Goal: Information Seeking & Learning: Learn about a topic

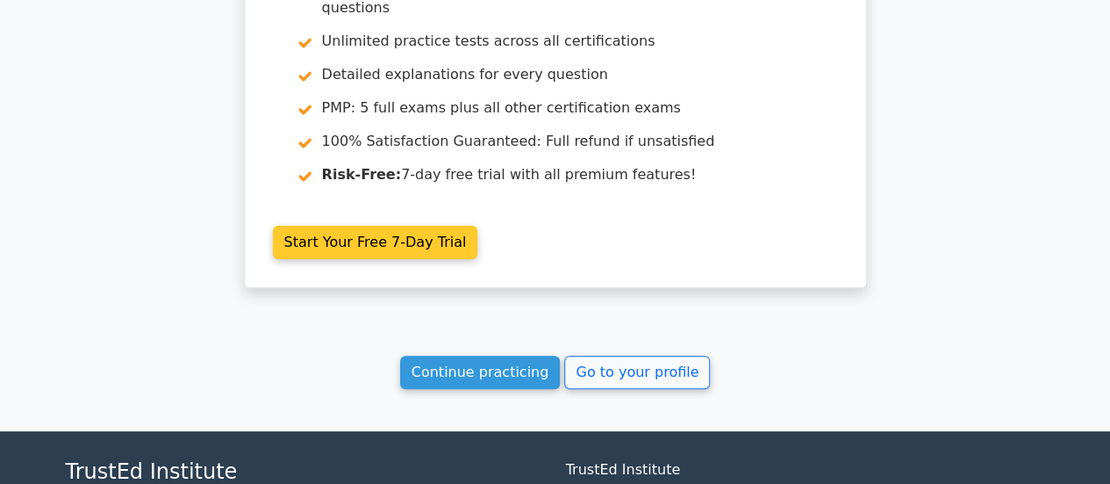
scroll to position [6840, 0]
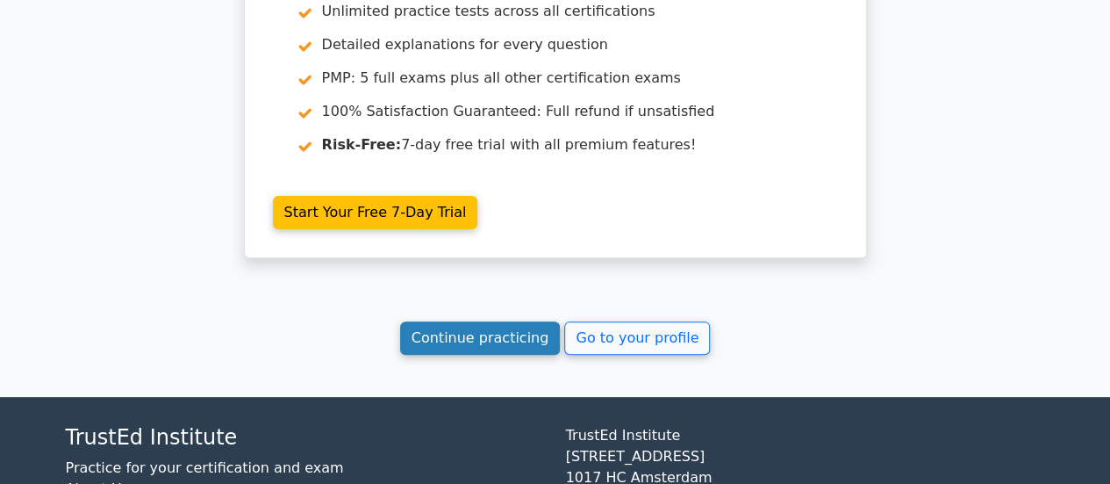
click at [552, 321] on link "Continue practicing" at bounding box center [480, 337] width 161 height 33
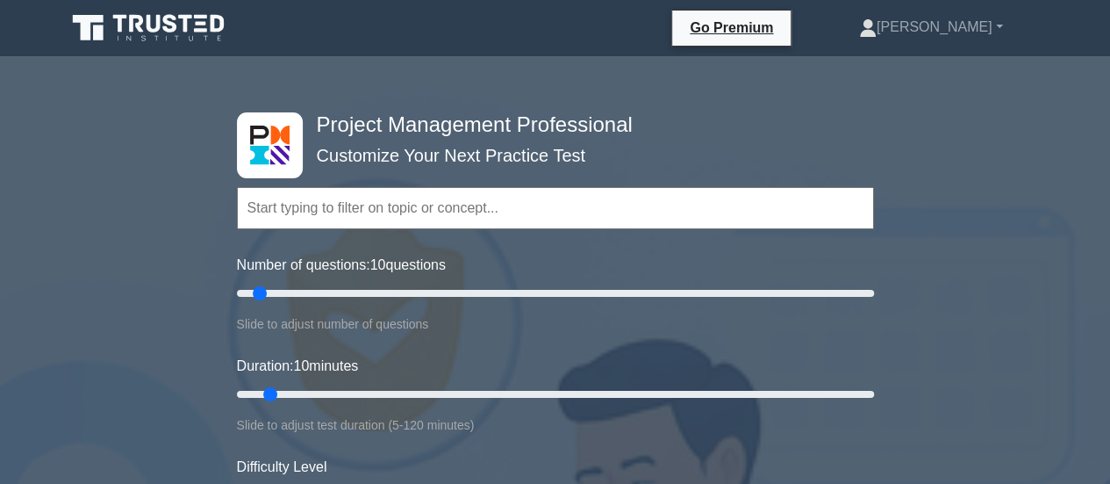
click at [489, 210] on input "text" at bounding box center [555, 208] width 637 height 42
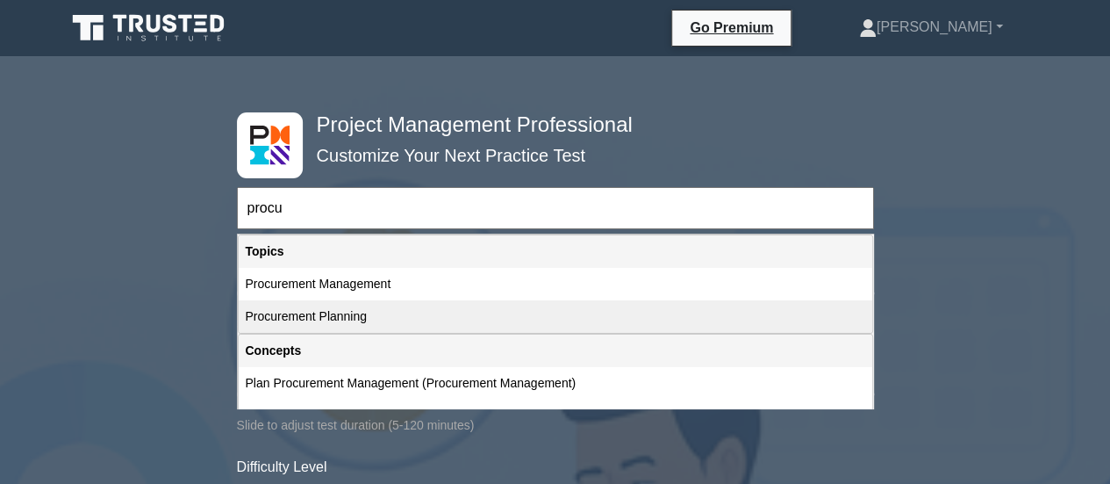
click at [395, 305] on div "Procurement Planning" at bounding box center [556, 316] width 634 height 32
type input "Procurement Planning"
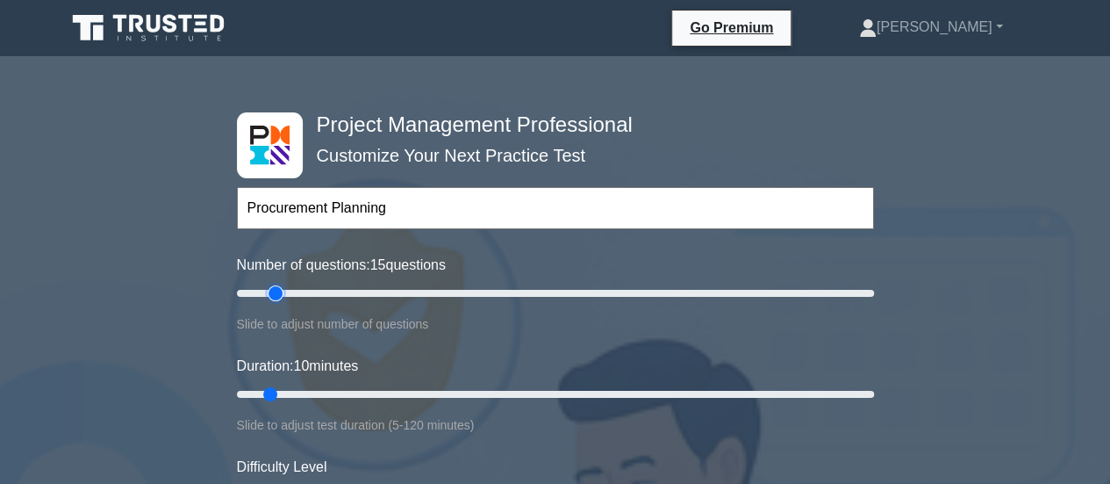
drag, startPoint x: 258, startPoint y: 291, endPoint x: 280, endPoint y: 287, distance: 22.4
type input "15"
click at [280, 287] on input "Number of questions: 15 questions" at bounding box center [555, 293] width 637 height 21
drag, startPoint x: 273, startPoint y: 389, endPoint x: 300, endPoint y: 394, distance: 27.7
type input "15"
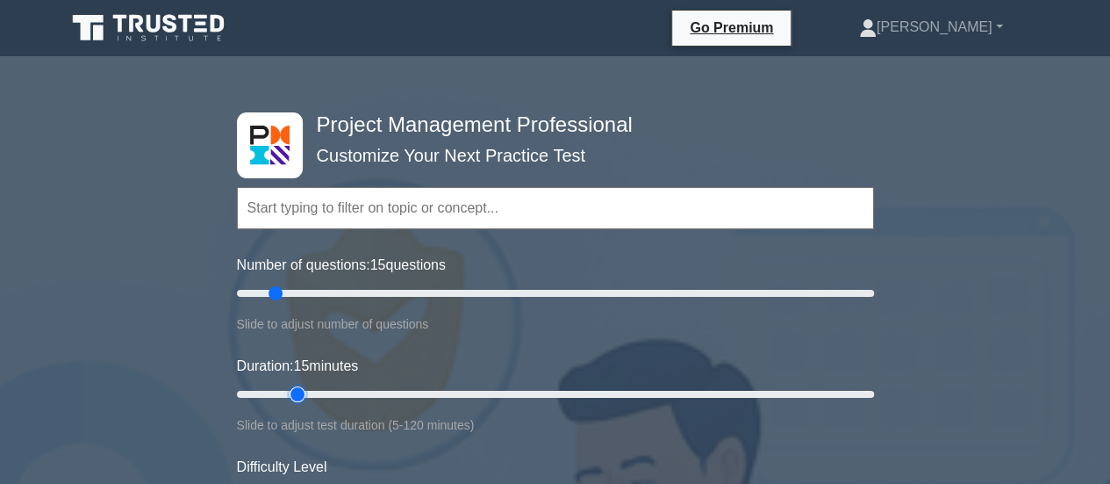
click at [300, 394] on input "Duration: 15 minutes" at bounding box center [555, 394] width 637 height 21
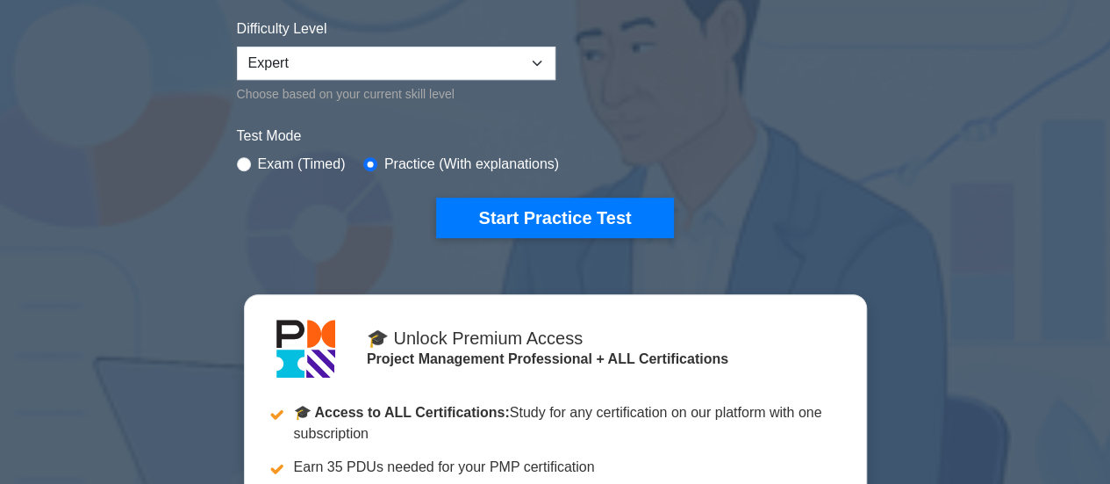
scroll to position [439, 0]
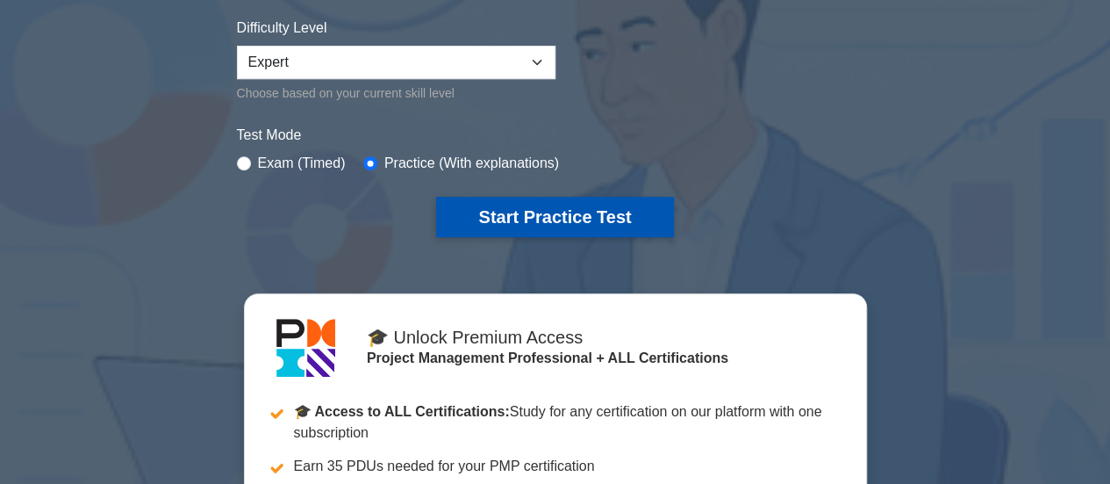
click at [571, 218] on button "Start Practice Test" at bounding box center [554, 217] width 237 height 40
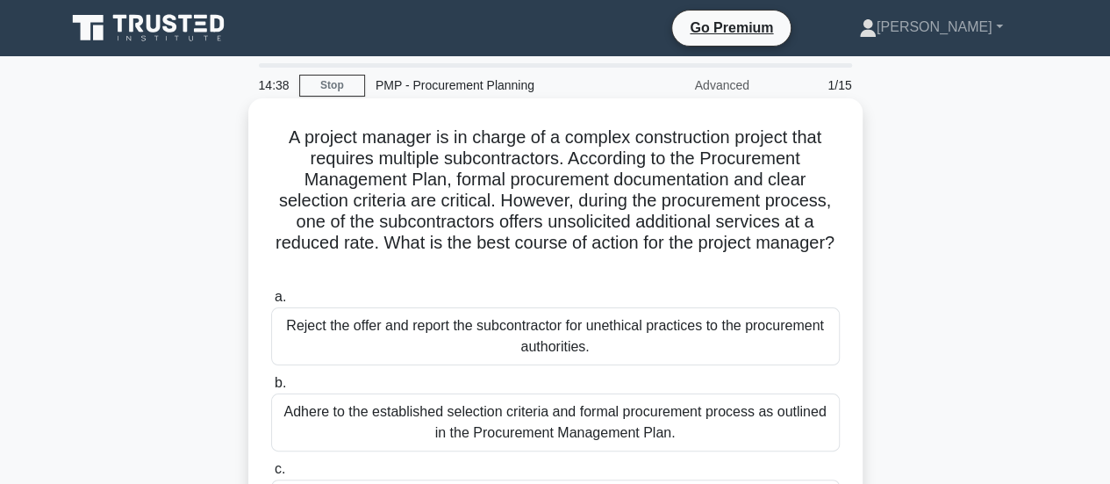
drag, startPoint x: 427, startPoint y: 243, endPoint x: 600, endPoint y: 262, distance: 174.8
click at [600, 262] on h5 "A project manager is in charge of a complex construction project that requires …" at bounding box center [555, 200] width 572 height 149
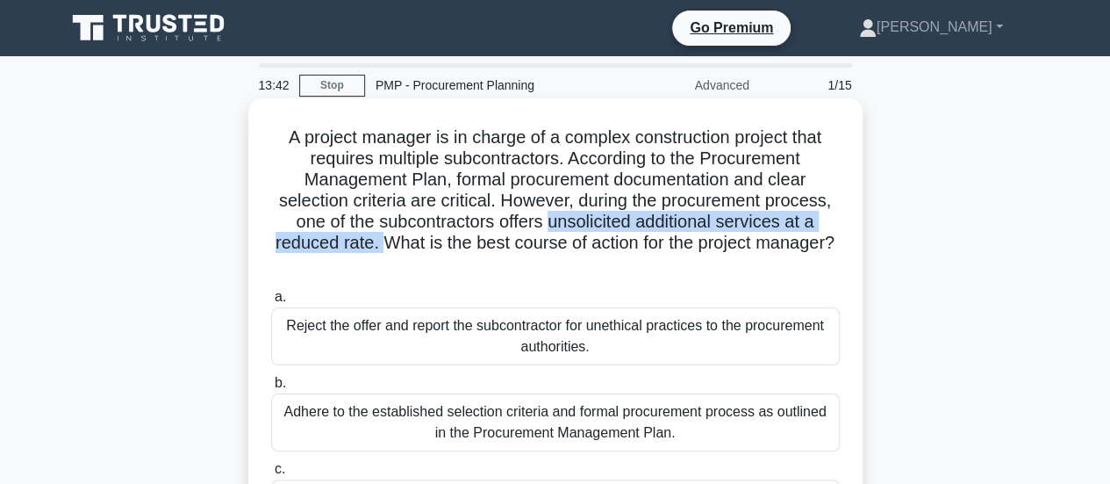
drag, startPoint x: 552, startPoint y: 227, endPoint x: 420, endPoint y: 246, distance: 133.8
click at [420, 246] on h5 "A project manager is in charge of a complex construction project that requires …" at bounding box center [555, 200] width 572 height 149
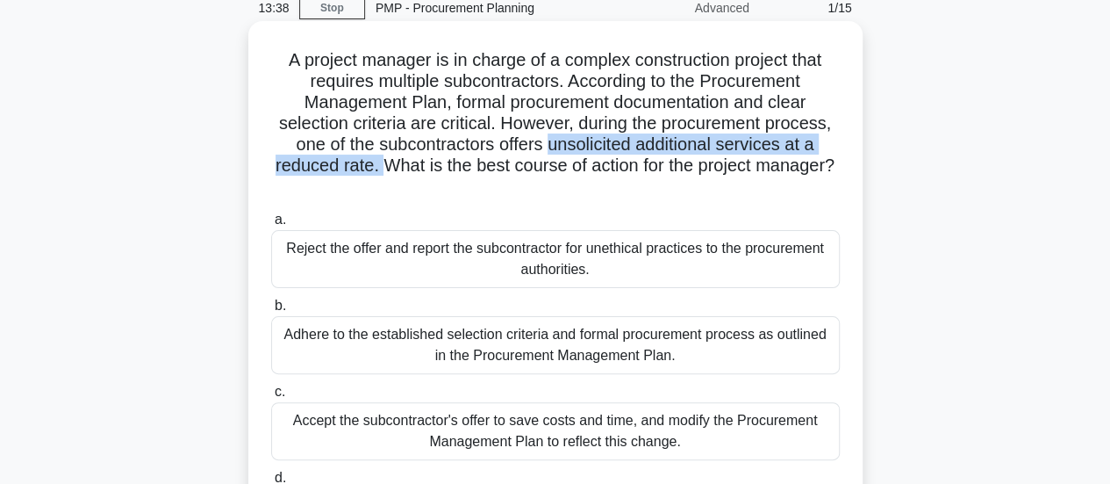
scroll to position [176, 0]
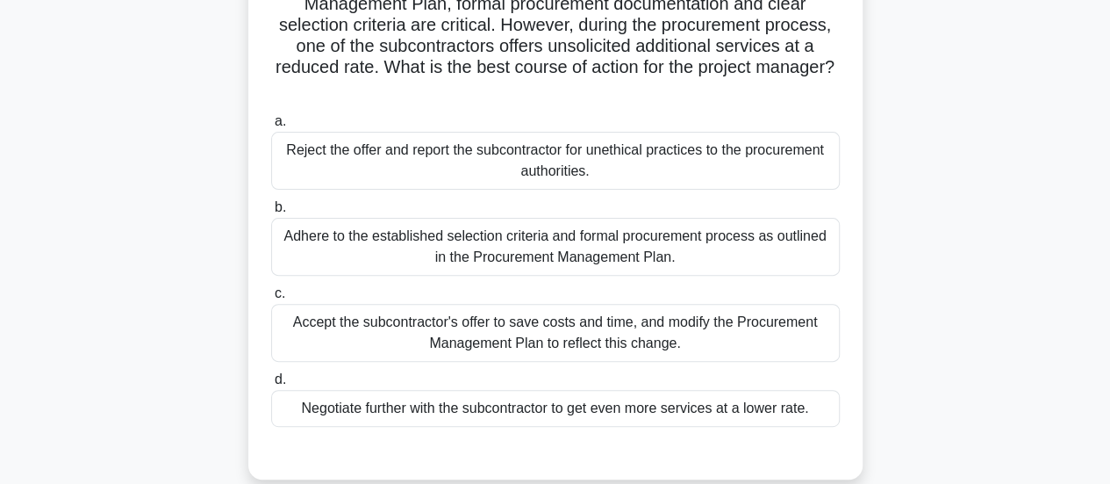
click at [560, 254] on div "Adhere to the established selection criteria and formal procurement process as …" at bounding box center [555, 247] width 569 height 58
click at [271, 213] on input "b. Adhere to the established selection criteria and formal procurement process …" at bounding box center [271, 207] width 0 height 11
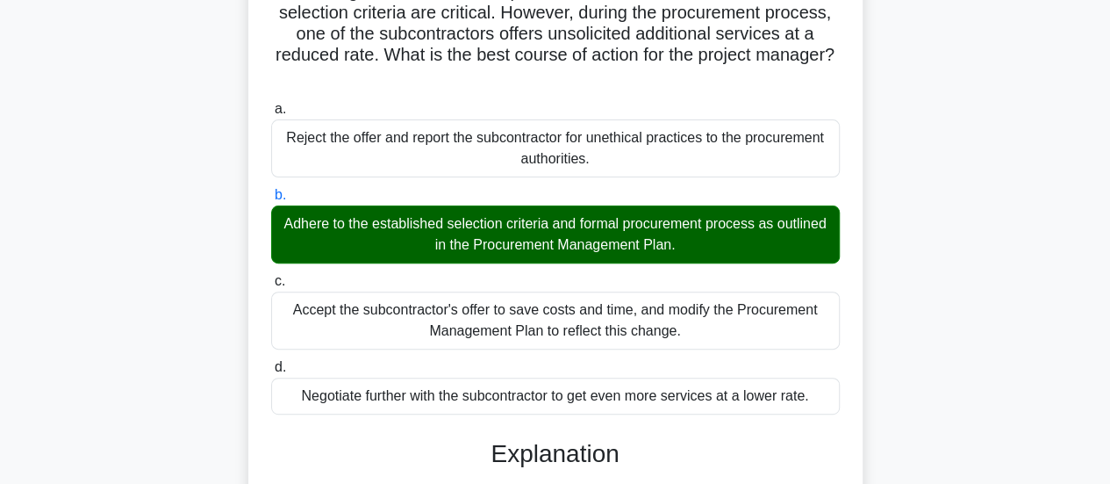
scroll to position [491, 0]
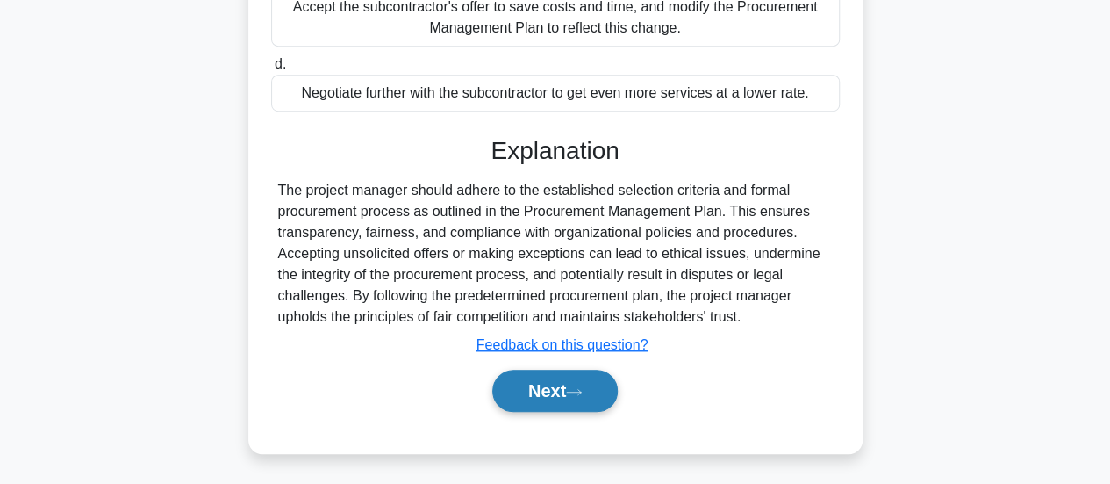
click at [560, 389] on button "Next" at bounding box center [555, 391] width 126 height 42
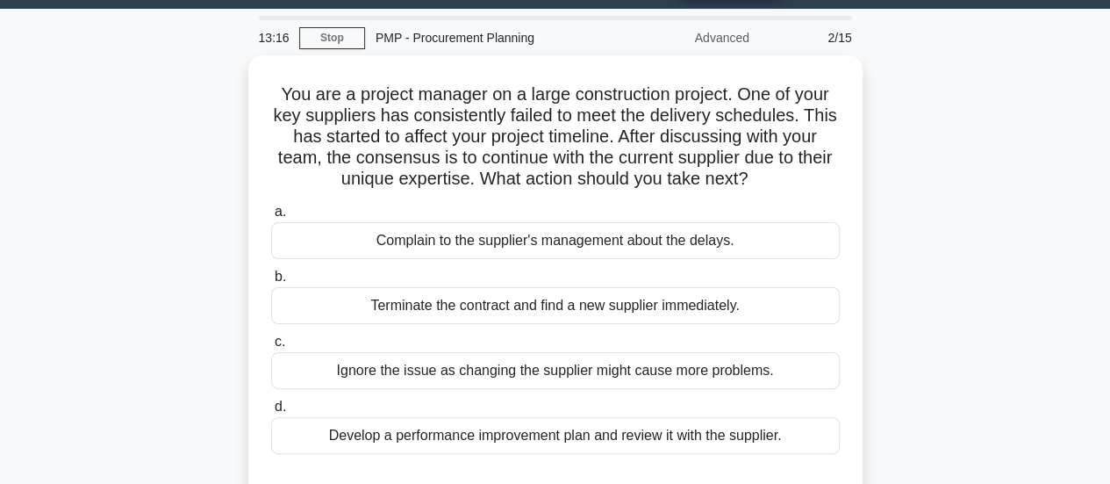
scroll to position [25, 0]
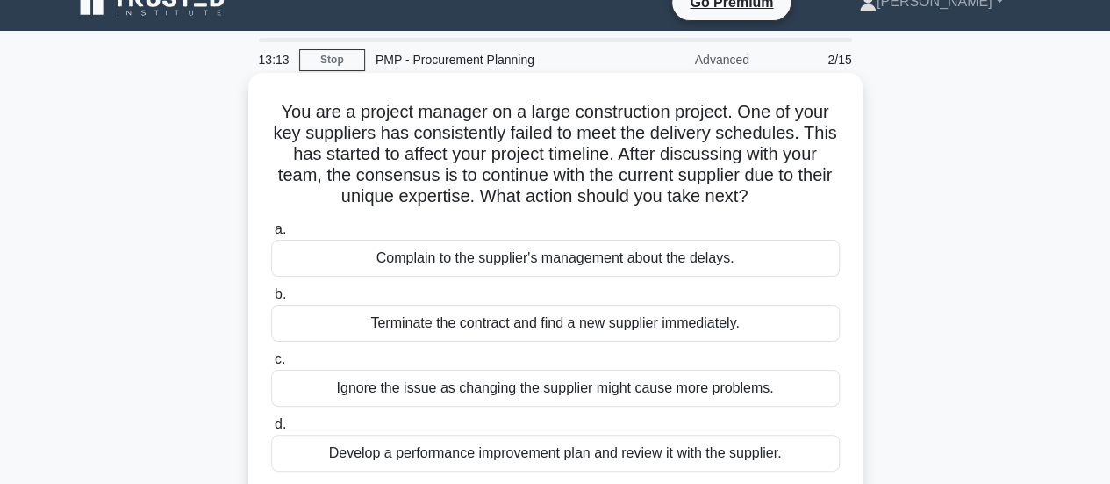
drag, startPoint x: 507, startPoint y: 198, endPoint x: 797, endPoint y: 198, distance: 289.7
click at [797, 198] on h5 "You are a project manager on a large construction project. One of your key supp…" at bounding box center [555, 154] width 572 height 107
click at [614, 458] on div "Develop a performance improvement plan and review it with the supplier." at bounding box center [555, 453] width 569 height 37
click at [271, 430] on input "d. Develop a performance improvement plan and review it with the supplier." at bounding box center [271, 424] width 0 height 11
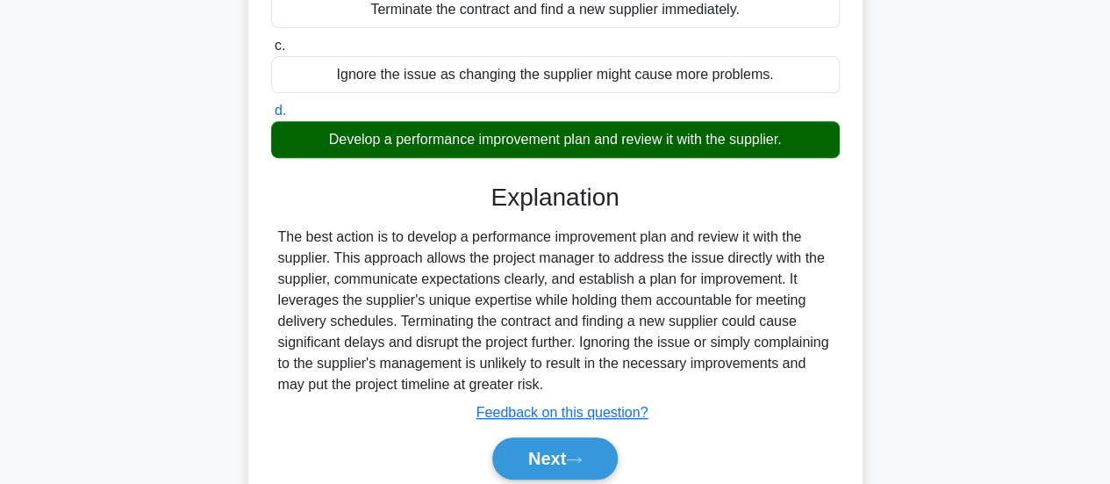
scroll to position [377, 0]
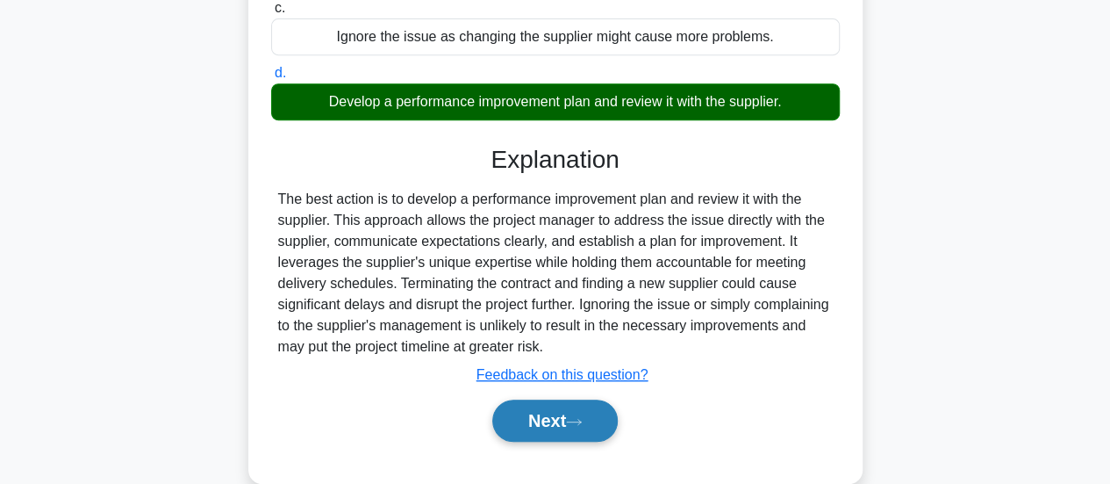
click at [599, 427] on button "Next" at bounding box center [555, 420] width 126 height 42
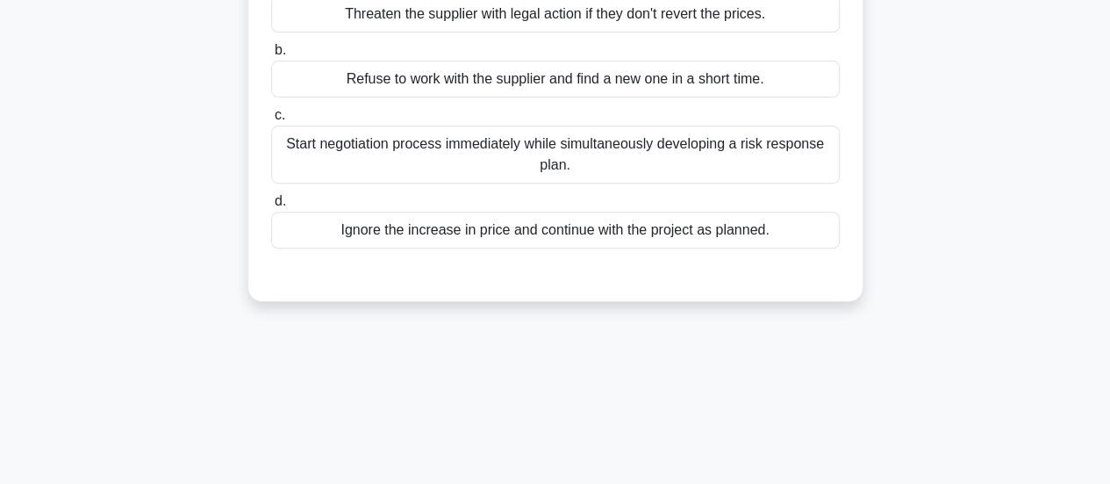
scroll to position [113, 0]
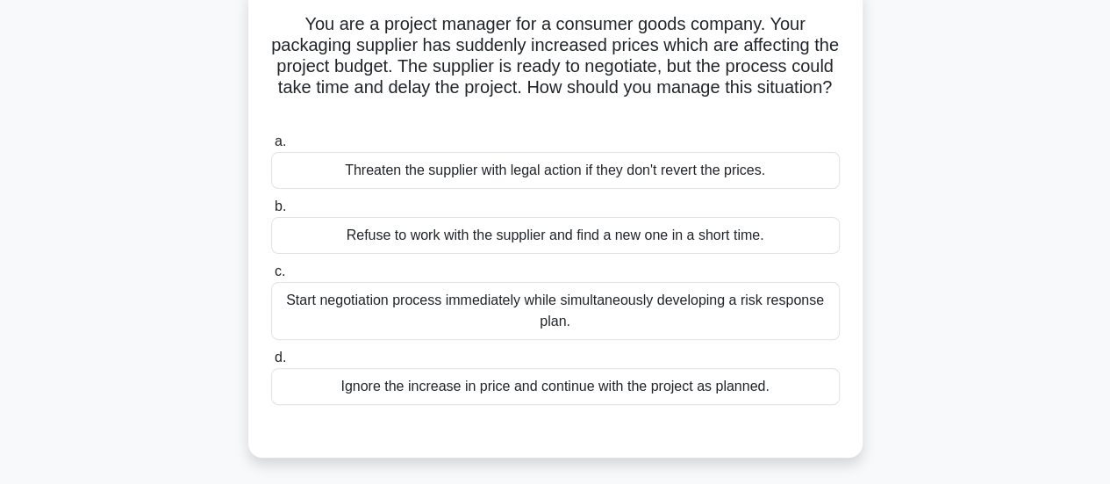
click at [670, 317] on div "Start negotiation process immediately while simultaneously developing a risk re…" at bounding box center [555, 311] width 569 height 58
click at [271, 277] on input "c. Start negotiation process immediately while simultaneously developing a risk…" at bounding box center [271, 271] width 0 height 11
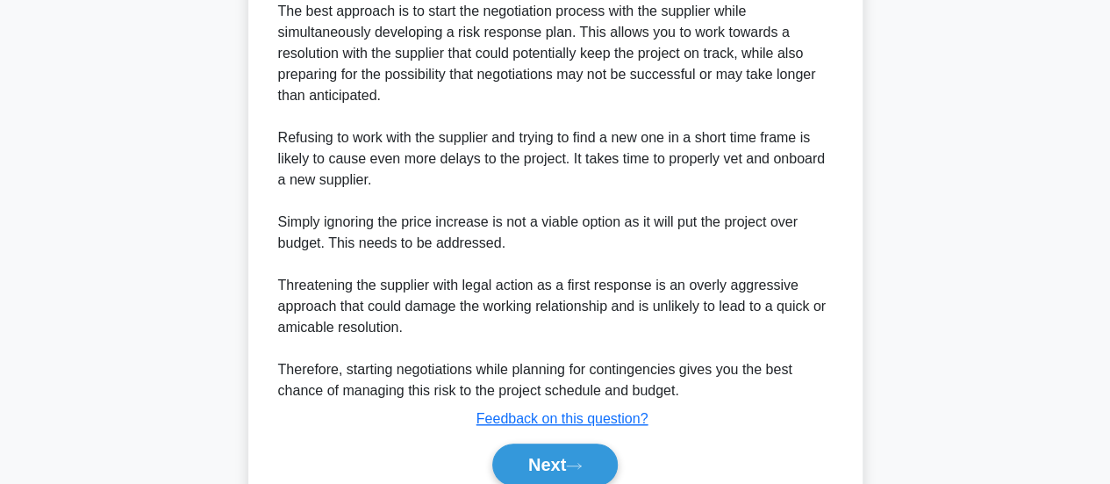
scroll to position [640, 0]
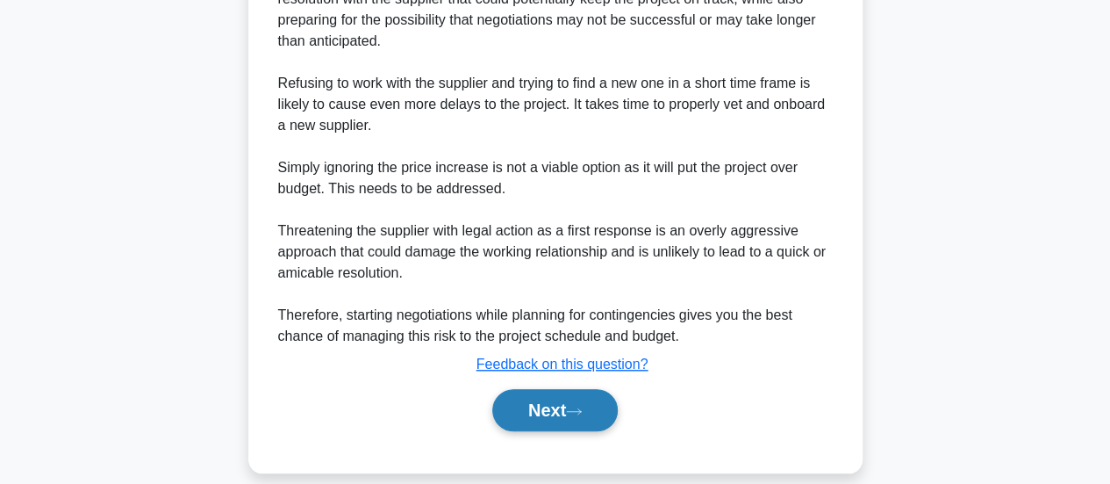
click at [523, 399] on button "Next" at bounding box center [555, 410] width 126 height 42
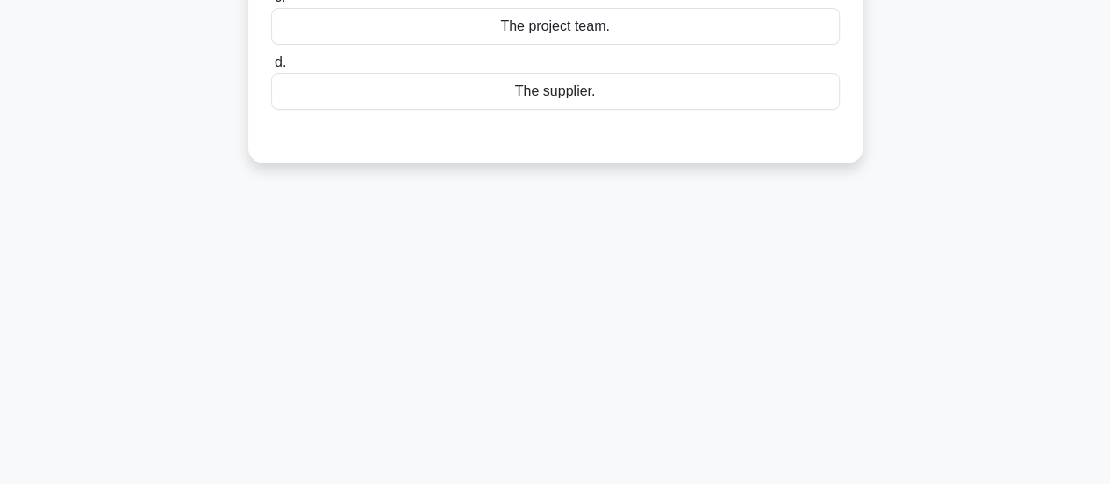
scroll to position [25, 0]
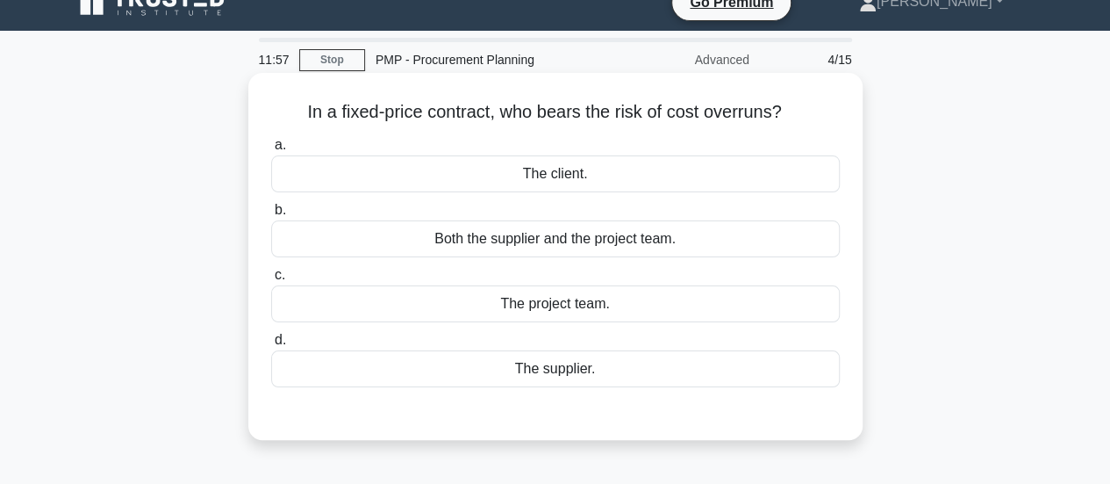
click at [546, 368] on div "The supplier." at bounding box center [555, 368] width 569 height 37
click at [271, 346] on input "d. The supplier." at bounding box center [271, 339] width 0 height 11
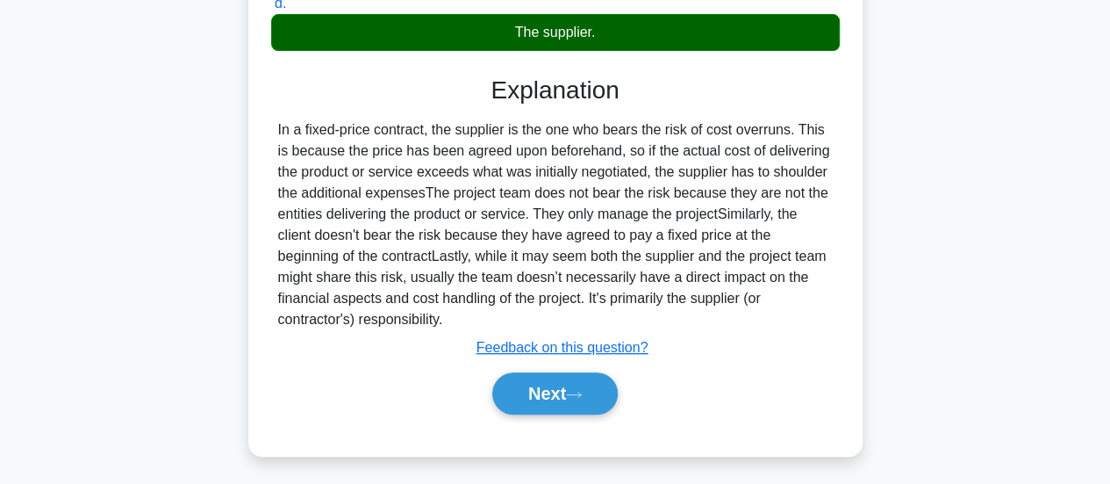
scroll to position [377, 0]
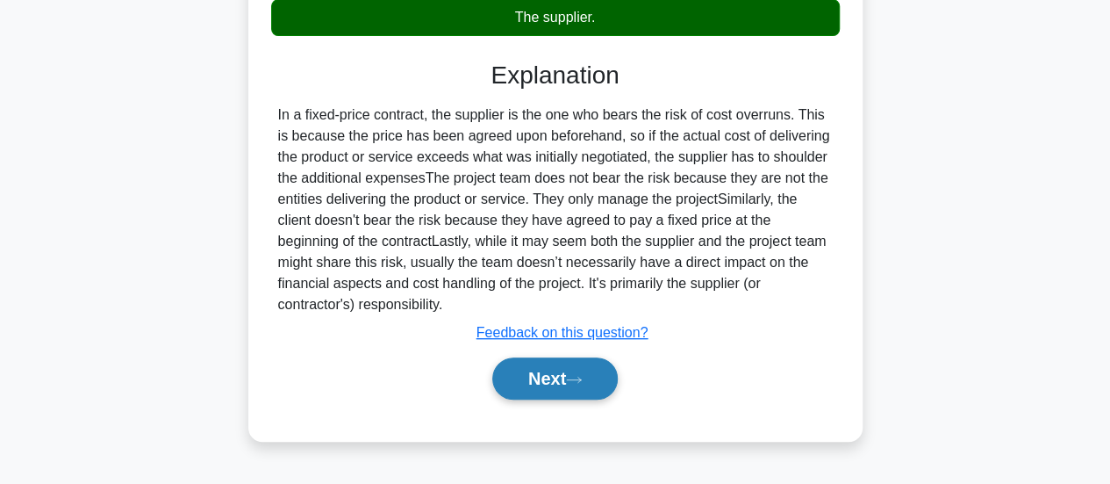
click at [549, 370] on button "Next" at bounding box center [555, 378] width 126 height 42
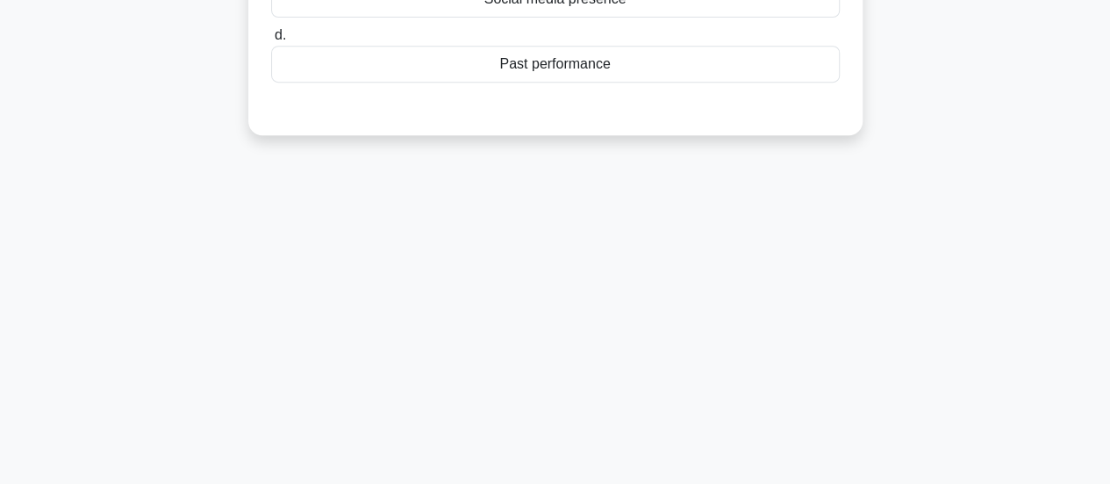
scroll to position [25, 0]
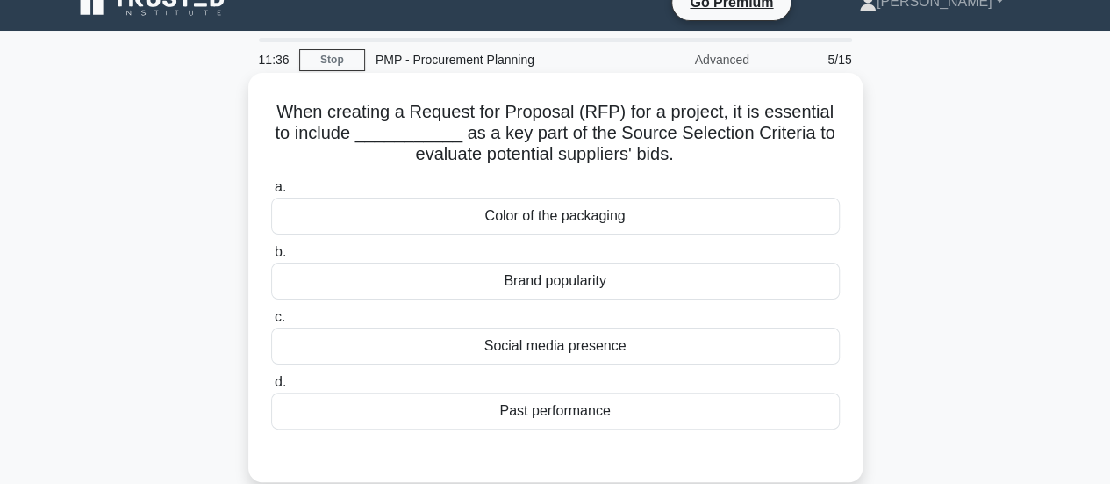
click at [515, 419] on div "Past performance" at bounding box center [555, 410] width 569 height 37
click at [271, 388] on input "d. Past performance" at bounding box center [271, 382] width 0 height 11
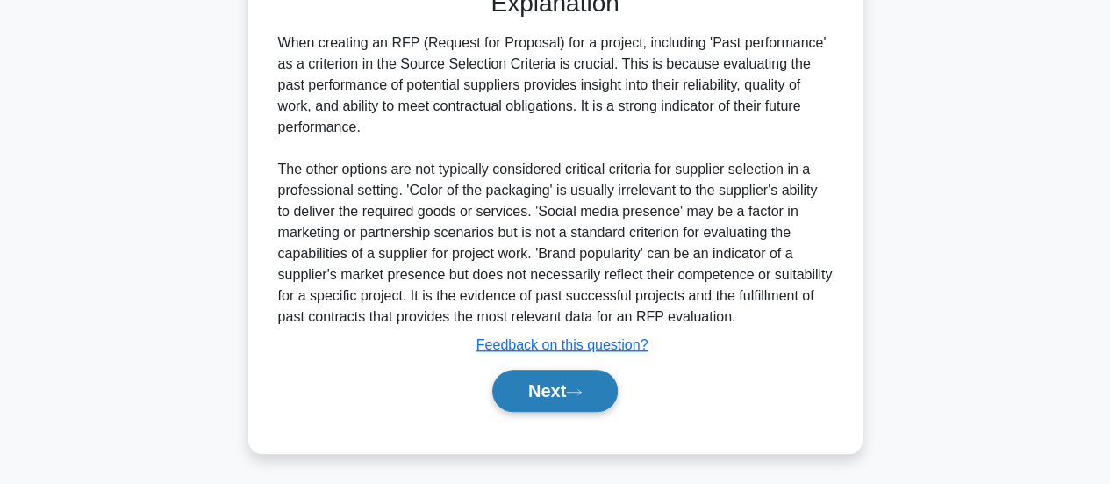
click at [522, 402] on button "Next" at bounding box center [555, 391] width 126 height 42
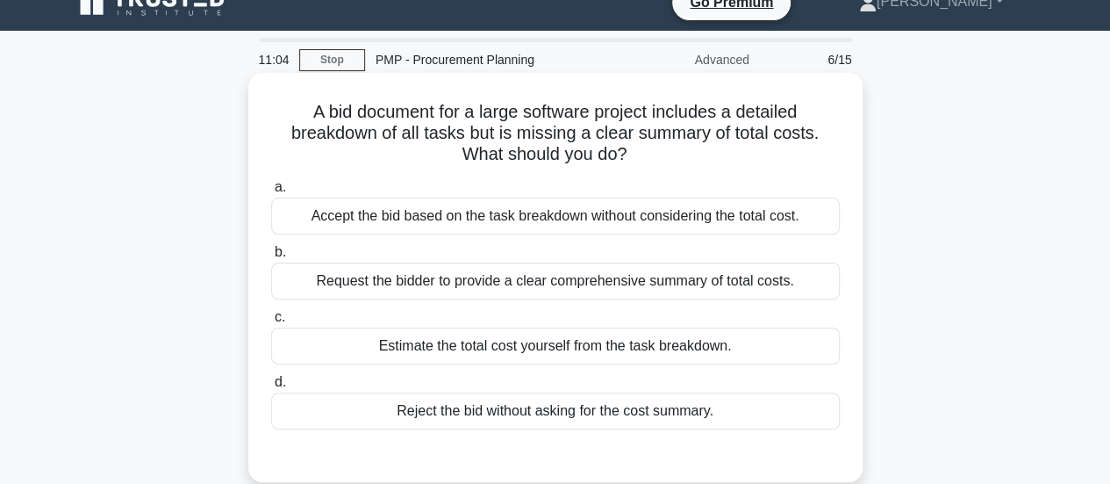
click at [485, 287] on div "Request the bidder to provide a clear comprehensive summary of total costs." at bounding box center [555, 280] width 569 height 37
click at [271, 258] on input "b. Request the bidder to provide a clear comprehensive summary of total costs." at bounding box center [271, 252] width 0 height 11
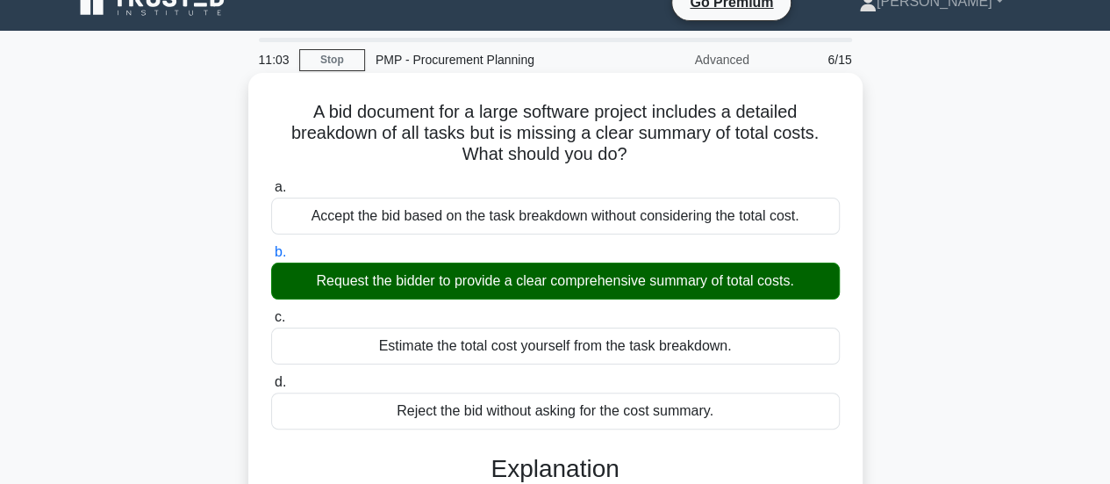
scroll to position [464, 0]
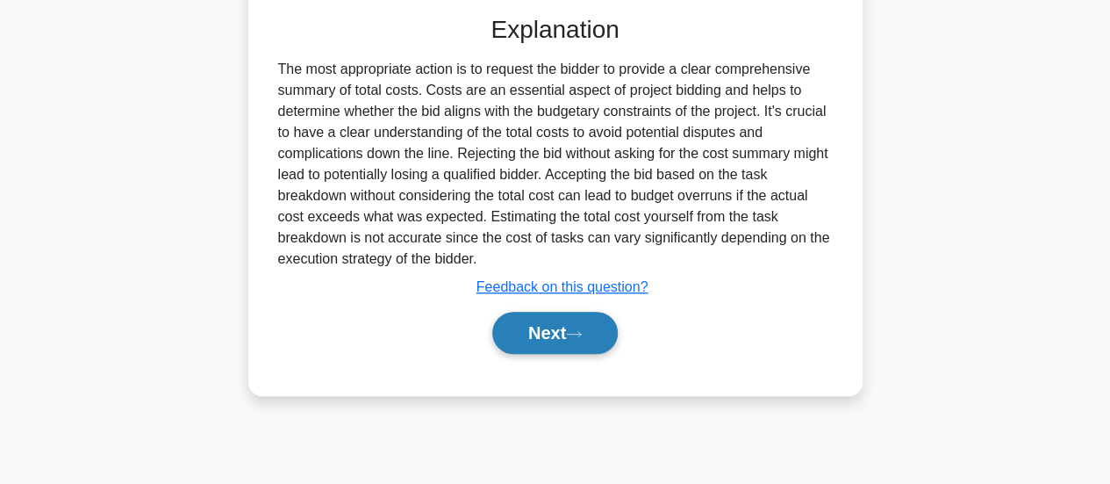
click at [550, 327] on button "Next" at bounding box center [555, 333] width 126 height 42
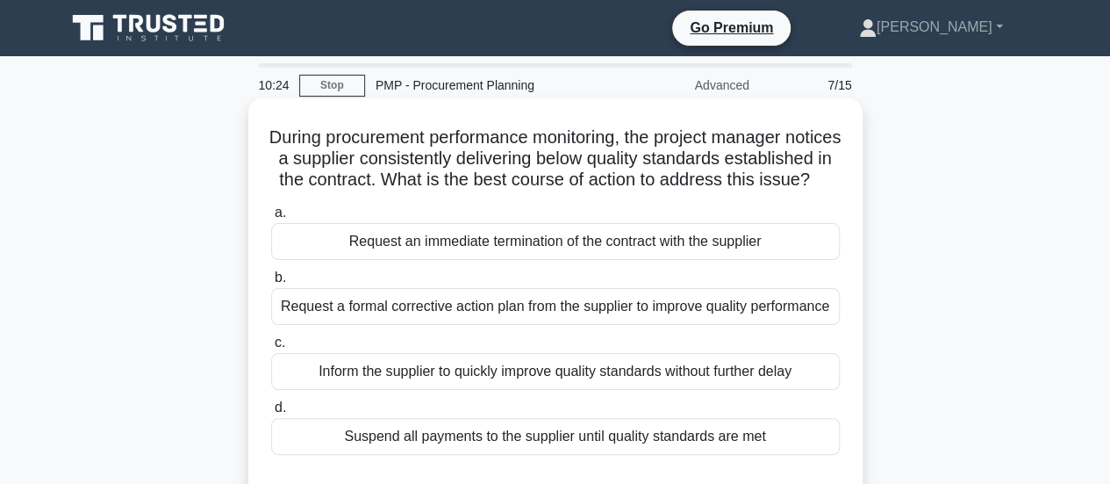
scroll to position [88, 0]
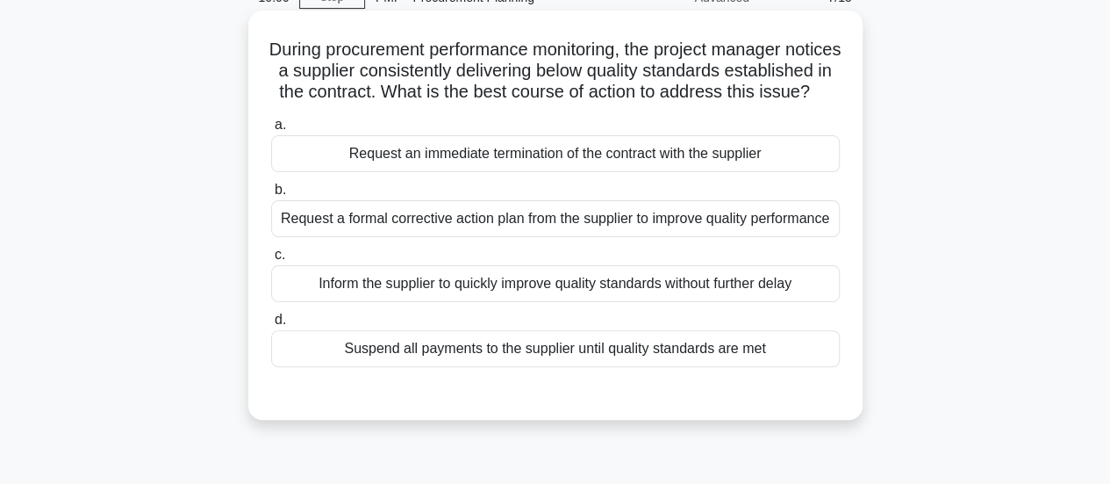
click at [532, 237] on div "Request a formal corrective action plan from the supplier to improve quality pe…" at bounding box center [555, 218] width 569 height 37
click at [271, 196] on input "b. Request a formal corrective action plan from the supplier to improve quality…" at bounding box center [271, 189] width 0 height 11
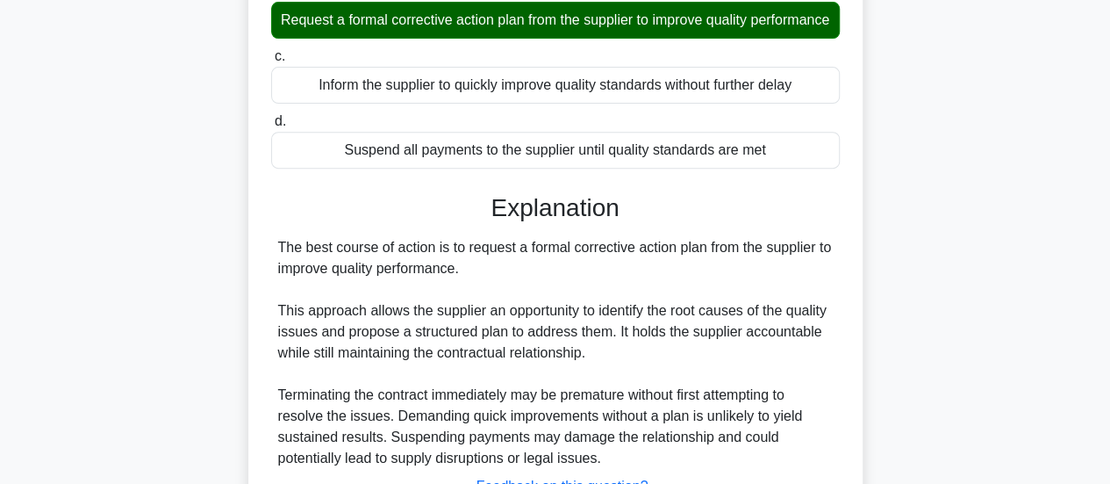
scroll to position [439, 0]
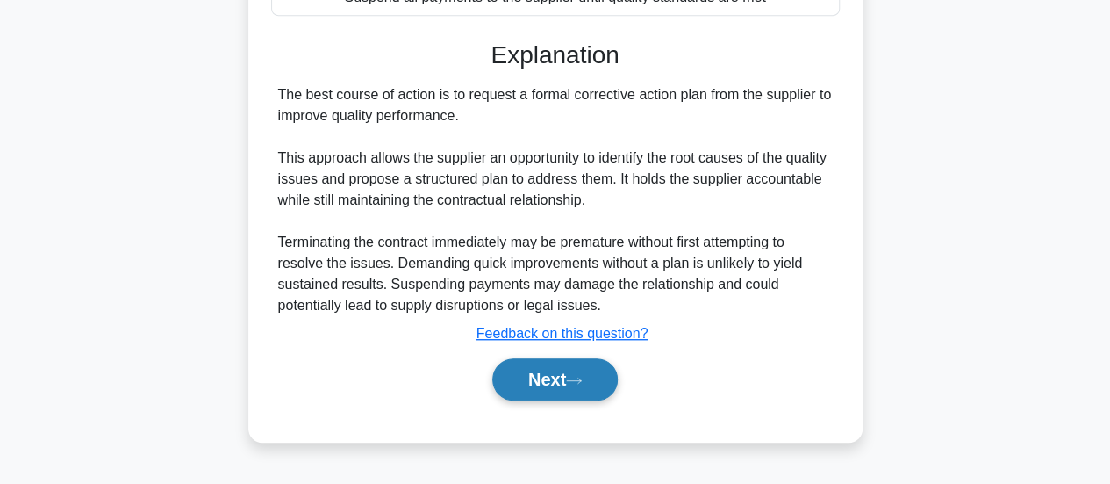
click at [571, 400] on button "Next" at bounding box center [555, 379] width 126 height 42
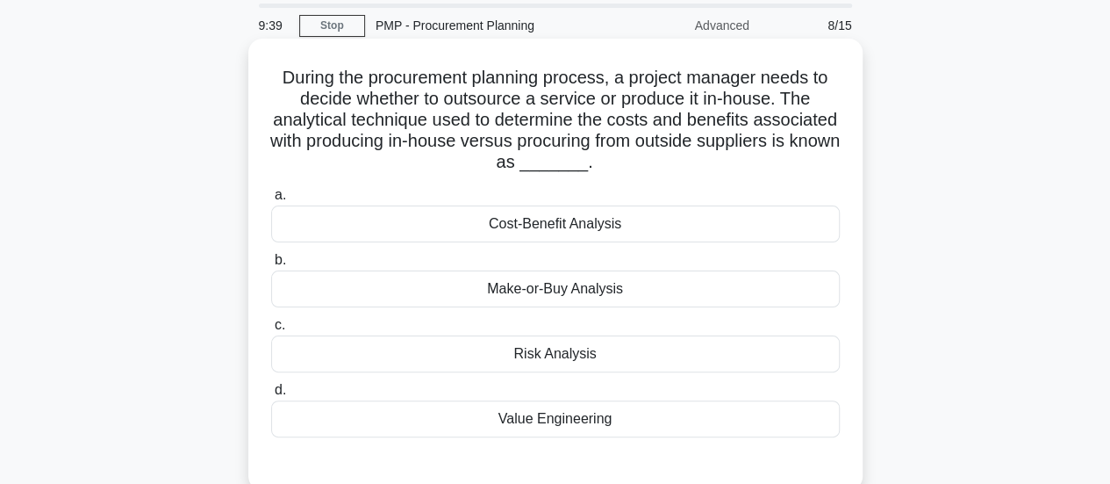
scroll to position [88, 0]
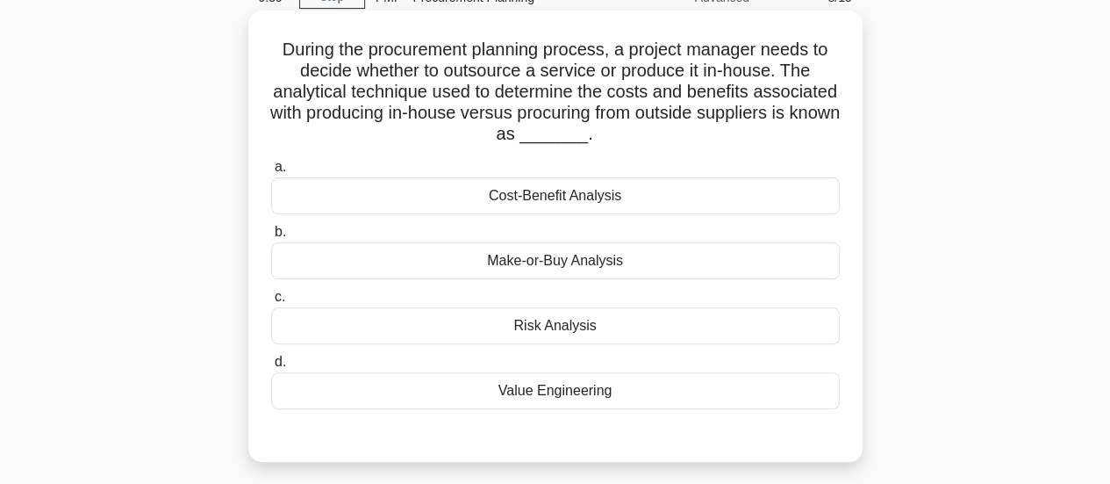
click at [604, 266] on div "Make-or-Buy Analysis" at bounding box center [555, 260] width 569 height 37
click at [271, 238] on input "b. Make-or-Buy Analysis" at bounding box center [271, 231] width 0 height 11
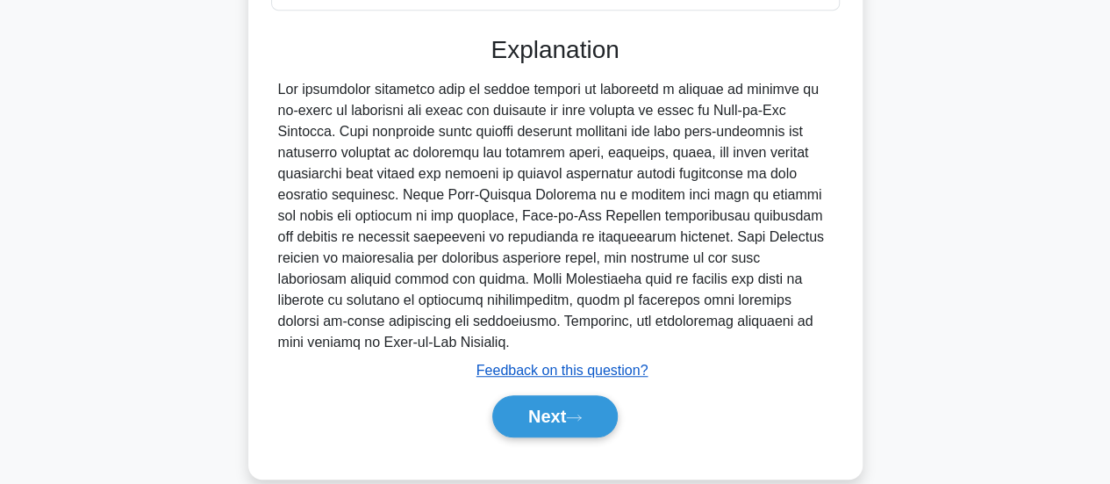
scroll to position [512, 0]
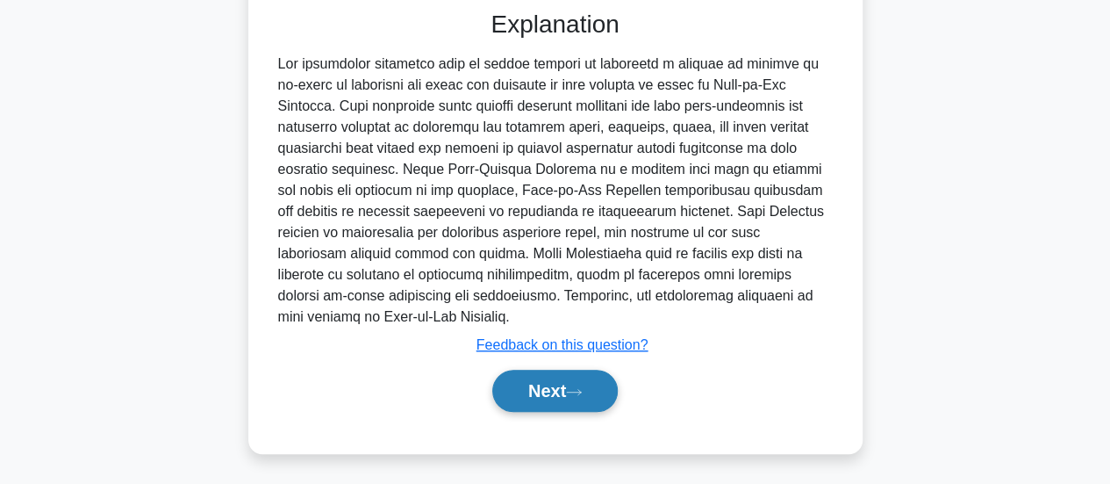
click at [573, 387] on icon at bounding box center [574, 392] width 16 height 10
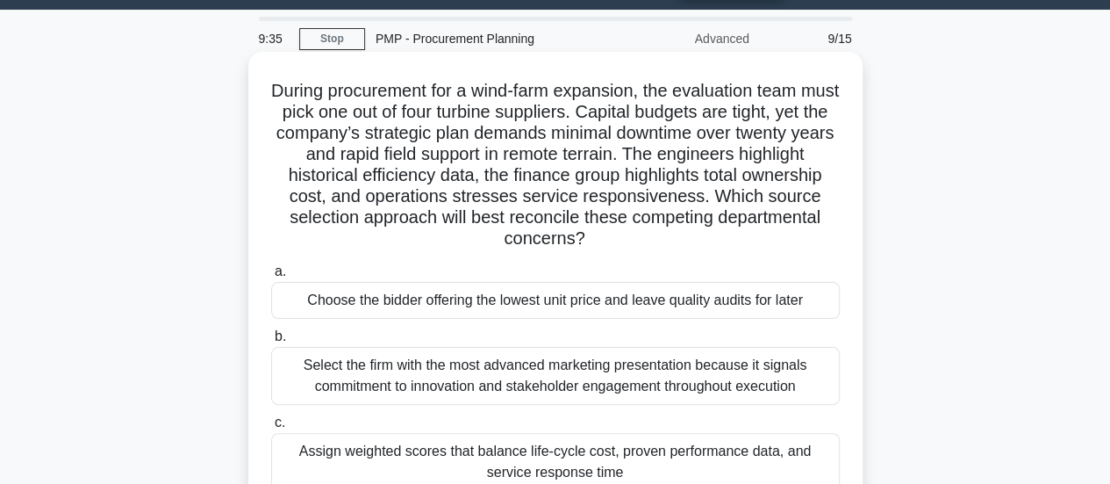
scroll to position [0, 0]
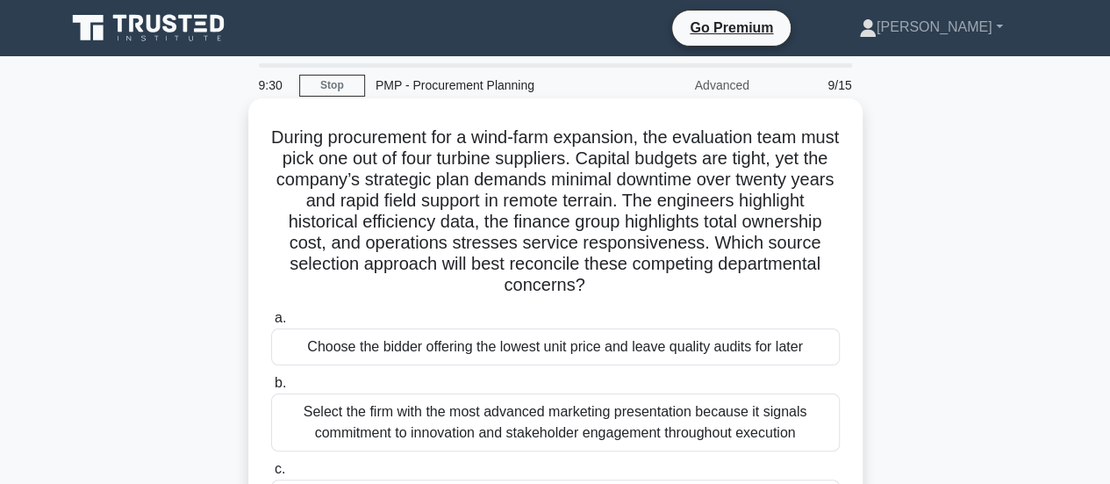
drag, startPoint x: 790, startPoint y: 242, endPoint x: 672, endPoint y: 290, distance: 126.8
click at [672, 290] on h5 "During procurement for a wind-farm expansion, the evaluation team must pick one…" at bounding box center [555, 211] width 572 height 170
click at [607, 290] on icon ".spinner_0XTQ{transform-origin:center;animation:spinner_y6GP .75s linear infini…" at bounding box center [595, 286] width 21 height 21
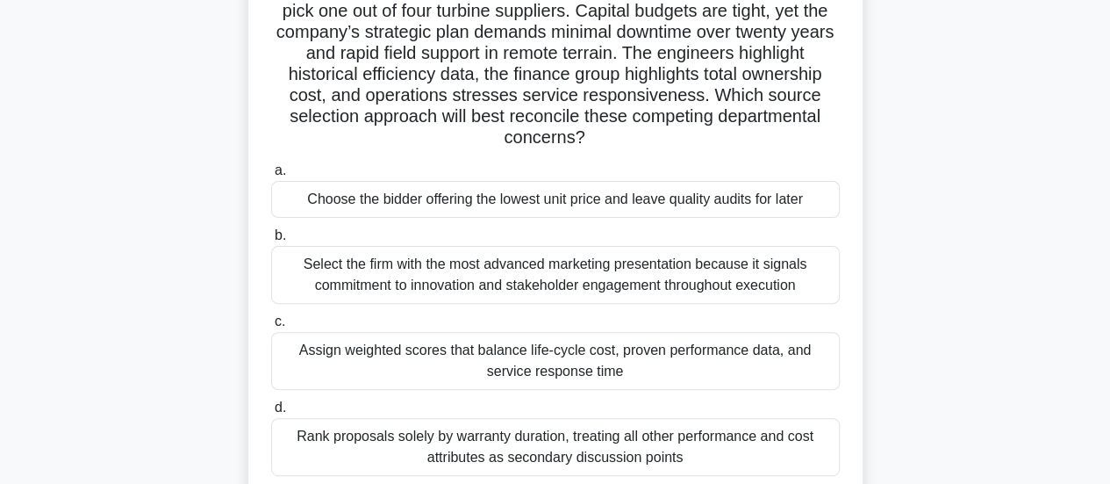
scroll to position [176, 0]
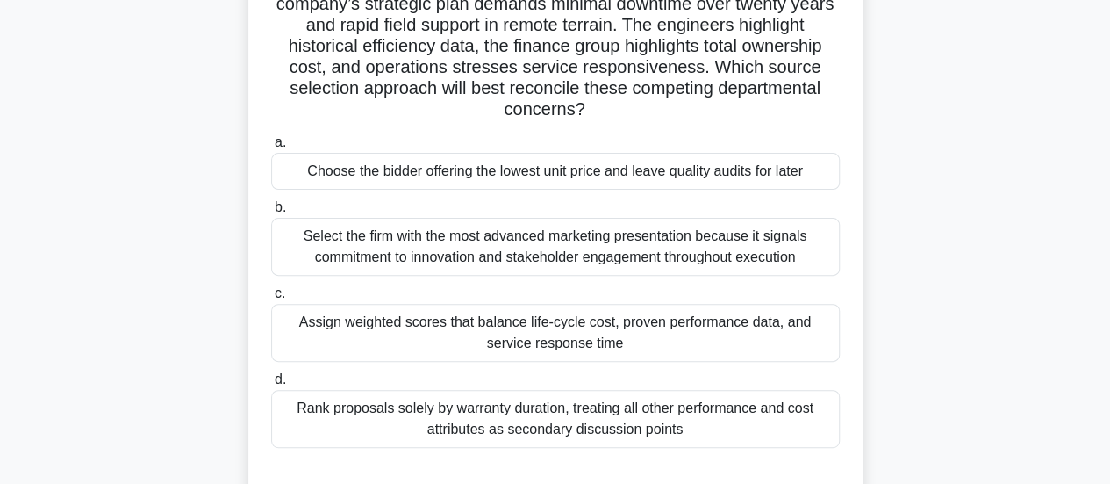
click at [599, 337] on div "Assign weighted scores that balance life-cycle cost, proven performance data, a…" at bounding box center [555, 333] width 569 height 58
click at [271, 299] on input "c. Assign weighted scores that balance life-cycle cost, proven performance data…" at bounding box center [271, 293] width 0 height 11
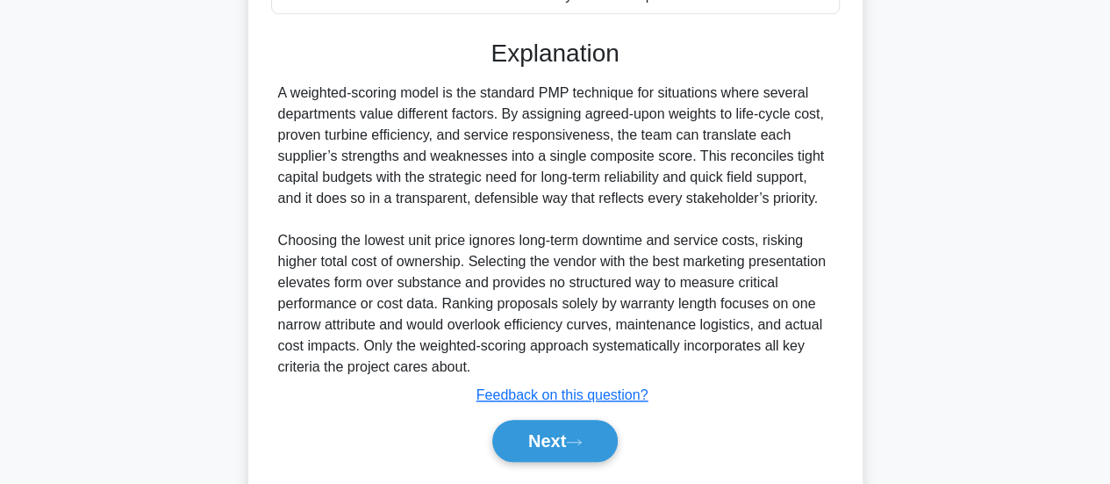
scroll to position [659, 0]
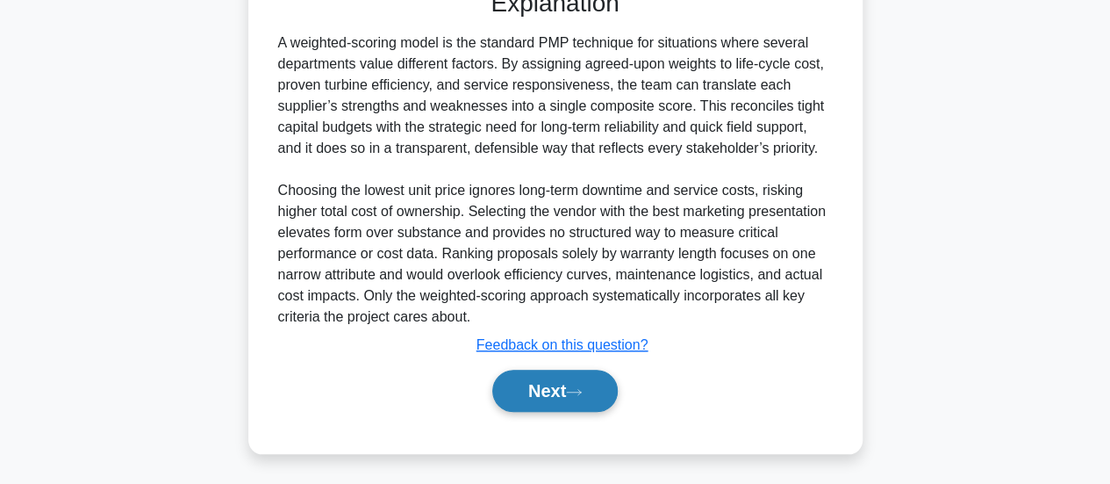
click at [528, 387] on button "Next" at bounding box center [555, 391] width 126 height 42
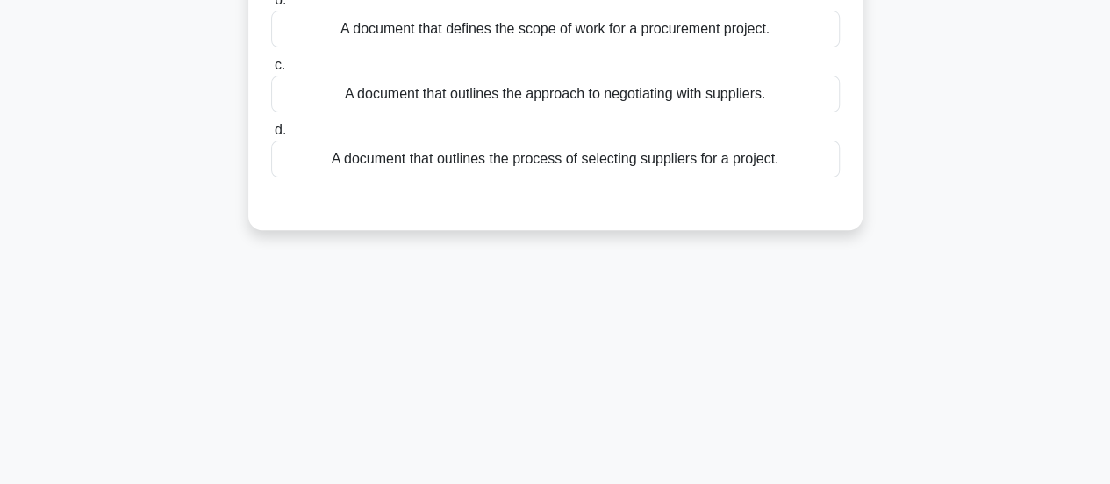
scroll to position [25, 0]
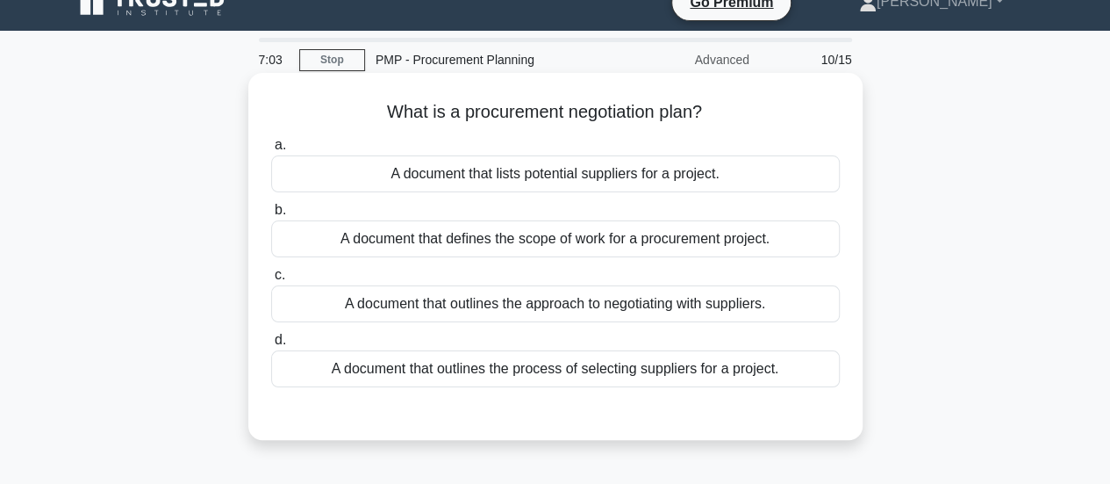
click at [717, 312] on div "A document that outlines the approach to negotiating with suppliers." at bounding box center [555, 303] width 569 height 37
click at [271, 281] on input "c. A document that outlines the approach to negotiating with suppliers." at bounding box center [271, 274] width 0 height 11
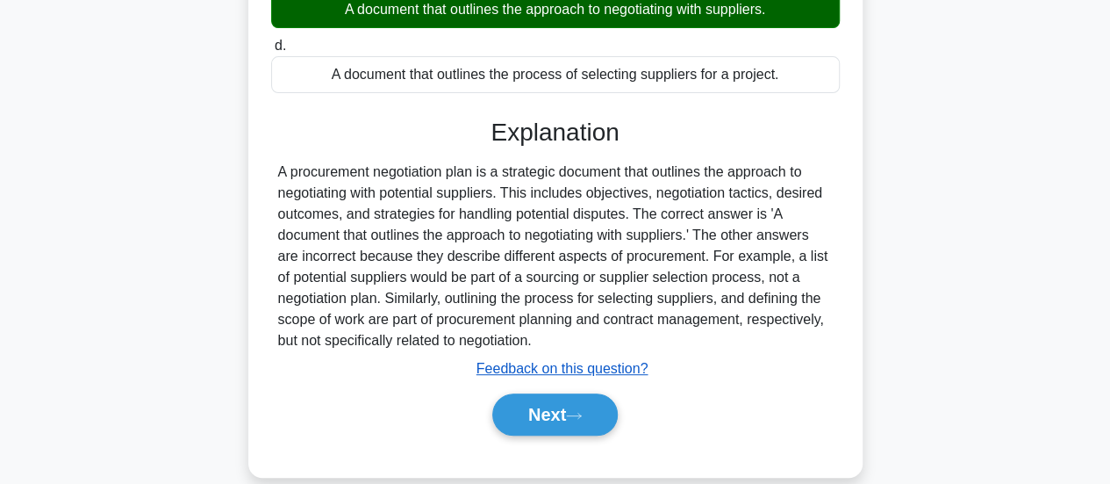
scroll to position [464, 0]
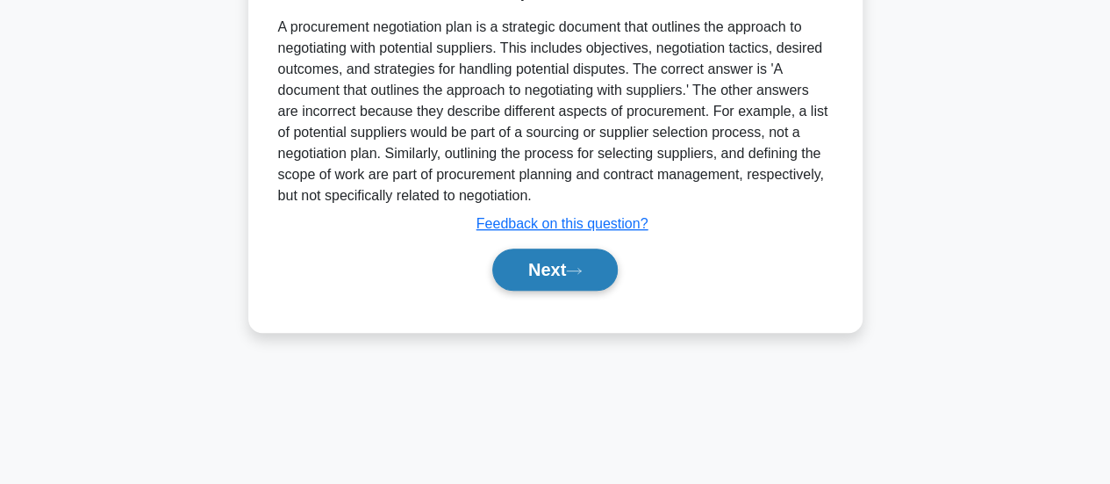
click at [582, 267] on icon at bounding box center [574, 271] width 16 height 10
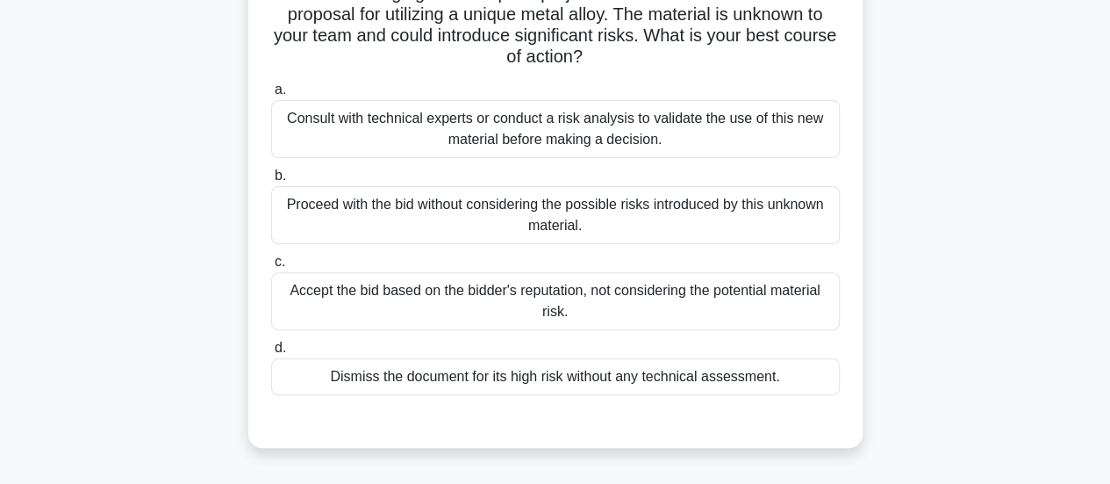
scroll to position [176, 0]
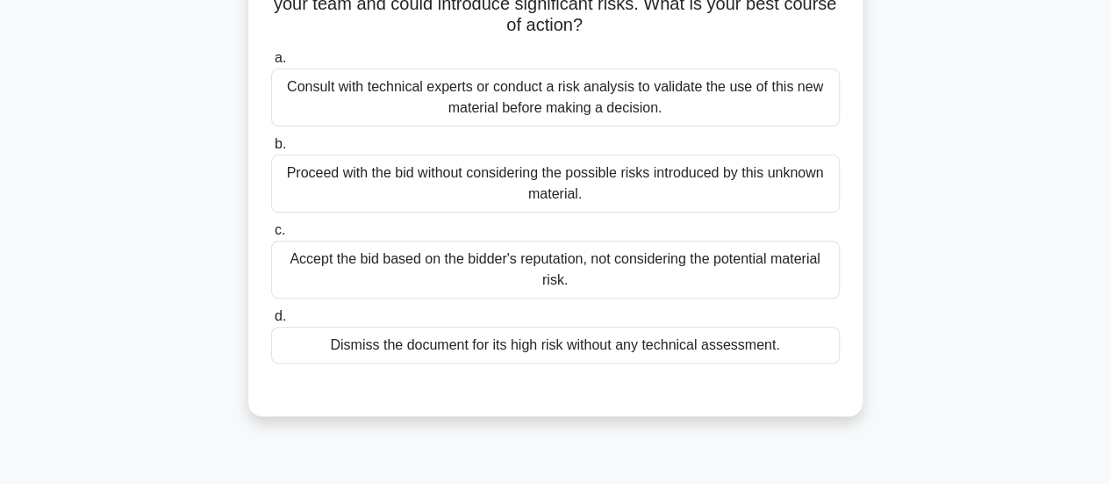
click at [562, 106] on div "Consult with technical experts or conduct a risk analysis to validate the use o…" at bounding box center [555, 97] width 569 height 58
click at [271, 64] on input "a. Consult with technical experts or conduct a risk analysis to validate the us…" at bounding box center [271, 58] width 0 height 11
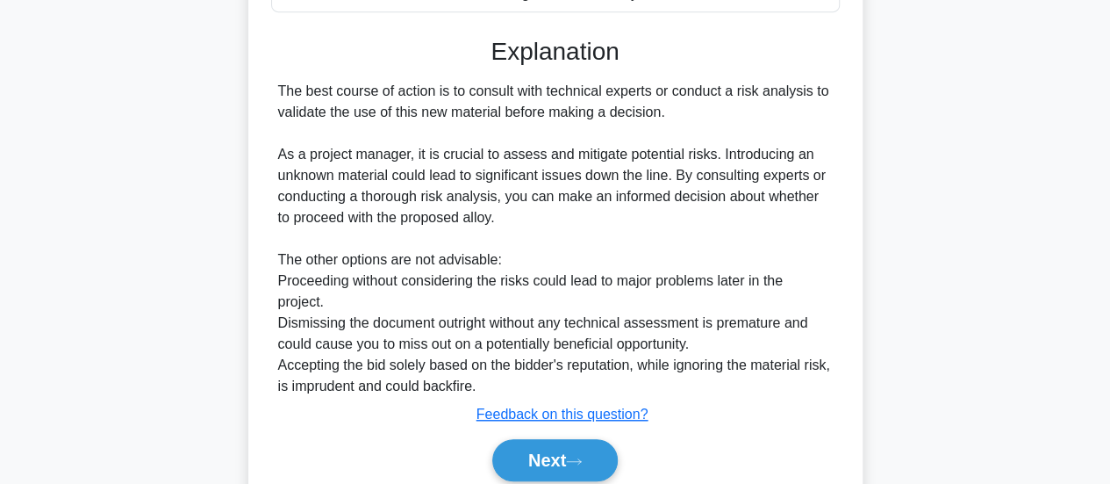
scroll to position [596, 0]
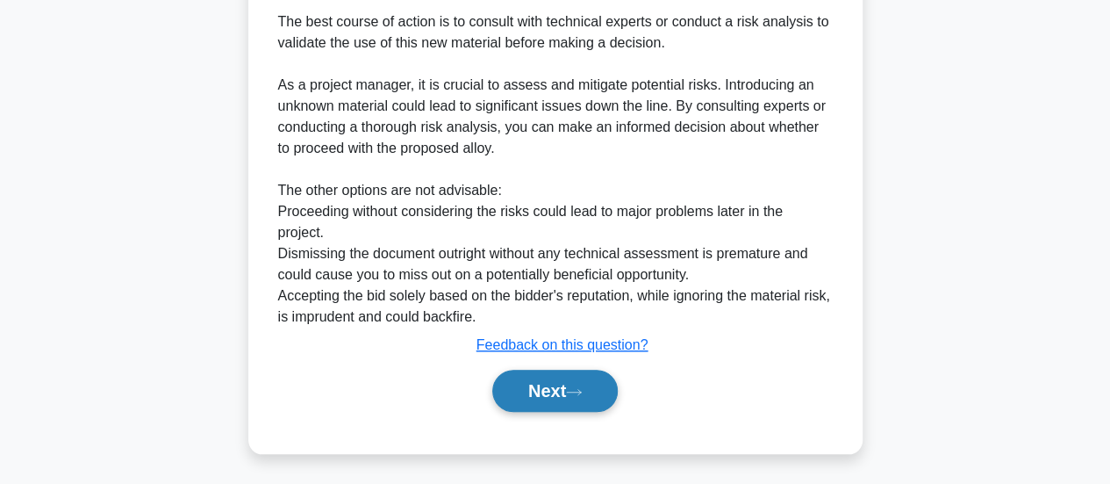
click at [574, 398] on button "Next" at bounding box center [555, 391] width 126 height 42
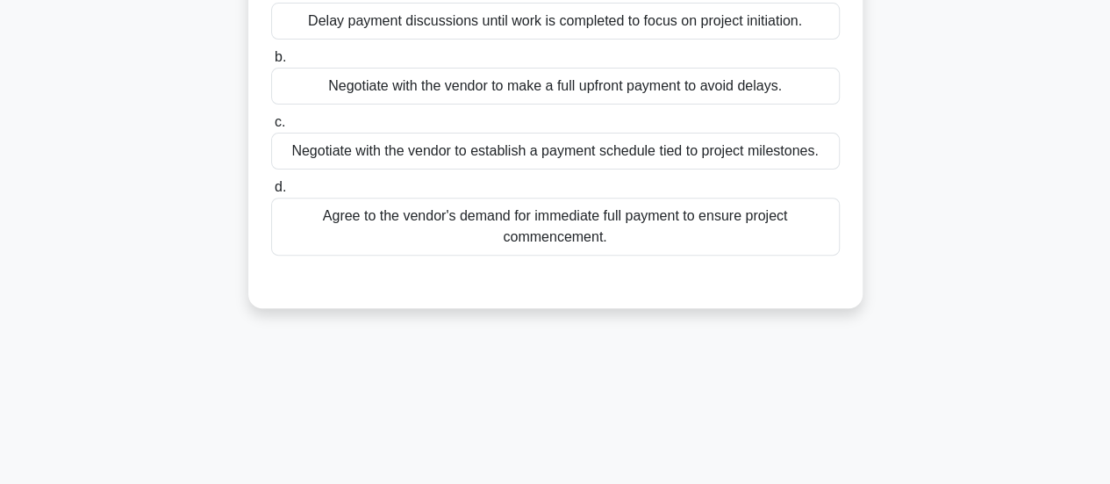
scroll to position [0, 0]
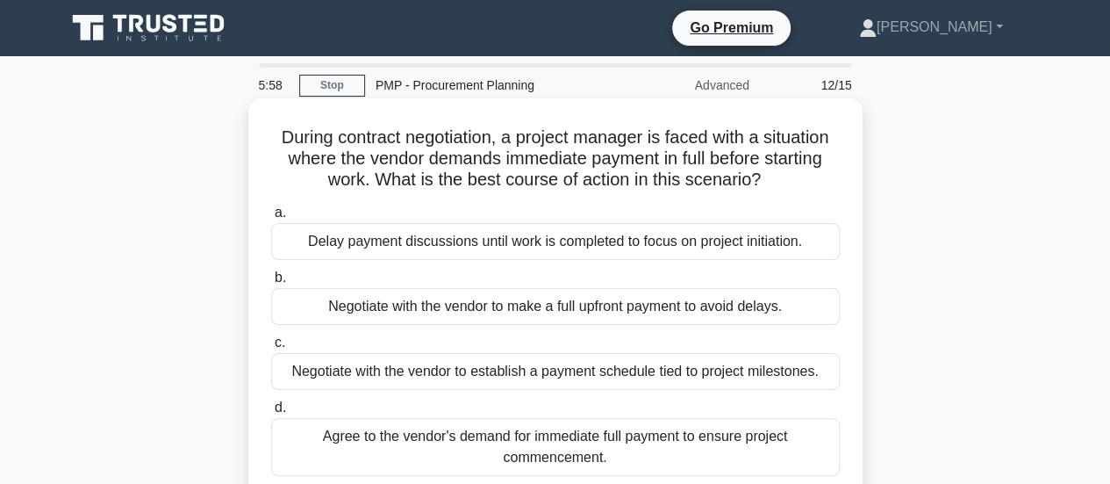
click at [651, 377] on div "Negotiate with the vendor to establish a payment schedule tied to project miles…" at bounding box center [555, 371] width 569 height 37
click at [271, 348] on input "c. Negotiate with the vendor to establish a payment schedule tied to project mi…" at bounding box center [271, 342] width 0 height 11
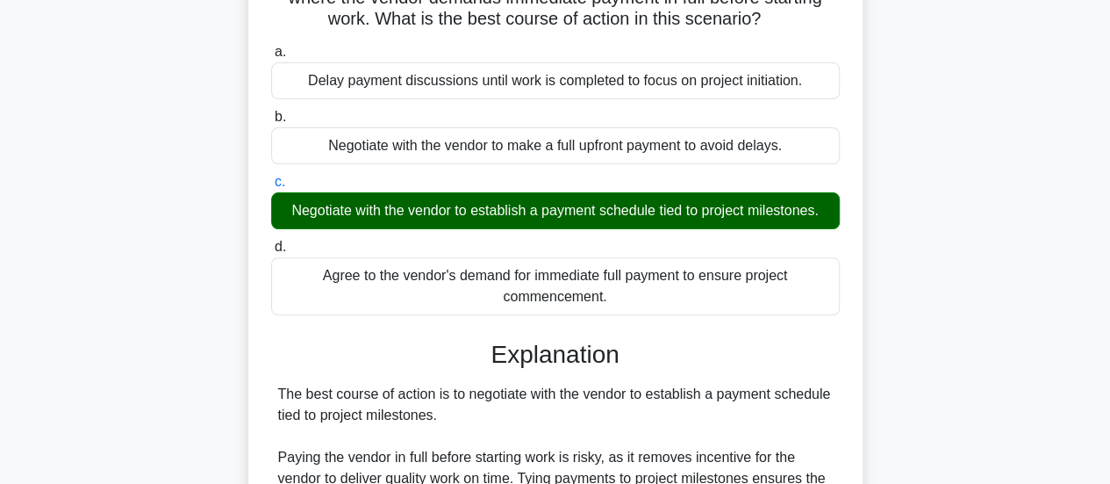
scroll to position [439, 0]
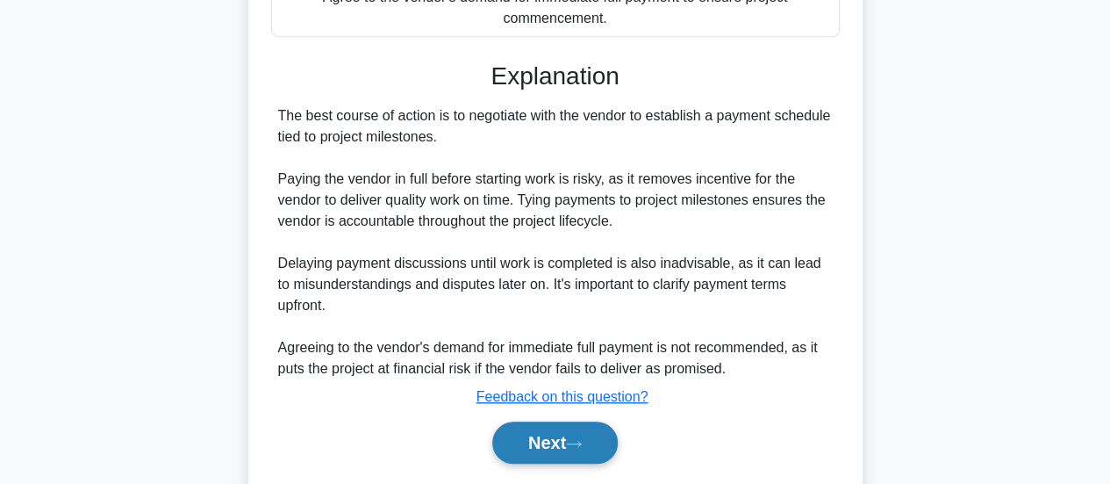
click at [544, 421] on button "Next" at bounding box center [555, 442] width 126 height 42
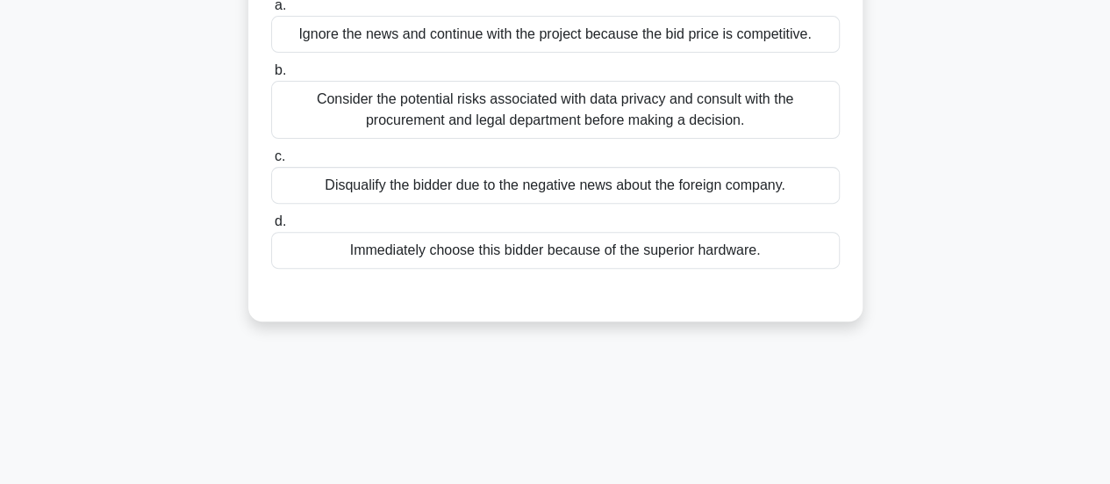
scroll to position [0, 0]
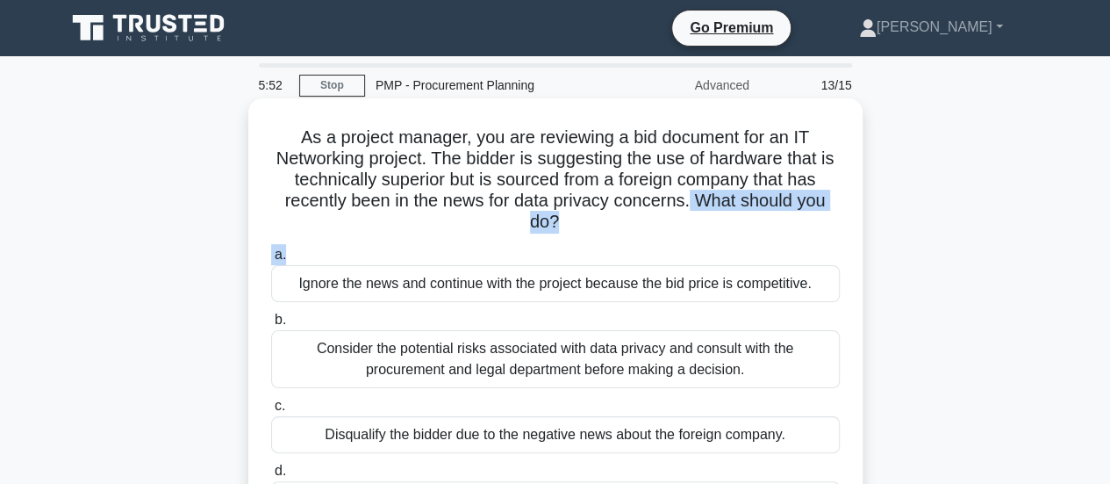
drag, startPoint x: 693, startPoint y: 203, endPoint x: 724, endPoint y: 239, distance: 47.9
click at [724, 239] on div "As a project manager, you are reviewing a bid document for an IT Networking pro…" at bounding box center [555, 334] width 600 height 458
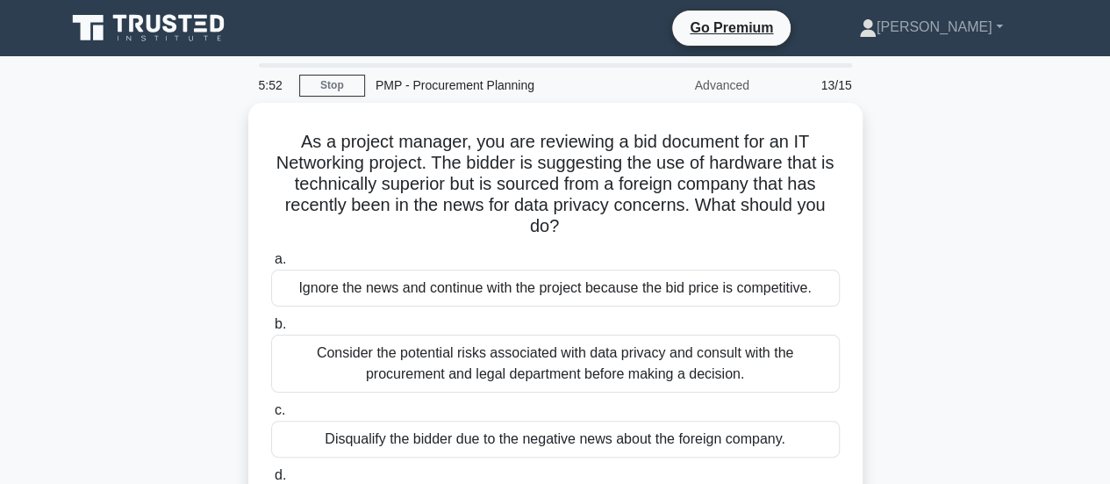
click at [890, 312] on div "As a project manager, you are reviewing a bid document for an IT Networking pro…" at bounding box center [555, 349] width 1001 height 493
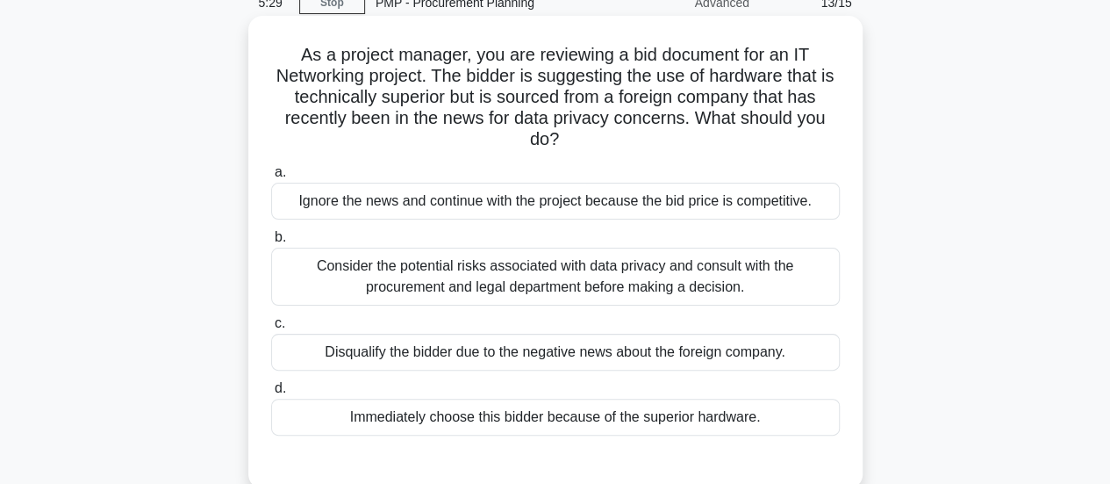
scroll to position [176, 0]
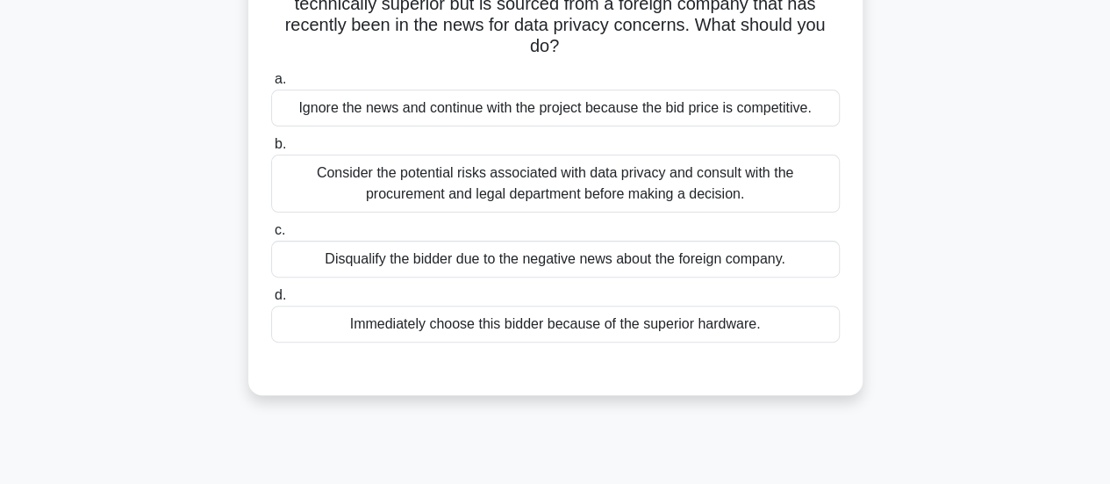
click at [400, 198] on div "Consider the potential risks associated with data privacy and consult with the …" at bounding box center [555, 183] width 569 height 58
click at [271, 150] on input "b. Consider the potential risks associated with data privacy and consult with t…" at bounding box center [271, 144] width 0 height 11
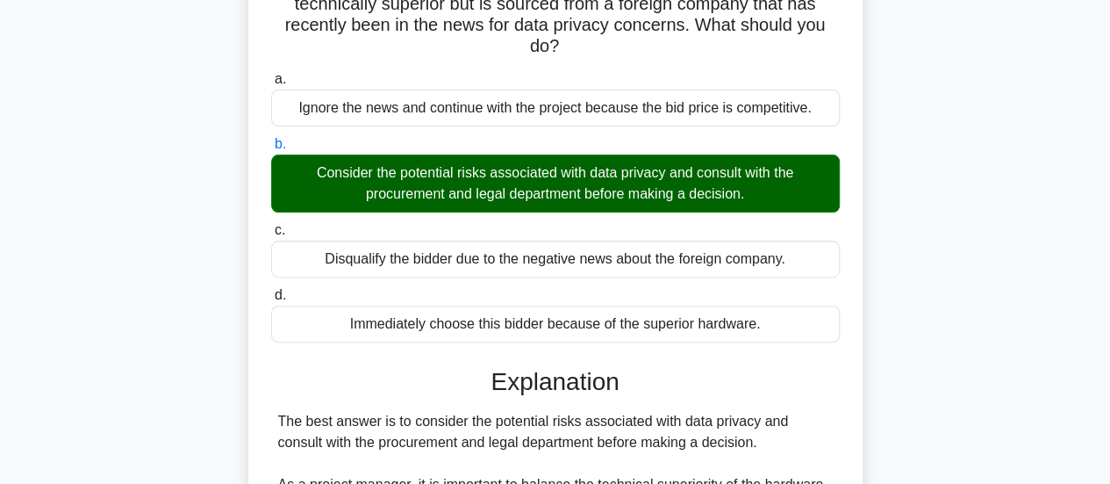
scroll to position [614, 0]
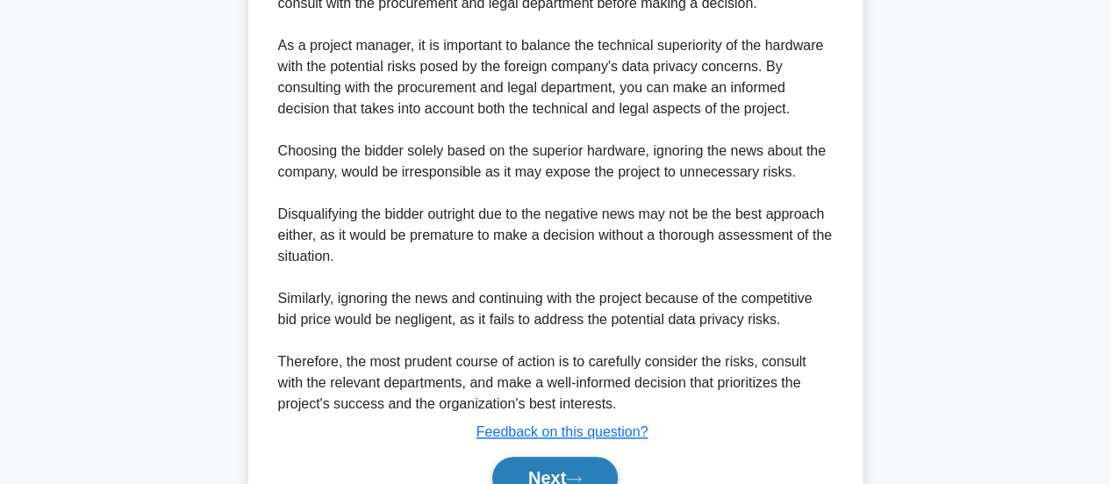
click at [569, 471] on button "Next" at bounding box center [555, 477] width 126 height 42
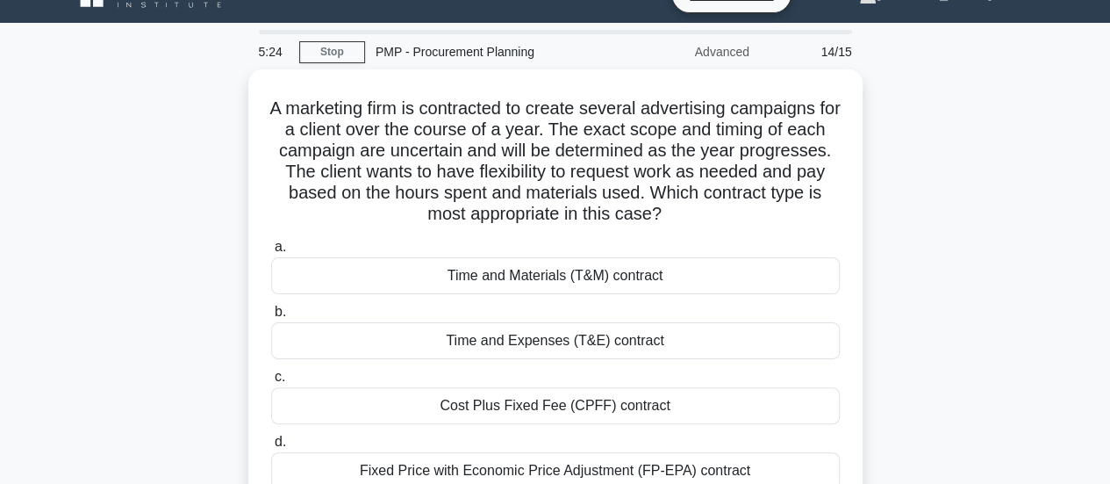
scroll to position [25, 0]
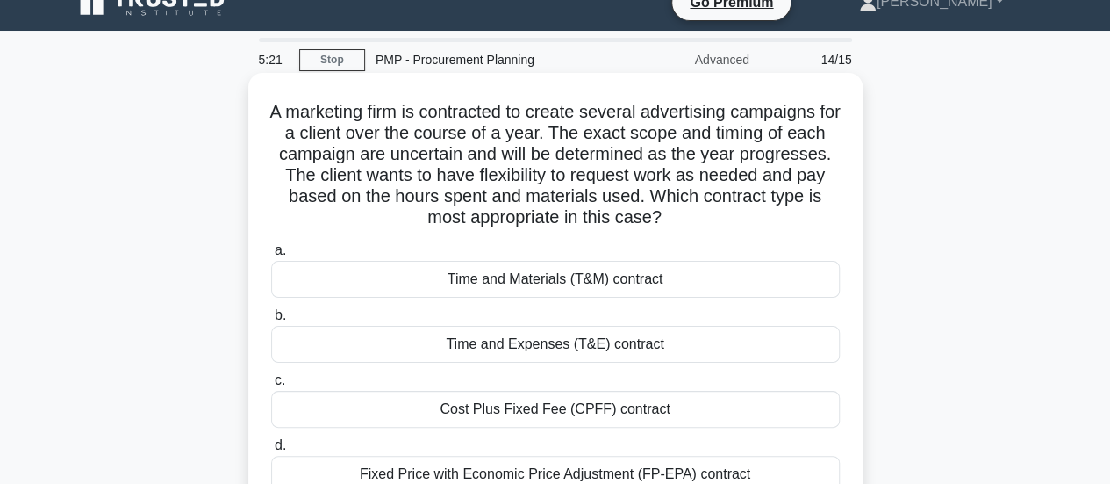
drag, startPoint x: 782, startPoint y: 201, endPoint x: 797, endPoint y: 228, distance: 31.0
click at [797, 228] on h5 "A marketing firm is contracted to create several advertising campaigns for a cl…" at bounding box center [555, 165] width 572 height 128
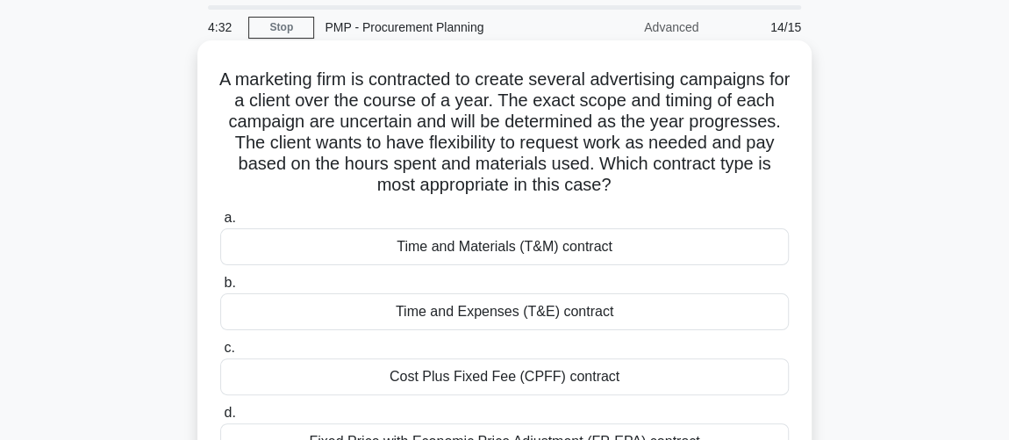
scroll to position [159, 0]
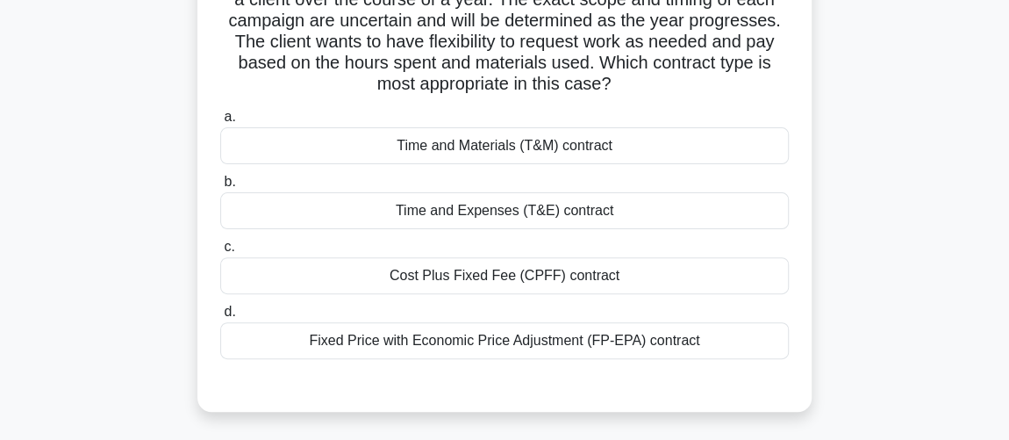
click at [545, 148] on div "Time and Materials (T&M) contract" at bounding box center [504, 145] width 569 height 37
click at [220, 123] on input "a. Time and Materials (T&M) contract" at bounding box center [220, 116] width 0 height 11
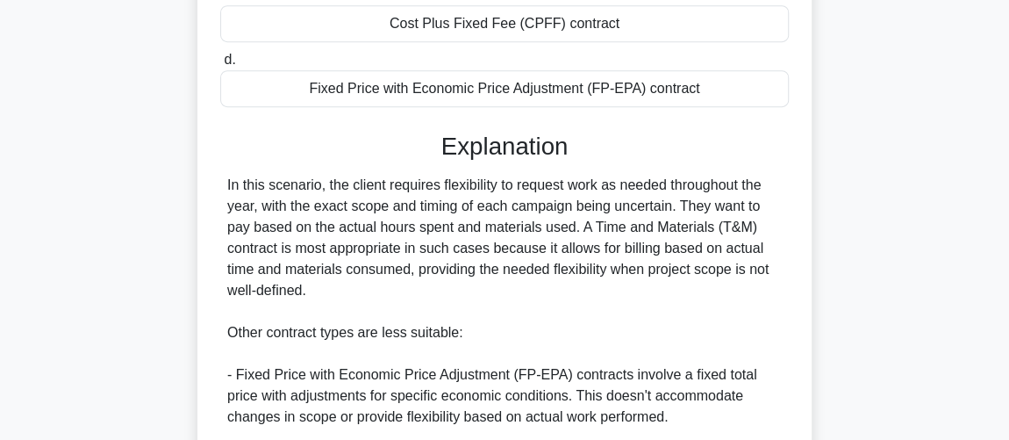
scroll to position [718, 0]
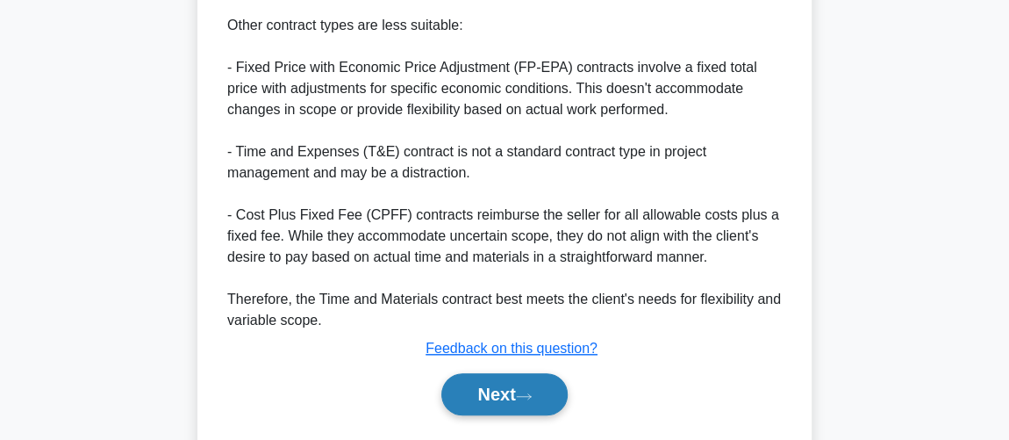
click at [541, 399] on button "Next" at bounding box center [505, 394] width 126 height 42
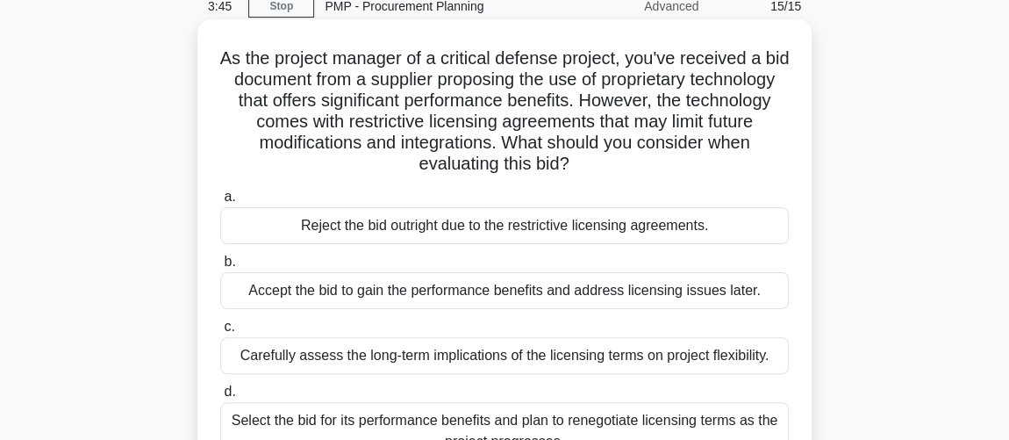
scroll to position [159, 0]
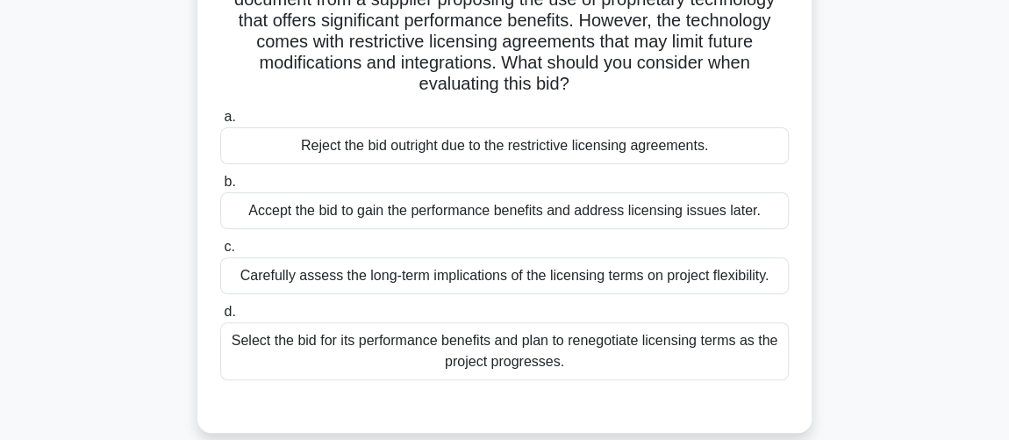
click at [537, 281] on div "Carefully assess the long-term implications of the licensing terms on project f…" at bounding box center [504, 275] width 569 height 37
click at [220, 253] on input "c. Carefully assess the long-term implications of the licensing terms on projec…" at bounding box center [220, 246] width 0 height 11
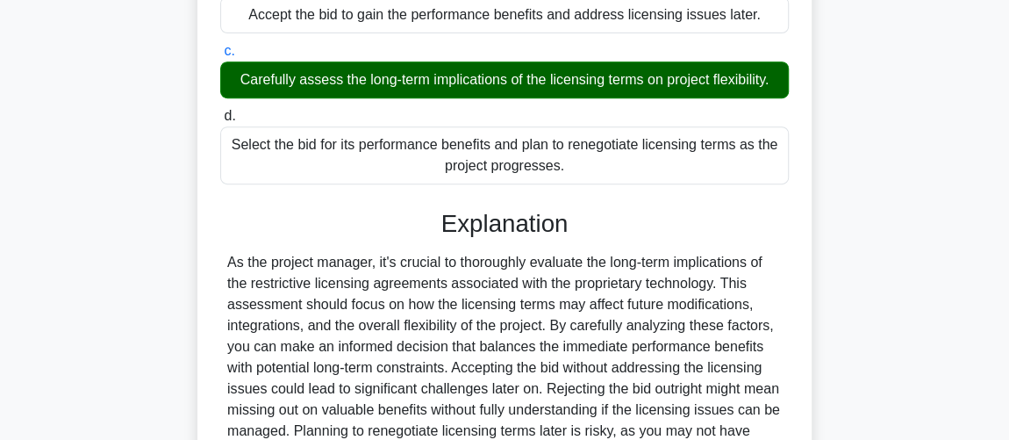
scroll to position [534, 0]
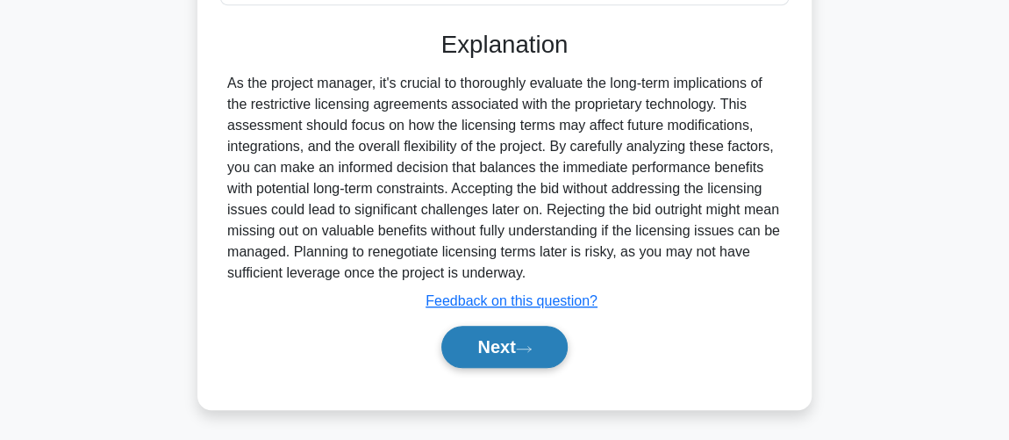
click at [505, 344] on button "Next" at bounding box center [505, 347] width 126 height 42
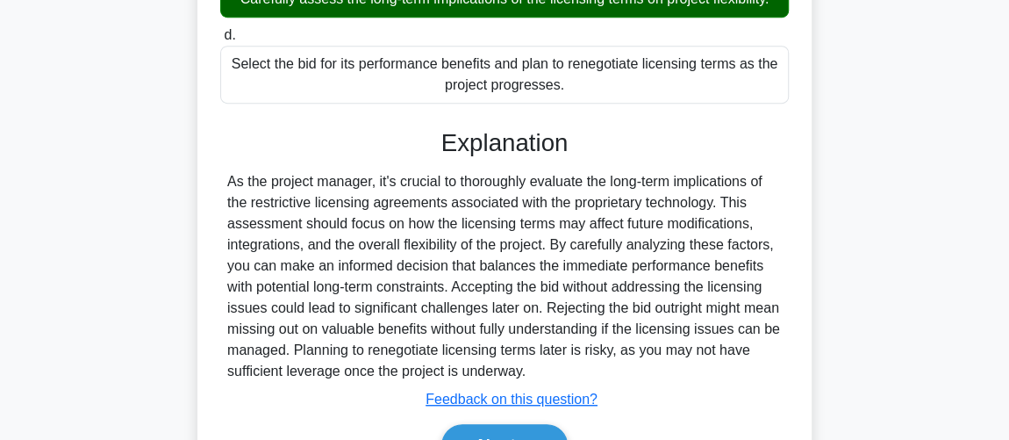
scroll to position [454, 0]
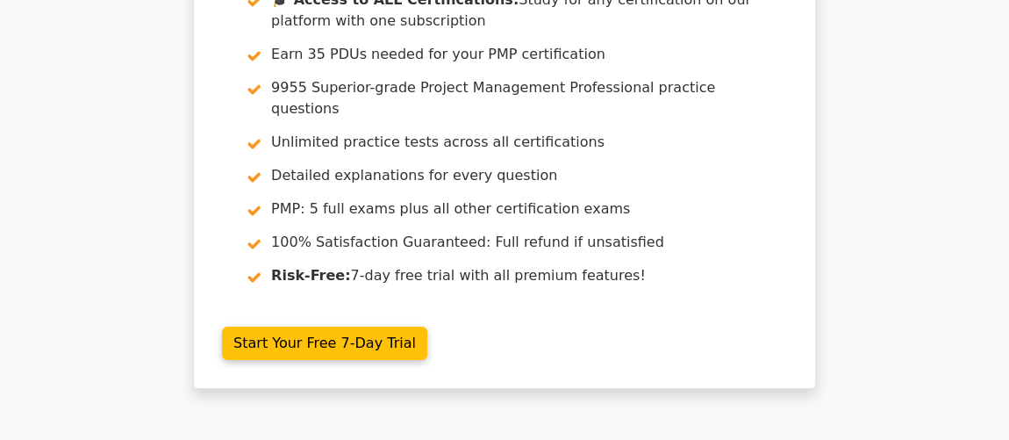
scroll to position [3461, 0]
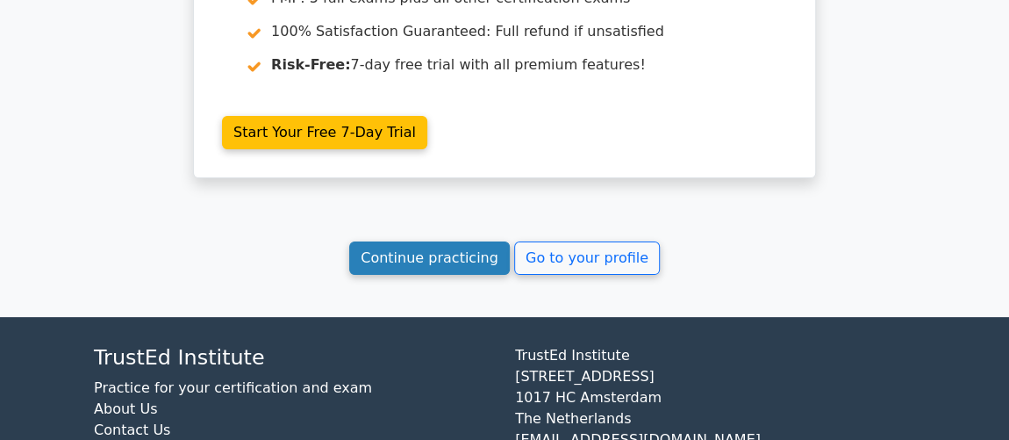
click at [464, 241] on link "Continue practicing" at bounding box center [429, 257] width 161 height 33
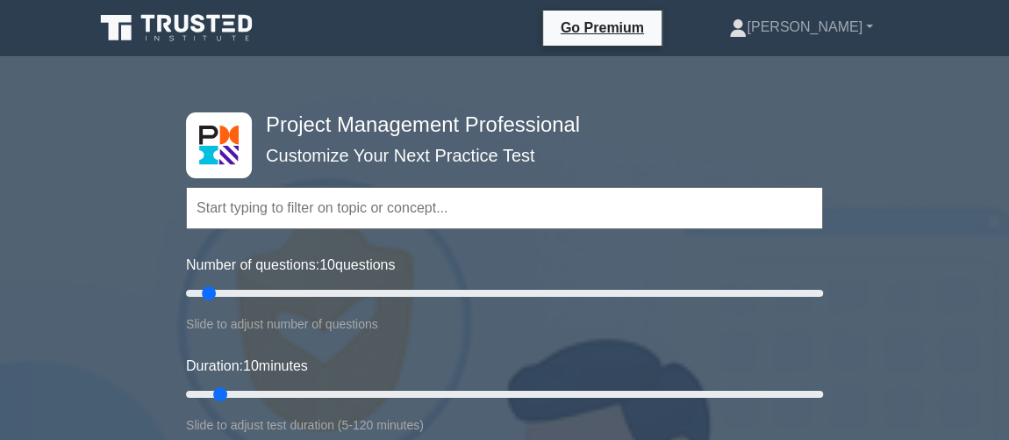
click at [262, 212] on input "text" at bounding box center [504, 208] width 637 height 42
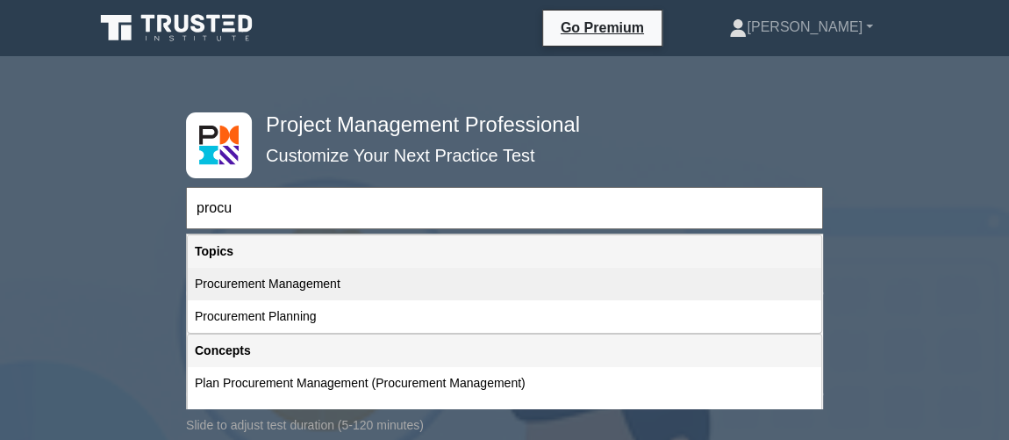
click at [215, 291] on div "Procurement Management" at bounding box center [505, 284] width 634 height 32
type input "Procurement Management"
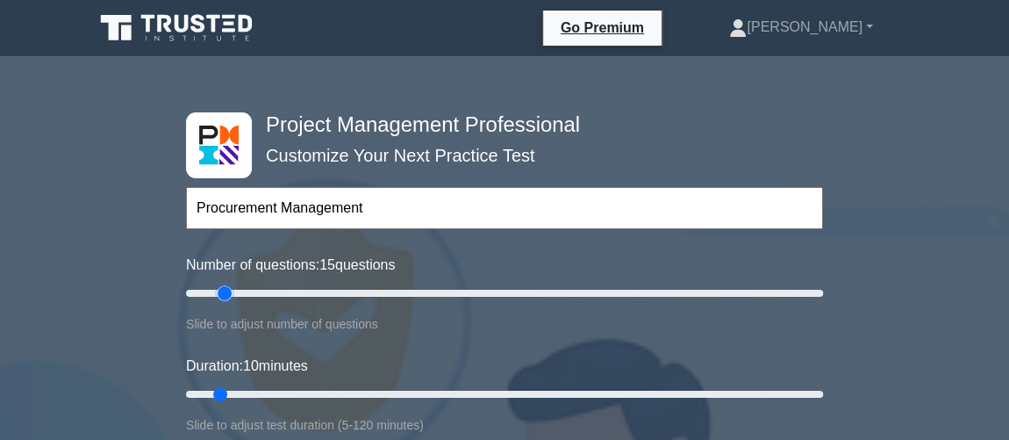
drag, startPoint x: 214, startPoint y: 291, endPoint x: 227, endPoint y: 291, distance: 13.2
type input "15"
click at [227, 291] on input "Number of questions: 15 questions" at bounding box center [504, 293] width 637 height 21
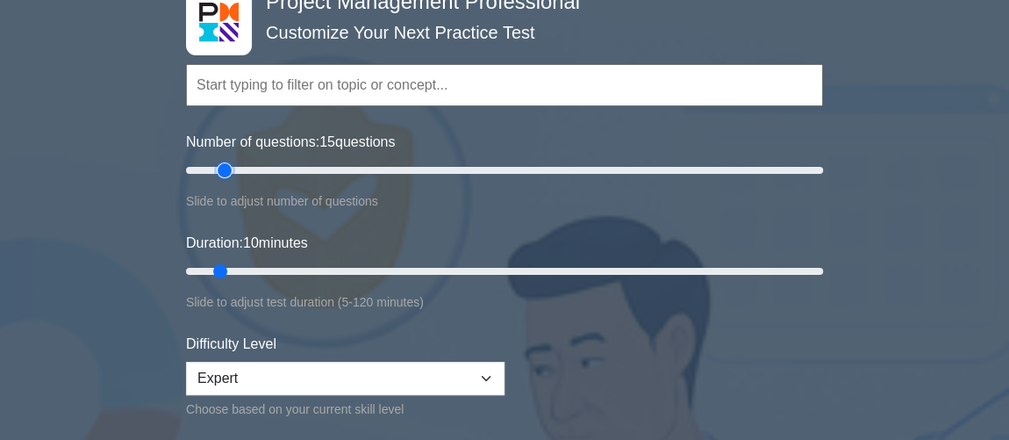
scroll to position [159, 0]
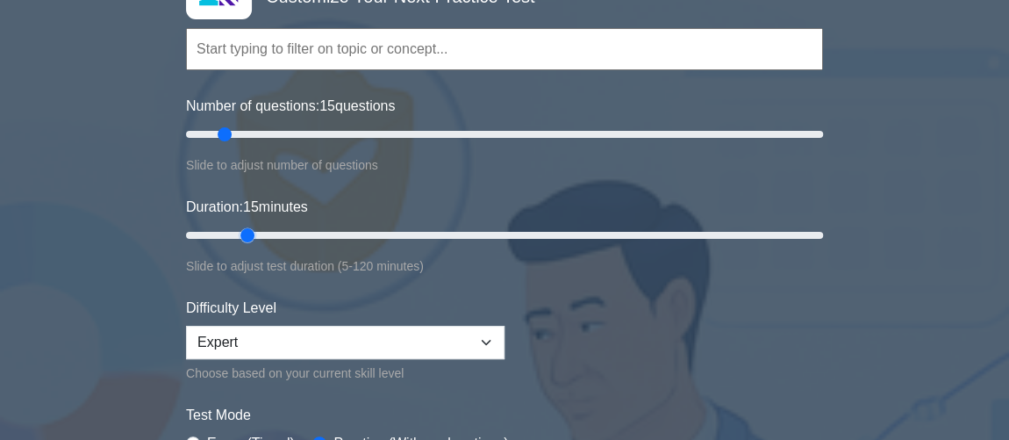
drag, startPoint x: 217, startPoint y: 235, endPoint x: 237, endPoint y: 235, distance: 20.2
type input "15"
click at [237, 235] on input "Duration: 15 minutes" at bounding box center [504, 235] width 637 height 21
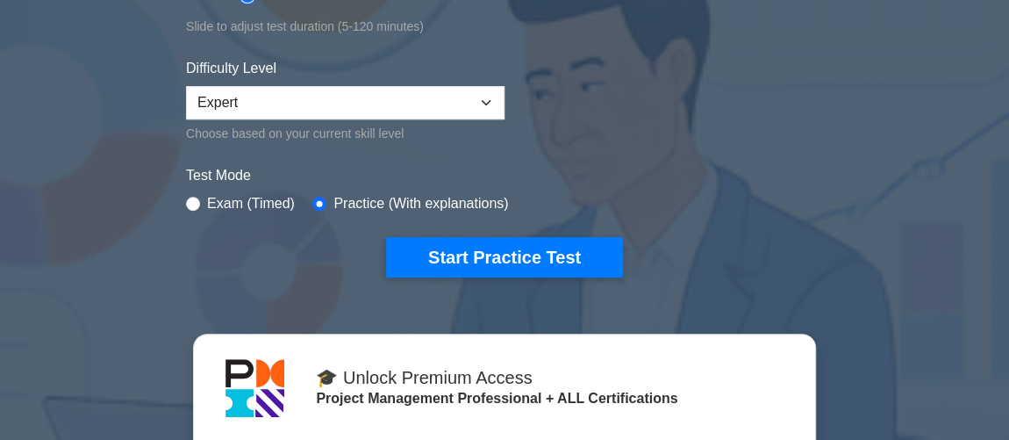
scroll to position [478, 0]
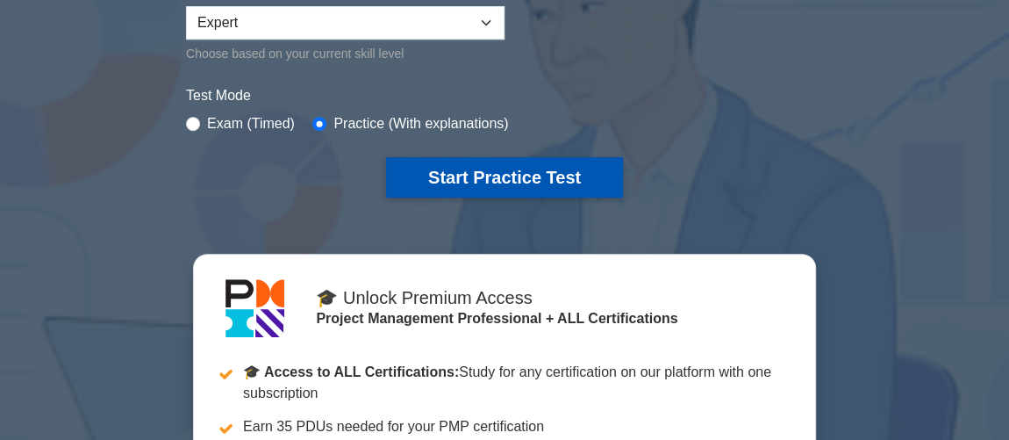
click at [526, 176] on button "Start Practice Test" at bounding box center [504, 177] width 237 height 40
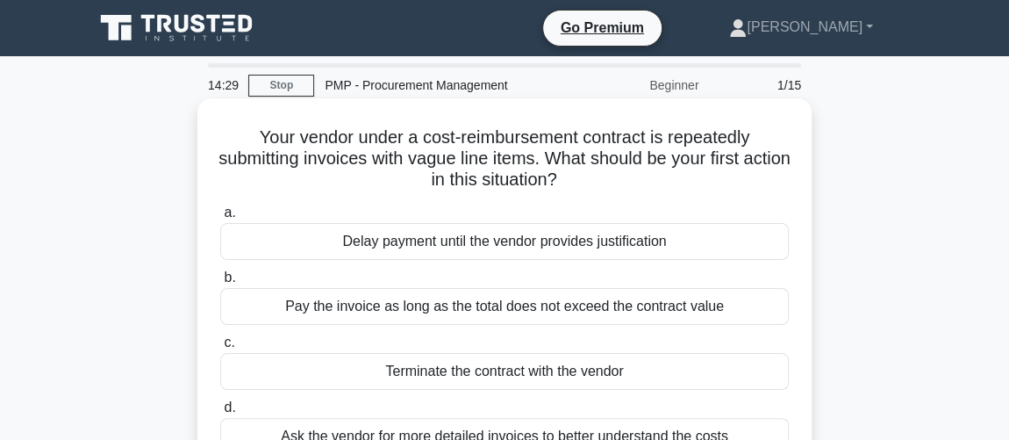
scroll to position [79, 0]
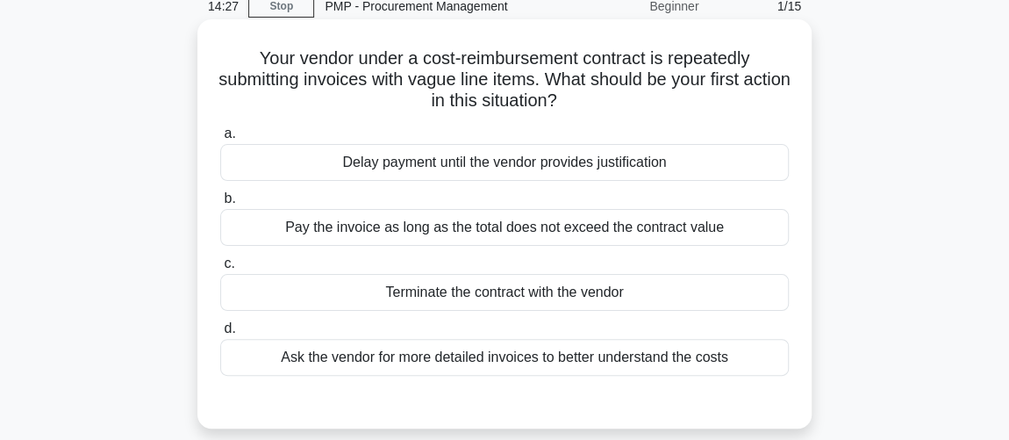
click at [510, 363] on div "Ask the vendor for more detailed invoices to better understand the costs" at bounding box center [504, 357] width 569 height 37
click at [220, 334] on input "d. Ask the vendor for more detailed invoices to better understand the costs" at bounding box center [220, 328] width 0 height 11
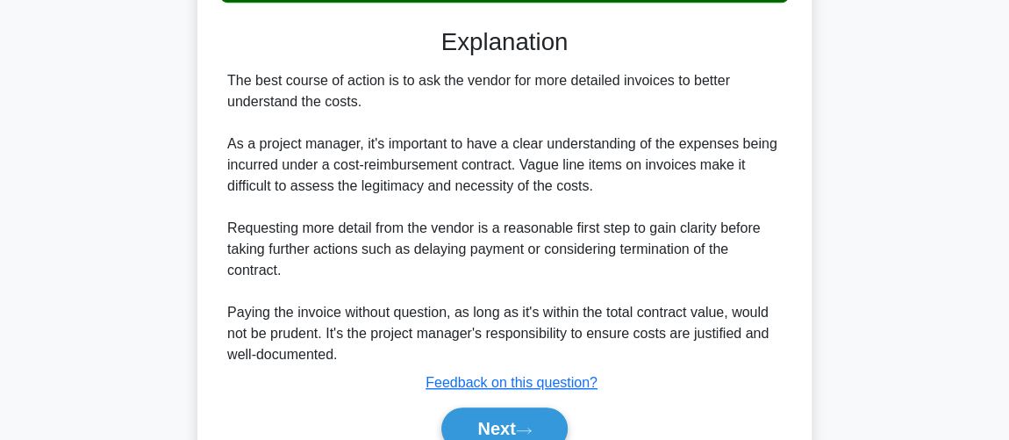
scroll to position [534, 0]
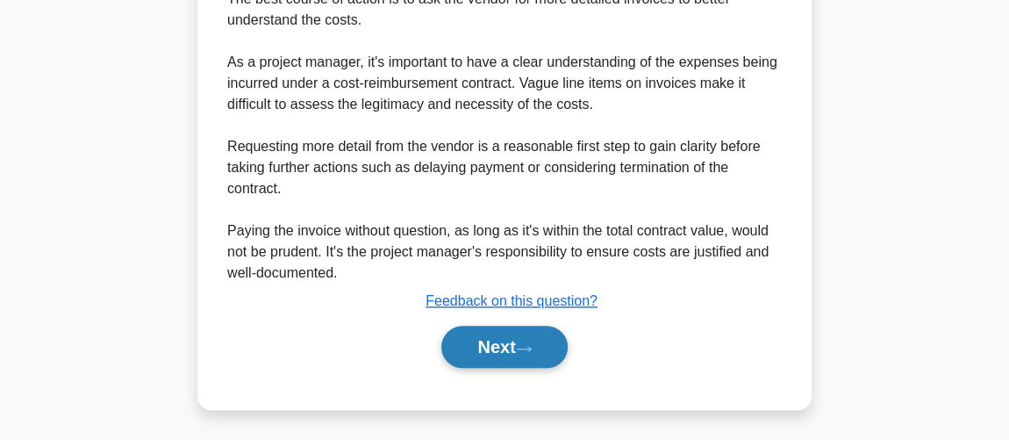
click at [498, 356] on button "Next" at bounding box center [505, 347] width 126 height 42
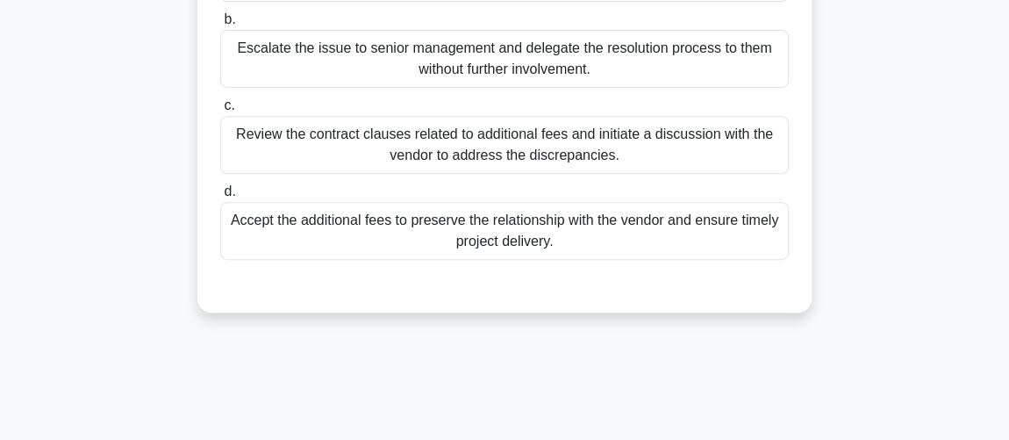
scroll to position [29, 0]
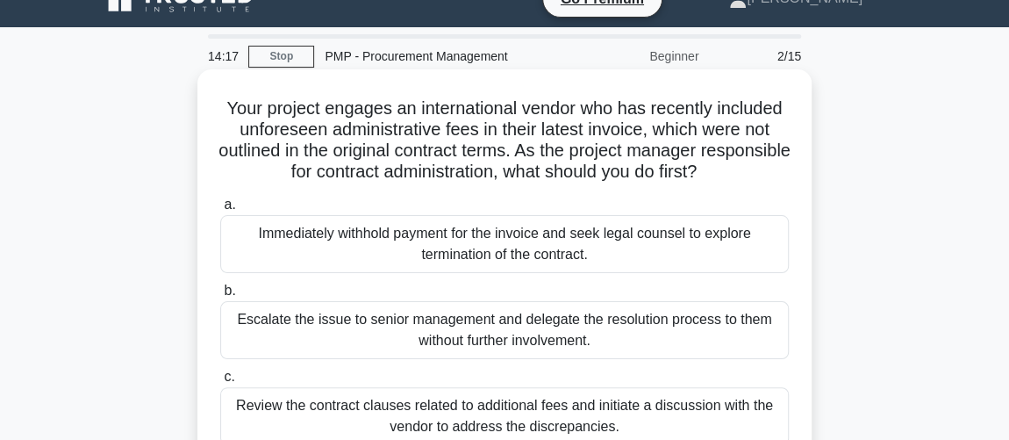
drag, startPoint x: 568, startPoint y: 154, endPoint x: 758, endPoint y: 166, distance: 190.0
click at [758, 166] on h5 "Your project engages an international vendor who has recently included unforese…" at bounding box center [505, 140] width 572 height 86
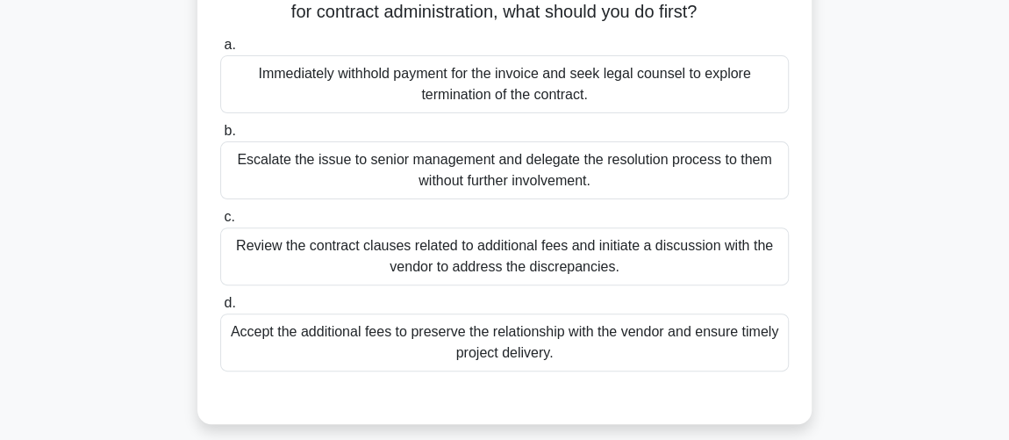
scroll to position [109, 0]
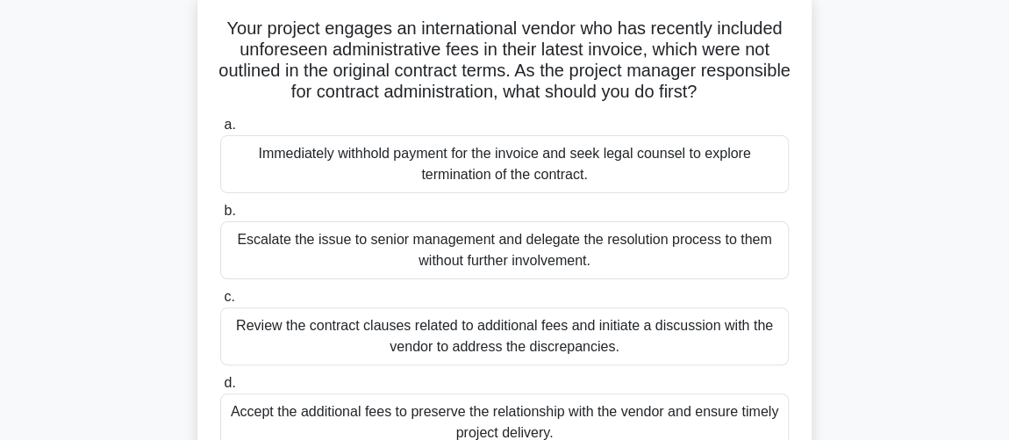
click at [576, 343] on div "Review the contract clauses related to additional fees and initiate a discussio…" at bounding box center [504, 336] width 569 height 58
click at [220, 303] on input "c. Review the contract clauses related to additional fees and initiate a discus…" at bounding box center [220, 296] width 0 height 11
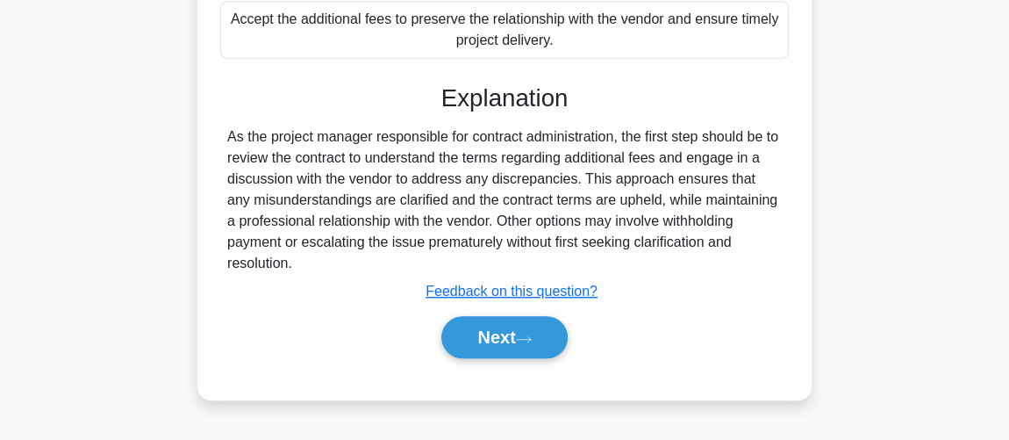
scroll to position [508, 0]
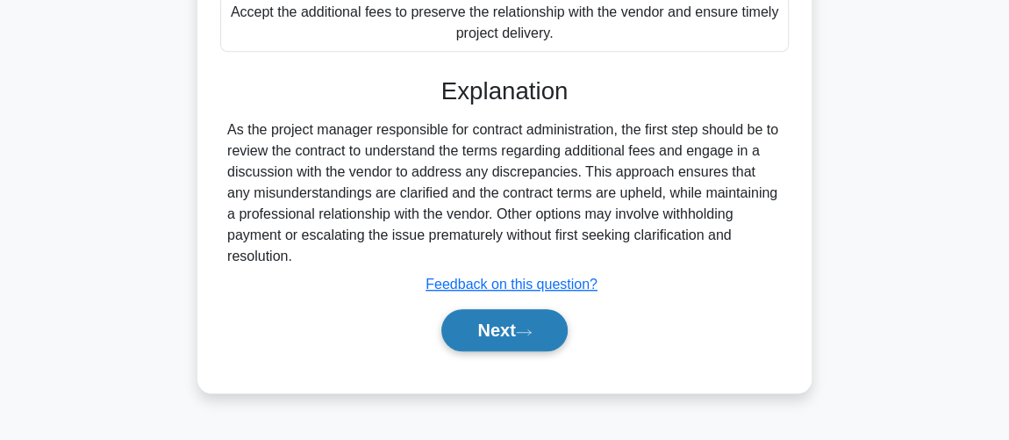
click at [542, 318] on button "Next" at bounding box center [505, 330] width 126 height 42
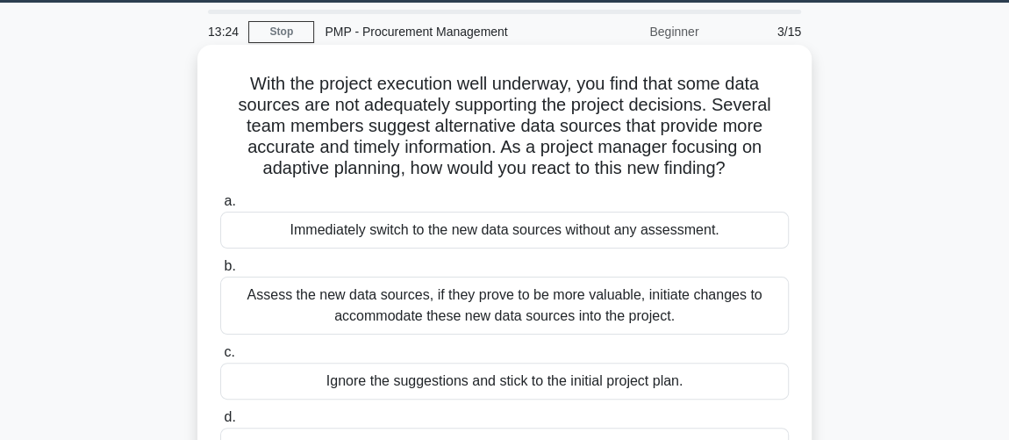
scroll to position [29, 0]
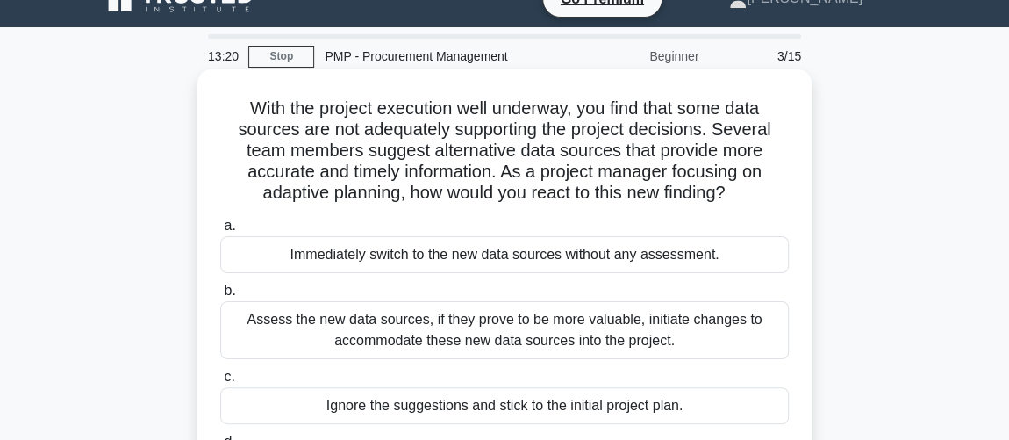
drag, startPoint x: 500, startPoint y: 168, endPoint x: 750, endPoint y: 191, distance: 250.4
click at [750, 191] on h5 "With the project execution well underway, you find that some data sources are n…" at bounding box center [505, 150] width 572 height 107
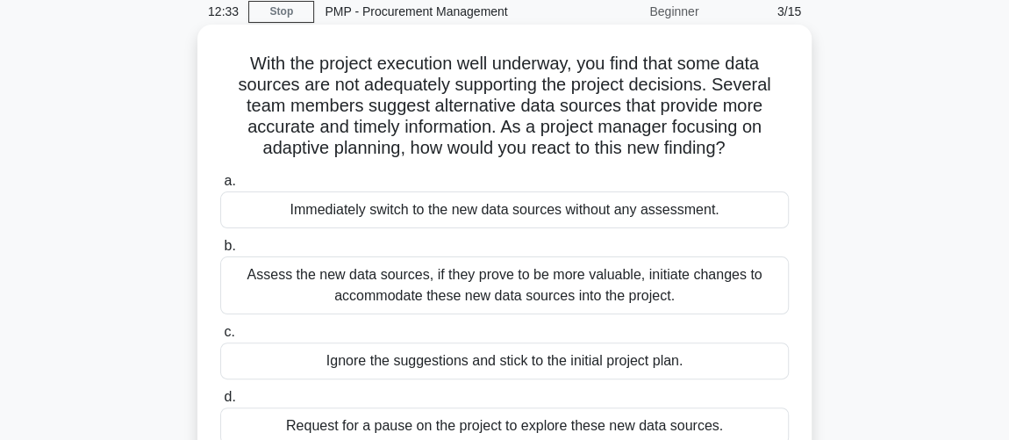
scroll to position [109, 0]
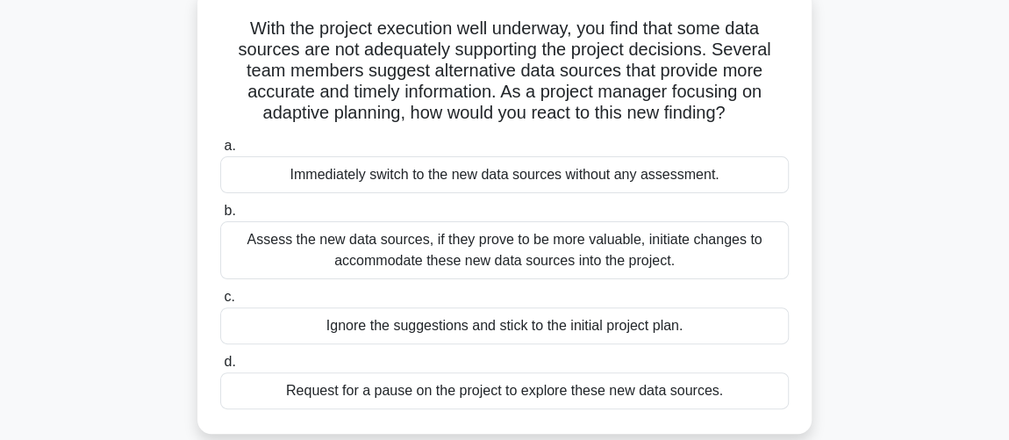
click at [578, 247] on div "Assess the new data sources, if they prove to be more valuable, initiate change…" at bounding box center [504, 250] width 569 height 58
click at [220, 217] on input "b. Assess the new data sources, if they prove to be more valuable, initiate cha…" at bounding box center [220, 210] width 0 height 11
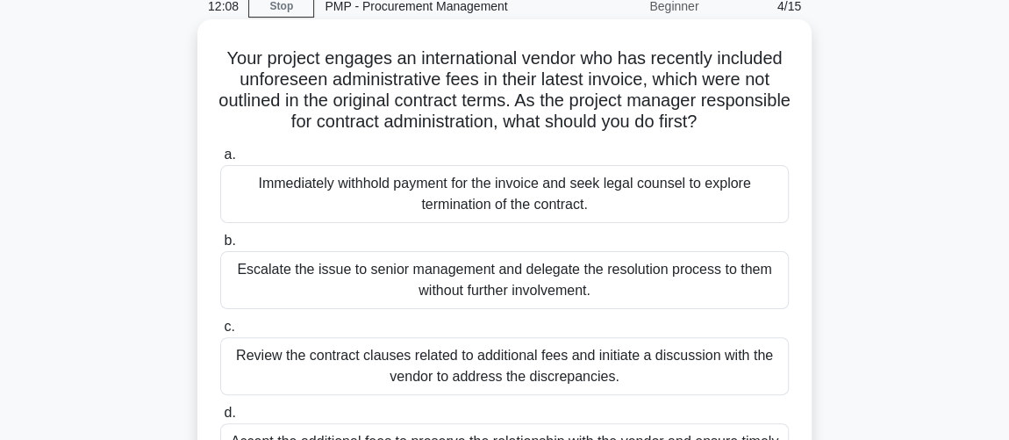
scroll to position [159, 0]
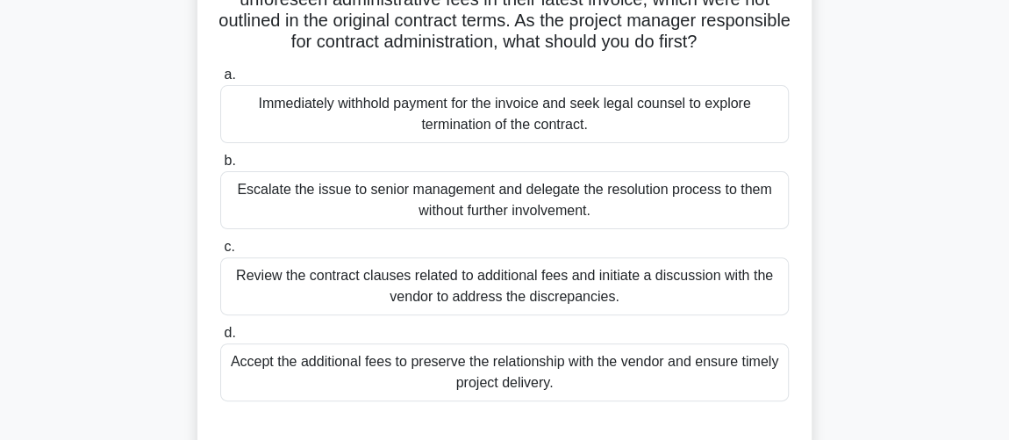
click at [465, 291] on div "Review the contract clauses related to additional fees and initiate a discussio…" at bounding box center [504, 286] width 569 height 58
click at [220, 253] on input "c. Review the contract clauses related to additional fees and initiate a discus…" at bounding box center [220, 246] width 0 height 11
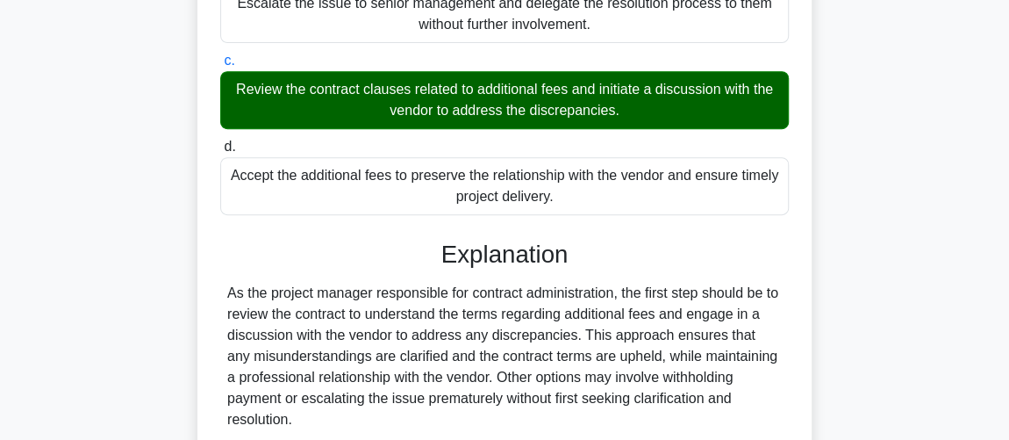
scroll to position [508, 0]
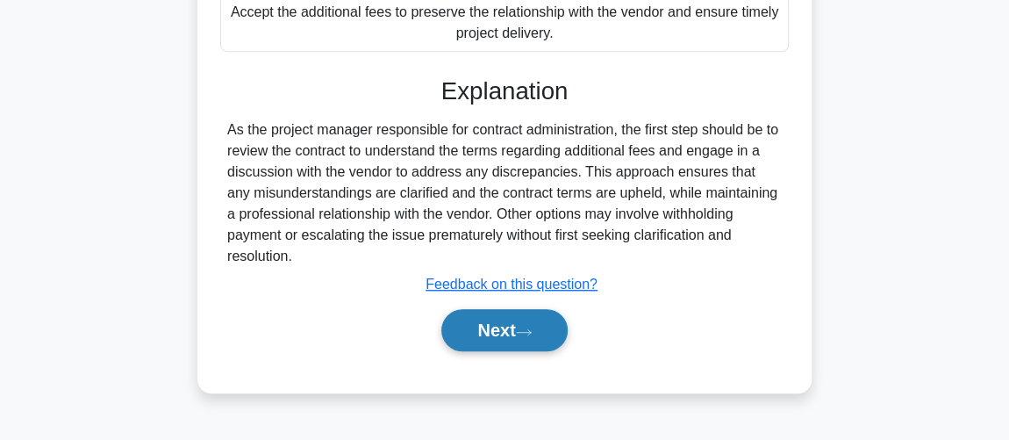
click at [472, 315] on button "Next" at bounding box center [505, 330] width 126 height 42
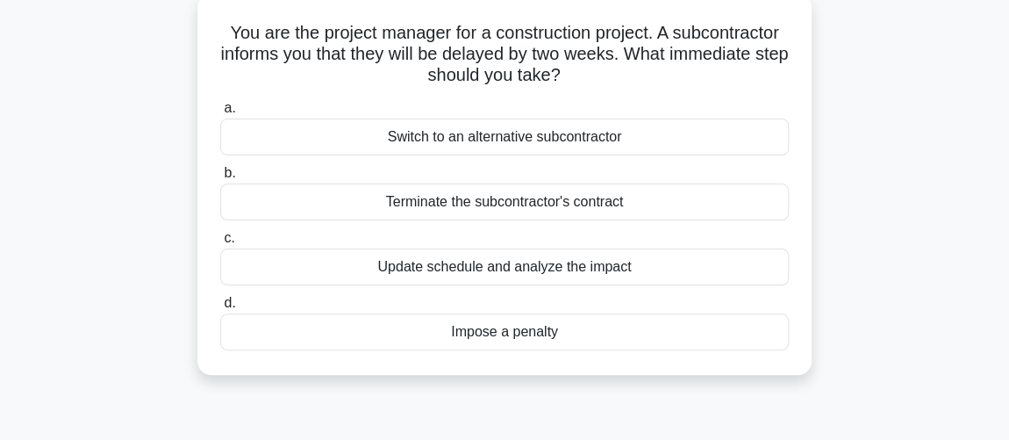
scroll to position [29, 0]
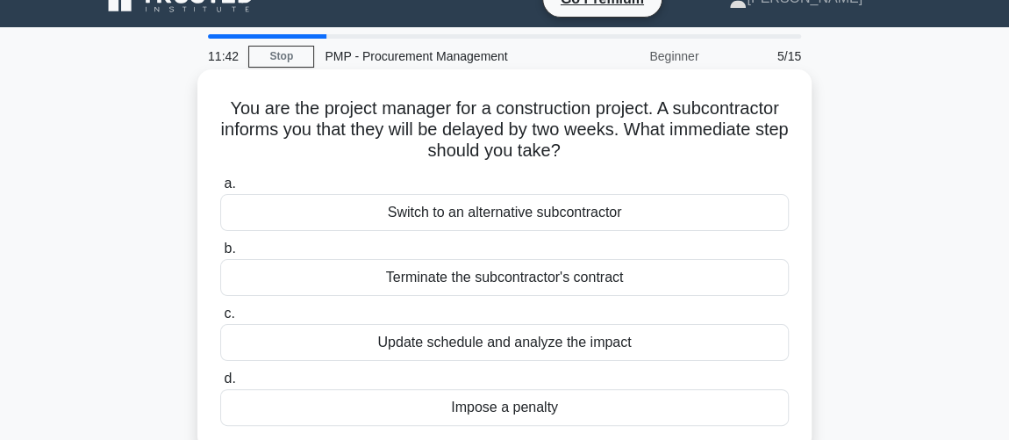
click at [607, 337] on div "Update schedule and analyze the impact" at bounding box center [504, 342] width 569 height 37
click at [220, 320] on input "c. Update schedule and analyze the impact" at bounding box center [220, 313] width 0 height 11
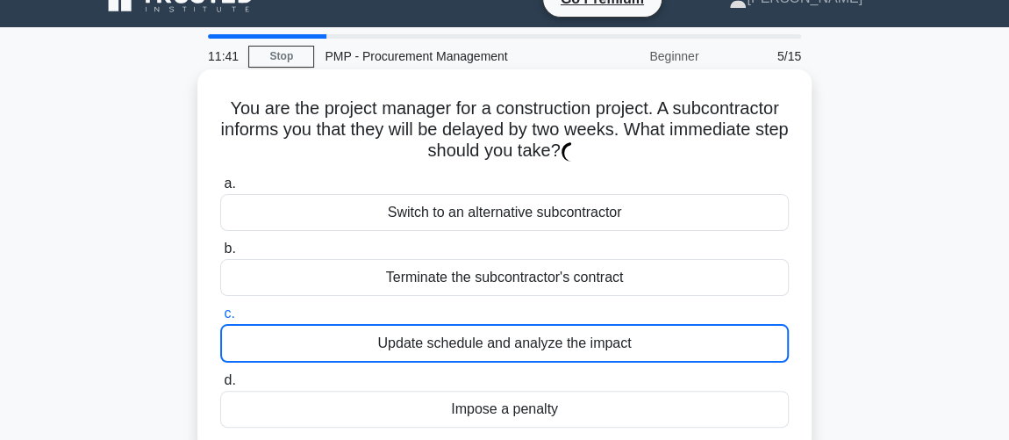
scroll to position [0, 0]
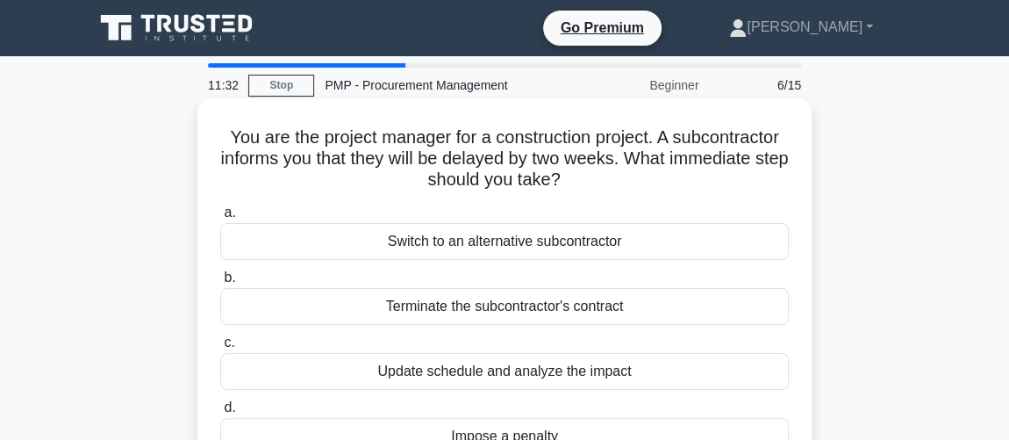
click at [588, 372] on div "Update schedule and analyze the impact" at bounding box center [504, 371] width 569 height 37
click at [220, 348] on input "c. Update schedule and analyze the impact" at bounding box center [220, 342] width 0 height 11
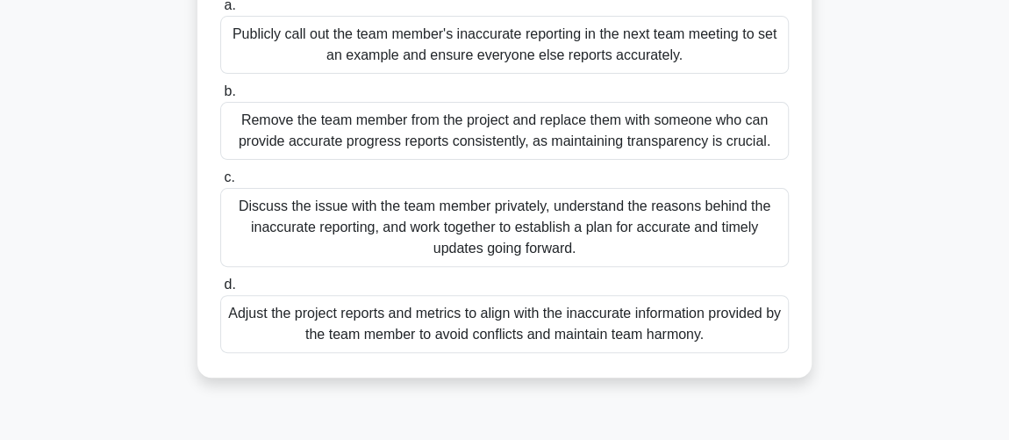
scroll to position [239, 0]
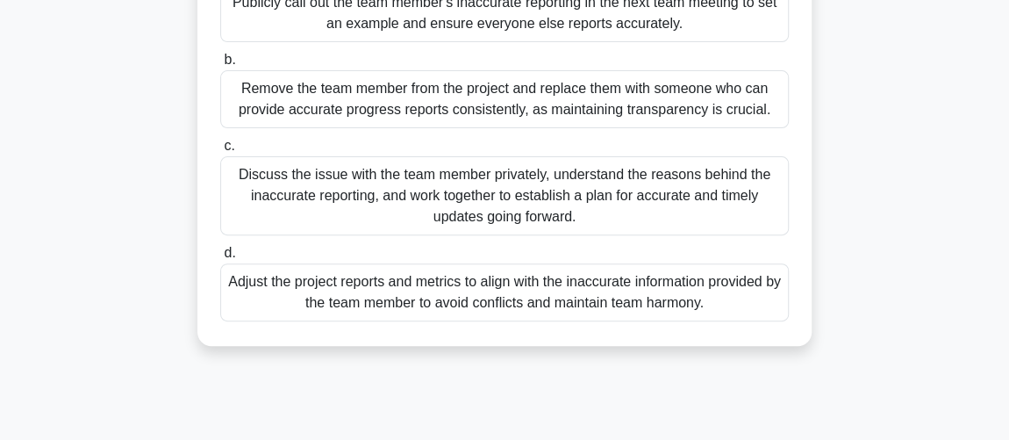
click at [479, 178] on div "Discuss the issue with the team member privately, understand the reasons behind…" at bounding box center [504, 195] width 569 height 79
click at [220, 152] on input "c. Discuss the issue with the team member privately, understand the reasons beh…" at bounding box center [220, 145] width 0 height 11
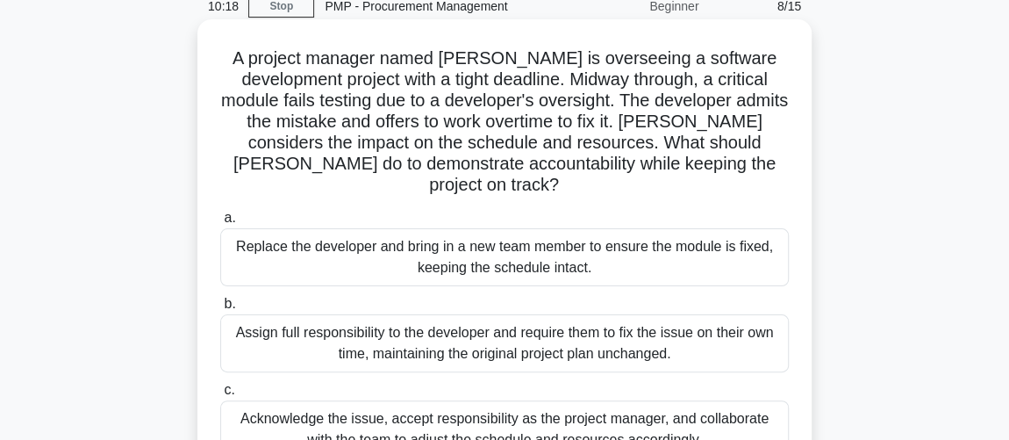
scroll to position [159, 0]
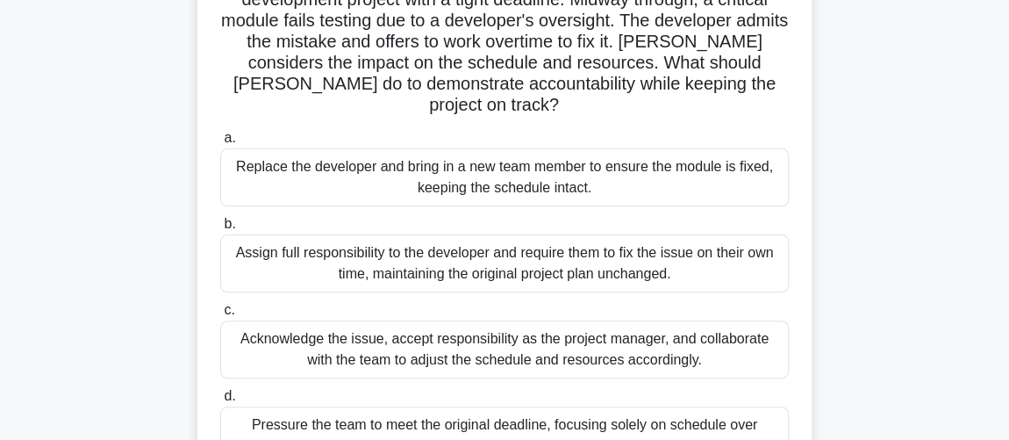
click at [637, 321] on div "Acknowledge the issue, accept responsibility as the project manager, and collab…" at bounding box center [504, 349] width 569 height 58
click at [220, 316] on input "c. Acknowledge the issue, accept responsibility as the project manager, and col…" at bounding box center [220, 310] width 0 height 11
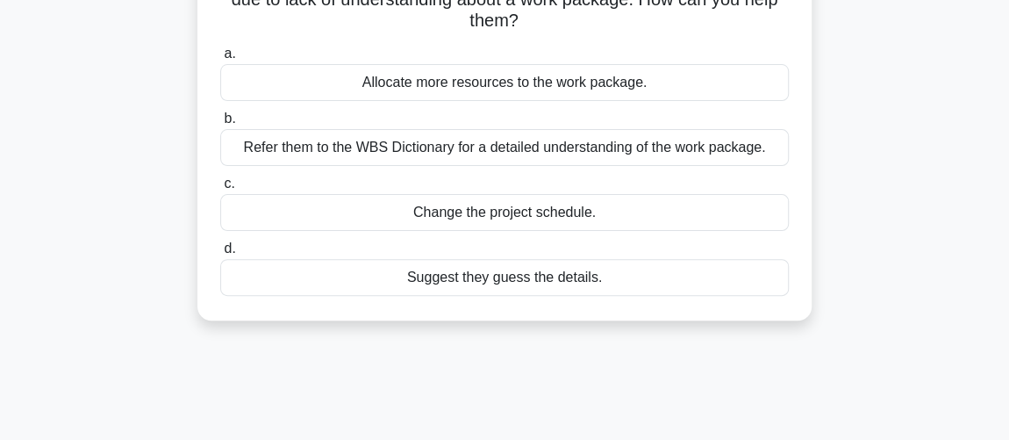
scroll to position [79, 0]
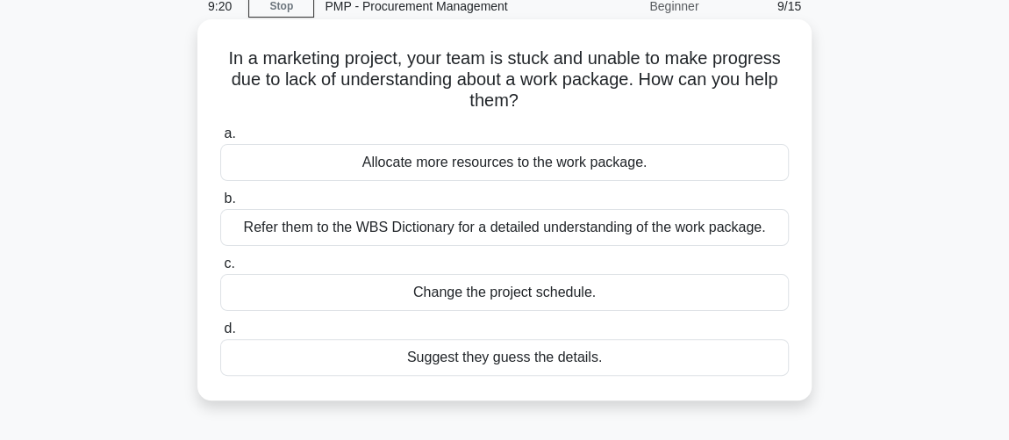
click at [418, 233] on div "Refer them to the WBS Dictionary for a detailed understanding of the work packa…" at bounding box center [504, 227] width 569 height 37
click at [220, 205] on input "b. Refer them to the WBS Dictionary for a detailed understanding of the work pa…" at bounding box center [220, 198] width 0 height 11
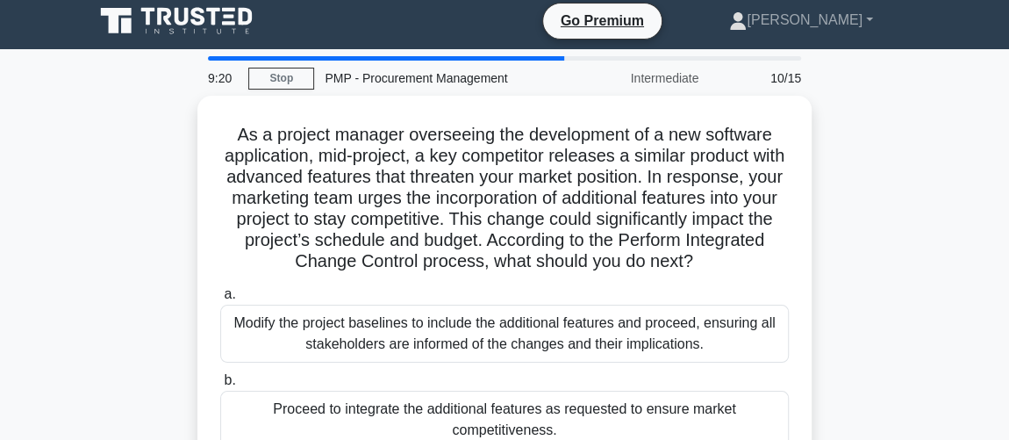
scroll to position [0, 0]
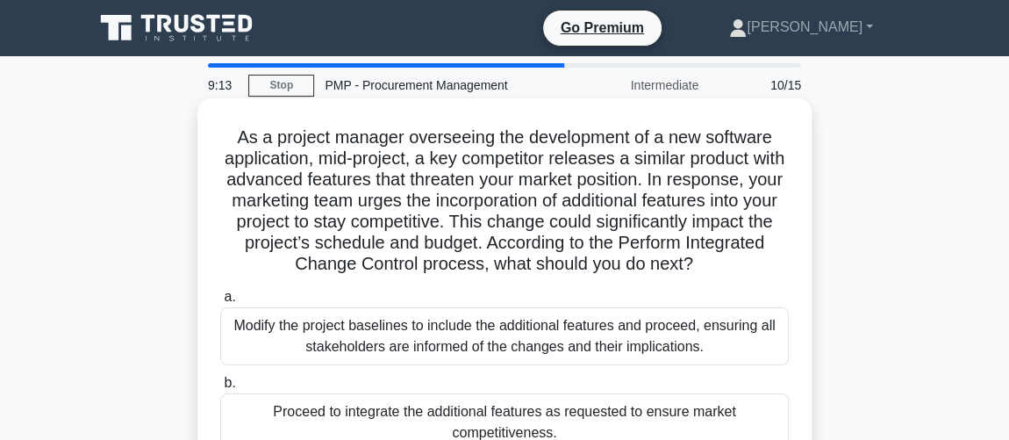
drag, startPoint x: 503, startPoint y: 241, endPoint x: 736, endPoint y: 255, distance: 233.9
click at [736, 255] on h5 "As a project manager overseeing the development of a new software application, …" at bounding box center [505, 200] width 572 height 149
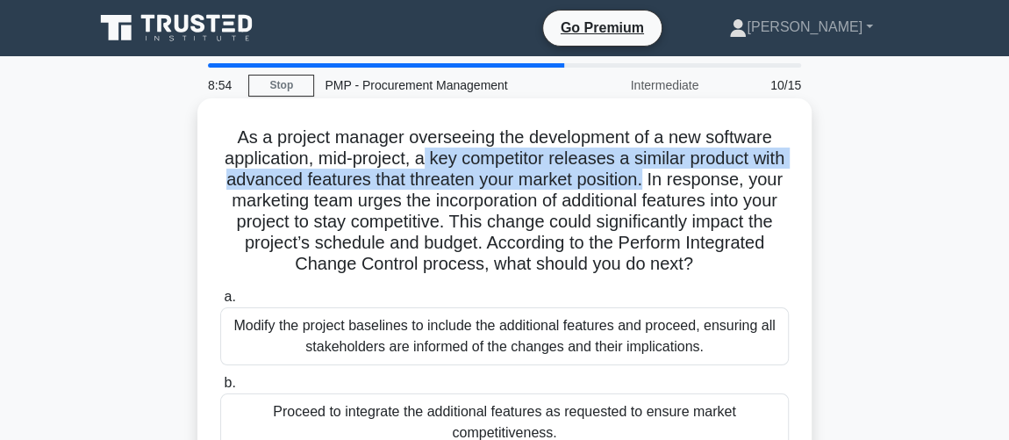
drag, startPoint x: 444, startPoint y: 160, endPoint x: 688, endPoint y: 184, distance: 245.3
click at [688, 184] on h5 "As a project manager overseeing the development of a new software application, …" at bounding box center [505, 200] width 572 height 149
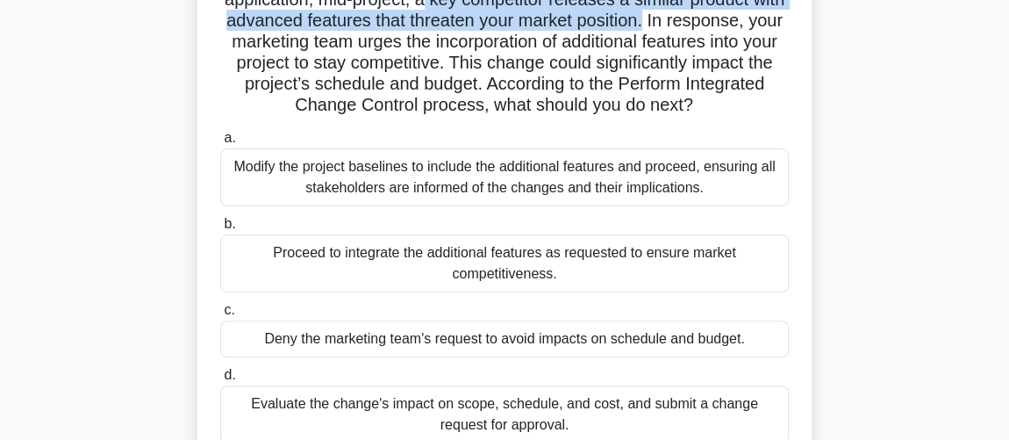
scroll to position [239, 0]
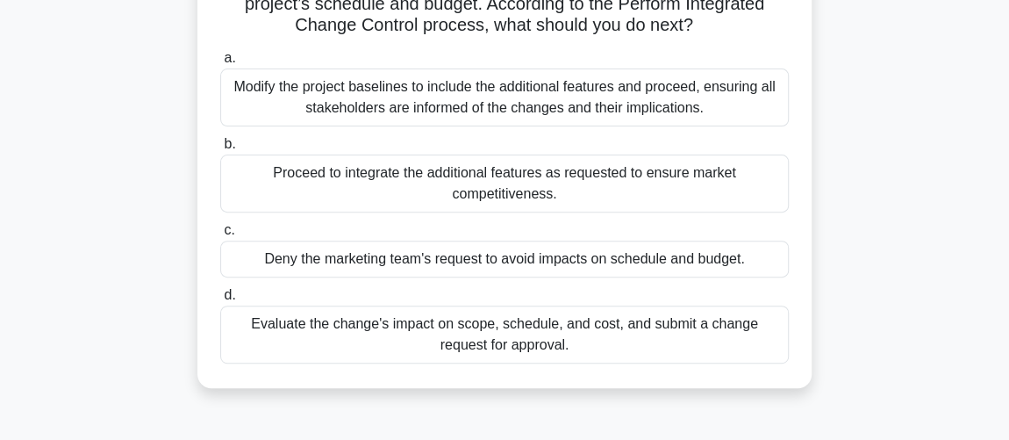
click at [610, 338] on div "Evaluate the change's impact on scope, schedule, and cost, and submit a change …" at bounding box center [504, 334] width 569 height 58
click at [220, 301] on input "d. Evaluate the change's impact on scope, schedule, and cost, and submit a chan…" at bounding box center [220, 295] width 0 height 11
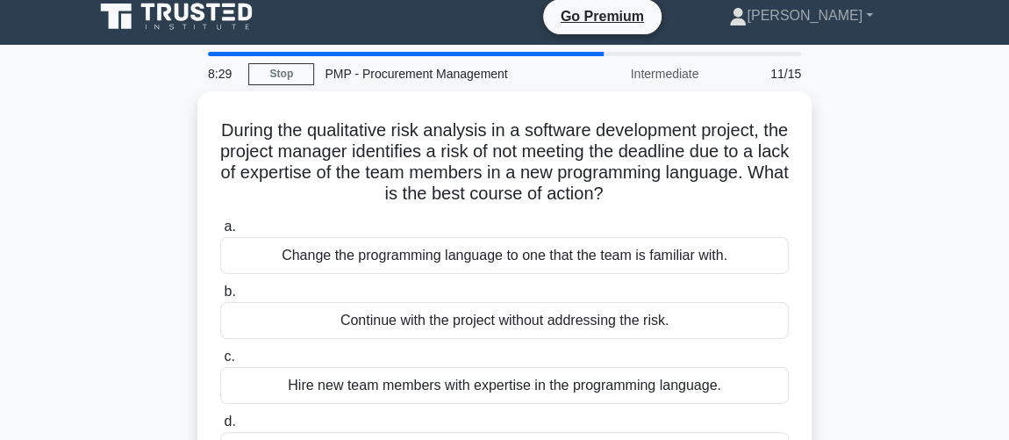
scroll to position [0, 0]
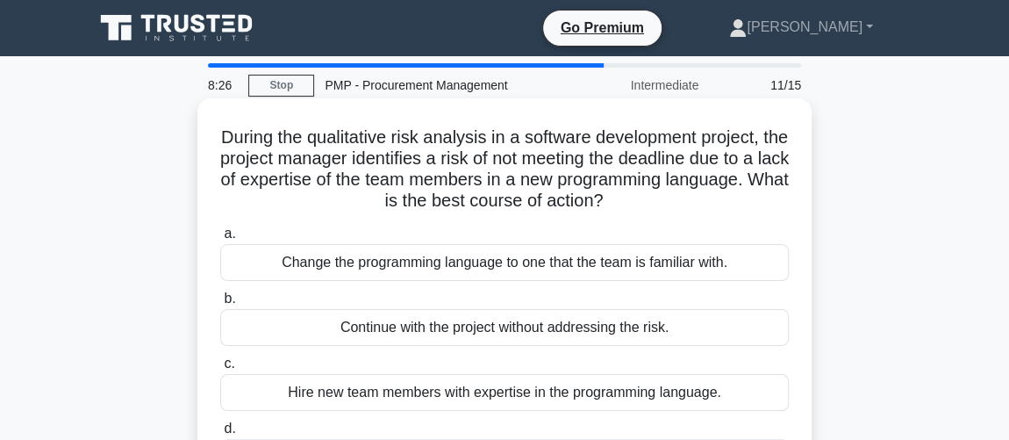
drag, startPoint x: 412, startPoint y: 203, endPoint x: 680, endPoint y: 203, distance: 268.6
click at [680, 203] on h5 "During the qualitative risk analysis in a software development project, the pro…" at bounding box center [505, 169] width 572 height 86
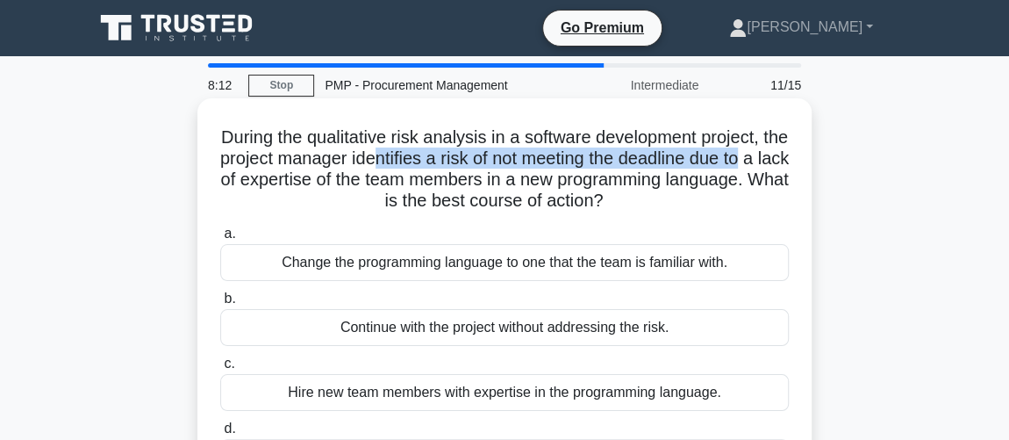
drag, startPoint x: 409, startPoint y: 156, endPoint x: 798, endPoint y: 168, distance: 389.0
click at [798, 168] on div "During the qualitative risk analysis in a software development project, the pro…" at bounding box center [505, 299] width 600 height 388
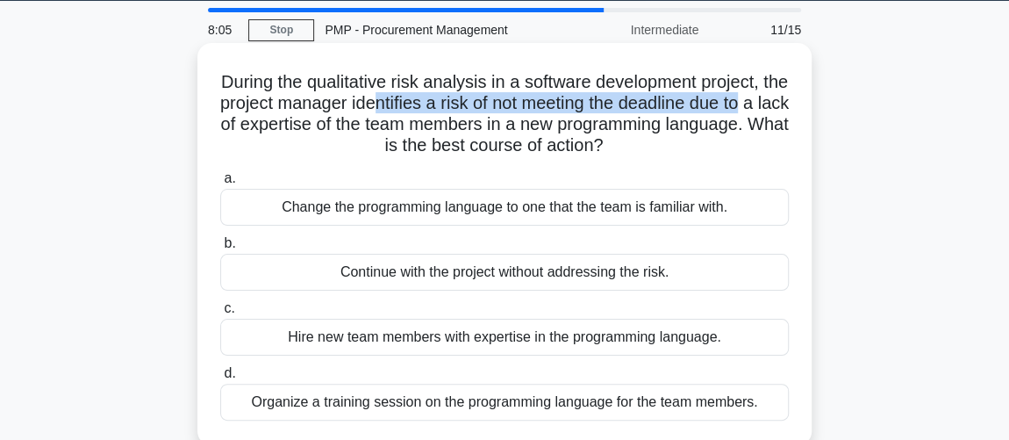
scroll to position [79, 0]
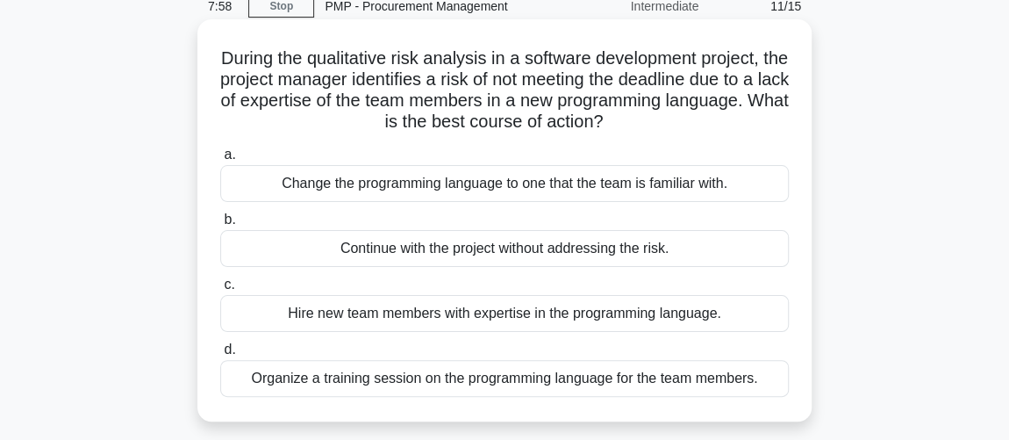
click at [330, 377] on div "Organize a training session on the programming language for the team members." at bounding box center [504, 378] width 569 height 37
click at [220, 356] on input "d. Organize a training session on the programming language for the team members." at bounding box center [220, 349] width 0 height 11
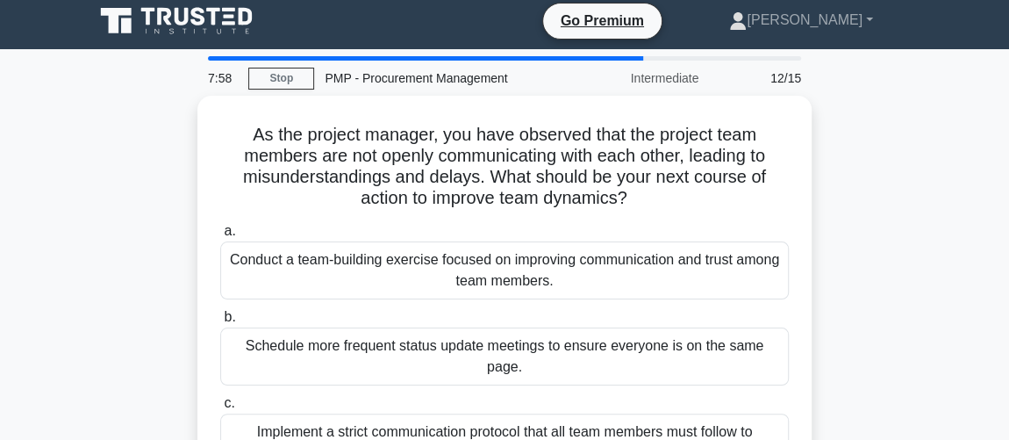
scroll to position [0, 0]
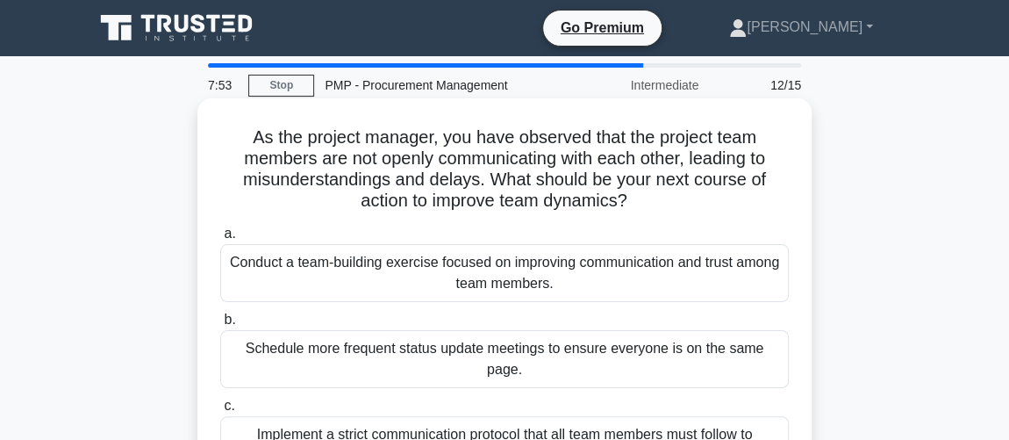
drag, startPoint x: 495, startPoint y: 181, endPoint x: 693, endPoint y: 201, distance: 199.4
click at [693, 201] on h5 "As the project manager, you have observed that the project team members are not…" at bounding box center [505, 169] width 572 height 86
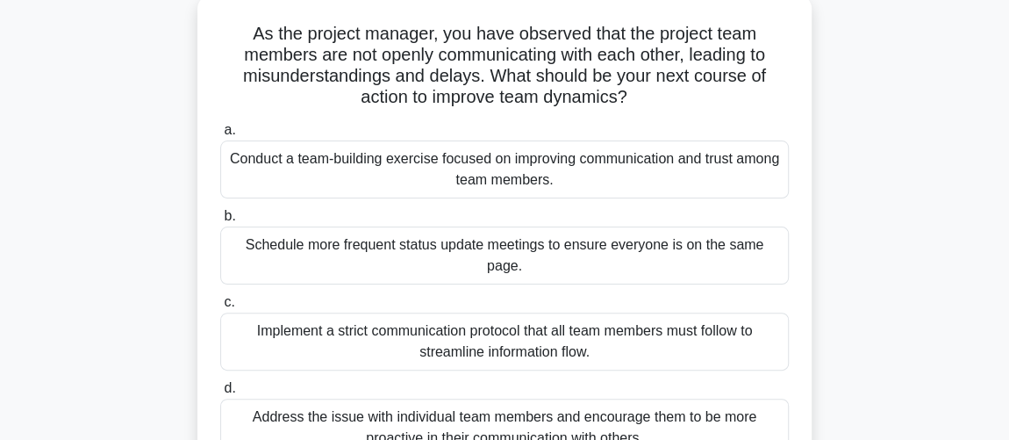
scroll to position [79, 0]
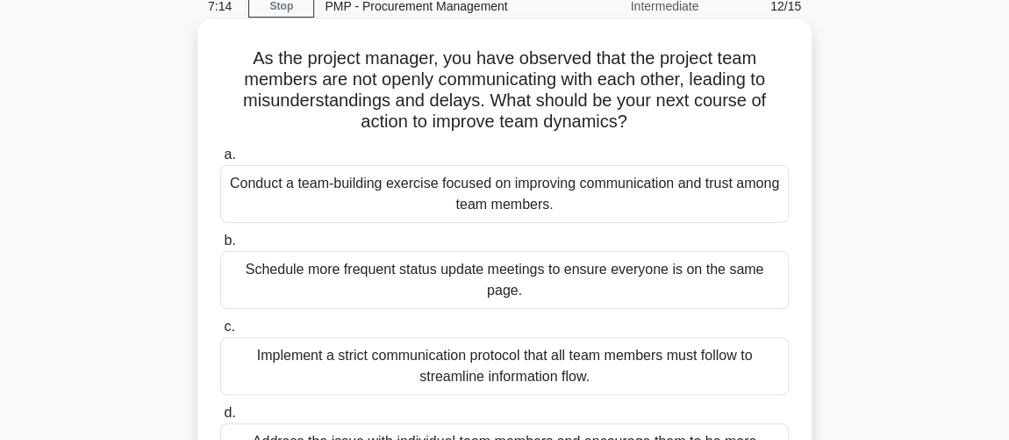
click at [571, 205] on div "Conduct a team-building exercise focused on improving communication and trust a…" at bounding box center [504, 194] width 569 height 58
click at [220, 161] on input "a. Conduct a team-building exercise focused on improving communication and trus…" at bounding box center [220, 154] width 0 height 11
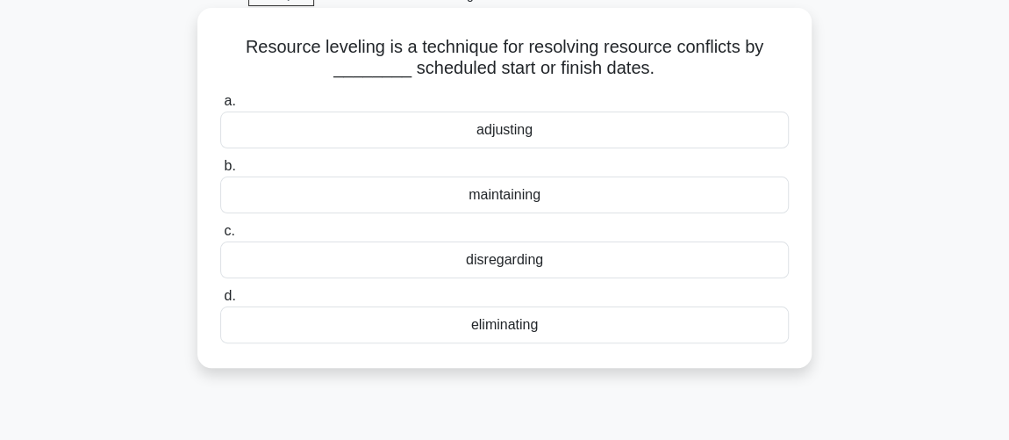
scroll to position [0, 0]
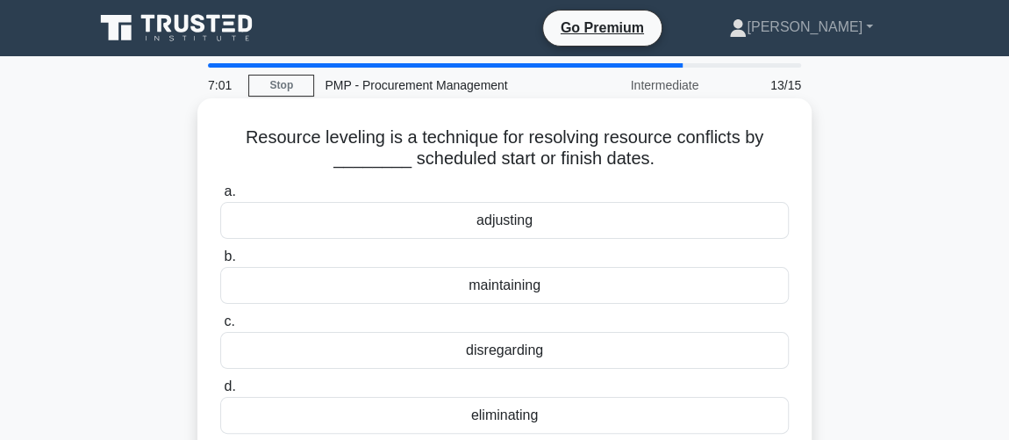
click at [485, 226] on div "adjusting" at bounding box center [504, 220] width 569 height 37
click at [220, 198] on input "a. adjusting" at bounding box center [220, 191] width 0 height 11
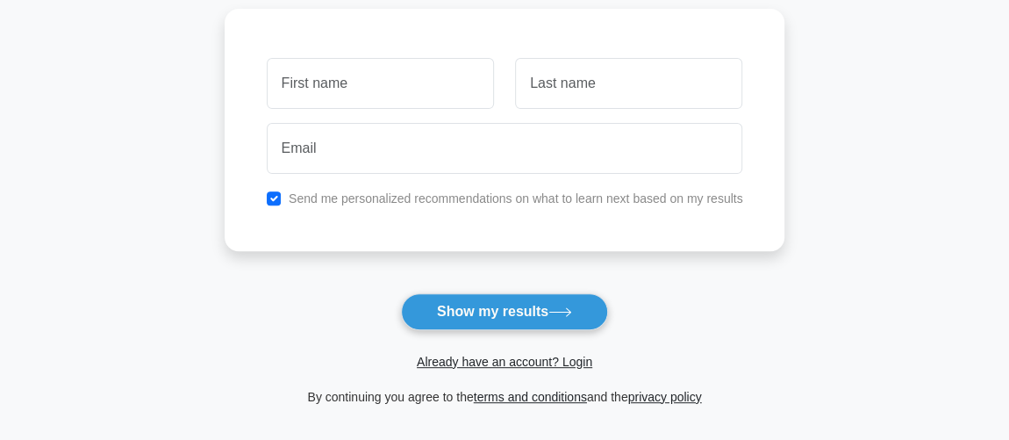
scroll to position [159, 0]
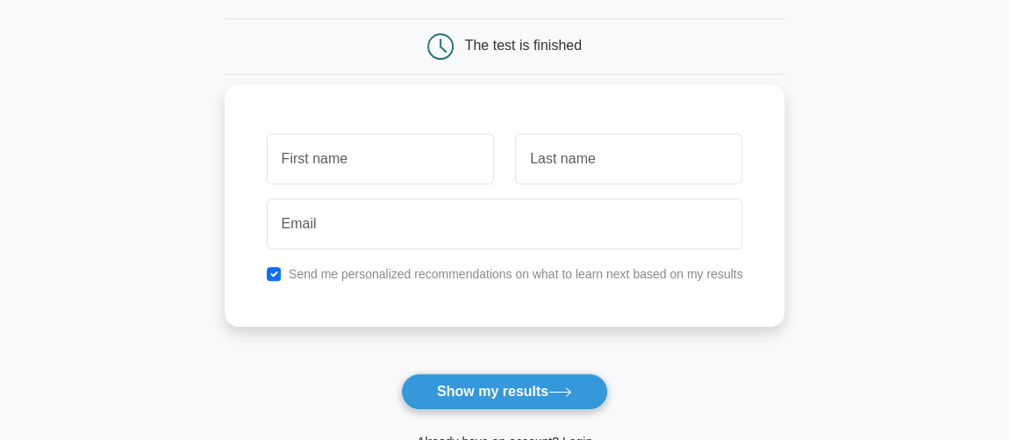
click at [383, 149] on input "text" at bounding box center [380, 158] width 227 height 51
type input "[PERSON_NAME]"
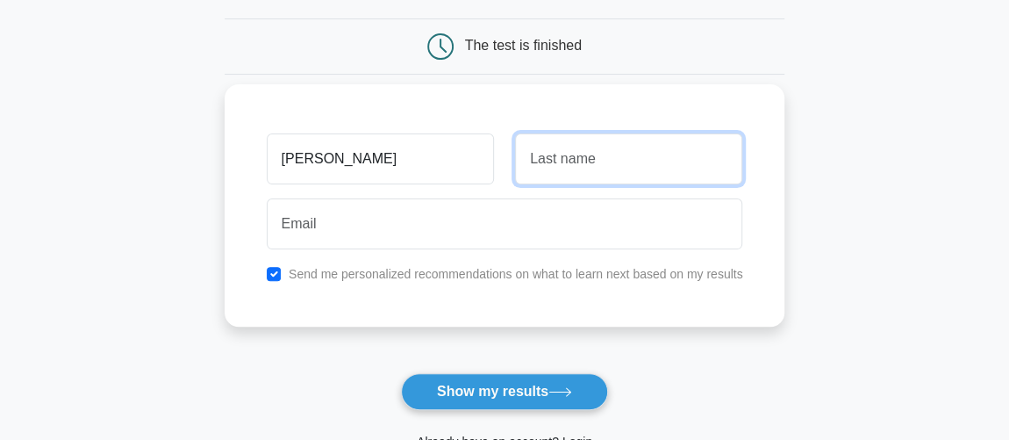
click at [577, 158] on input "text" at bounding box center [628, 158] width 227 height 51
type input "[PERSON_NAME]"
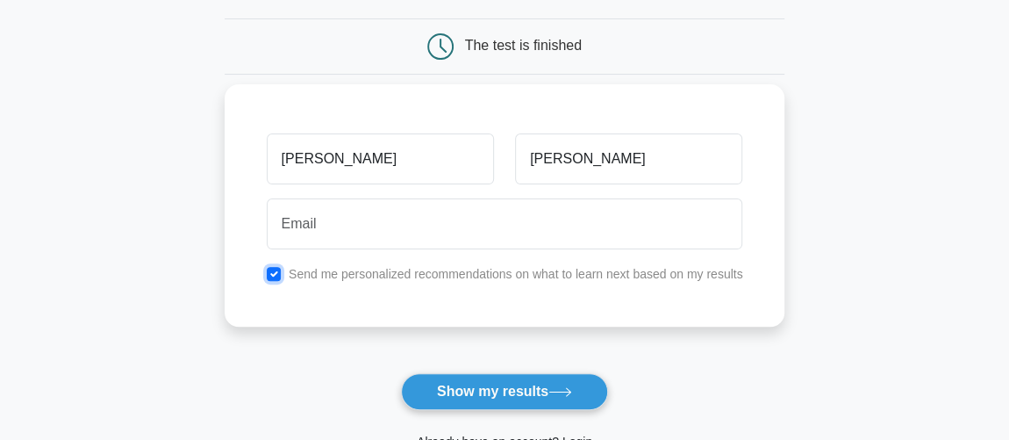
click at [277, 269] on input "checkbox" at bounding box center [274, 274] width 14 height 14
checkbox input "false"
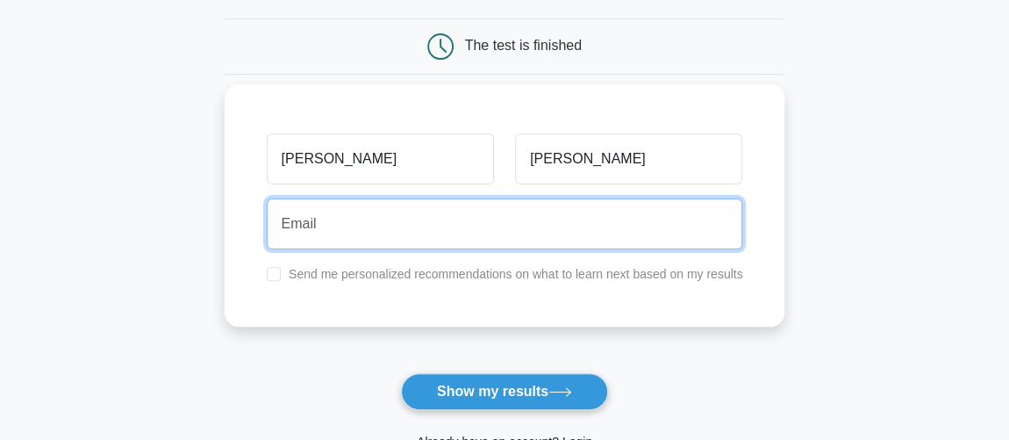
click at [309, 215] on input "email" at bounding box center [505, 223] width 477 height 51
type input "[EMAIL_ADDRESS][DOMAIN_NAME]"
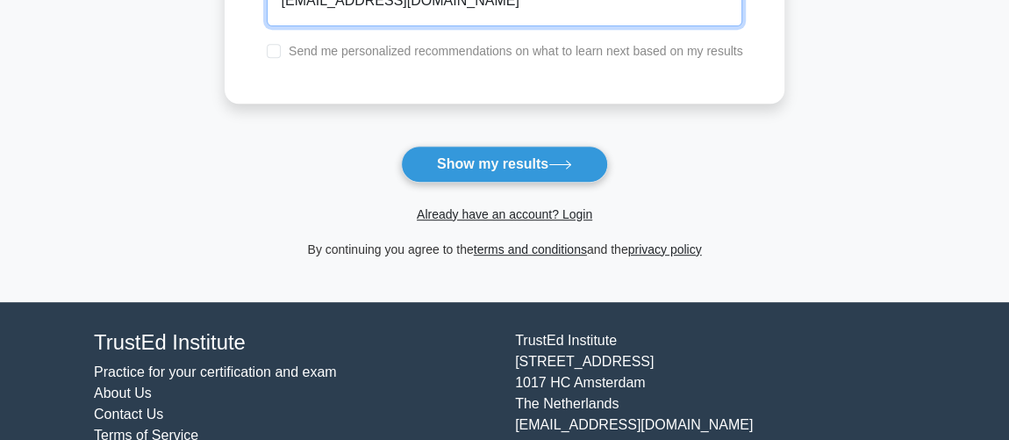
scroll to position [399, 0]
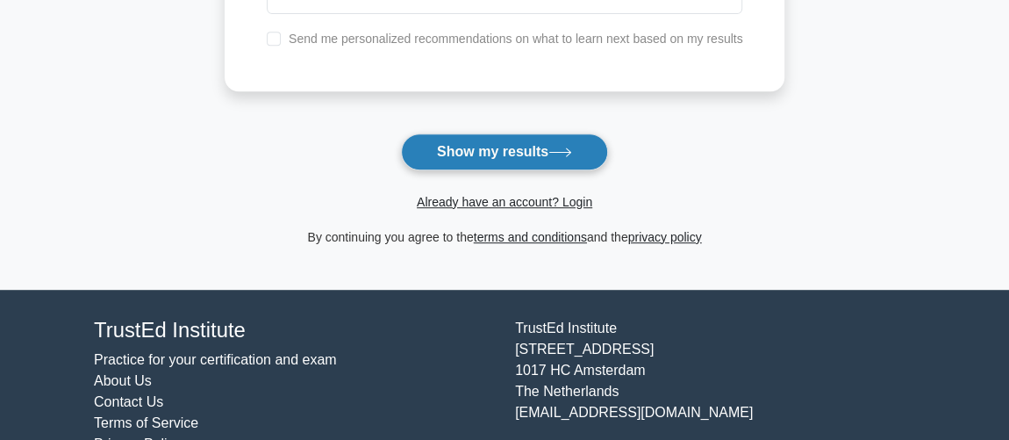
click at [465, 163] on button "Show my results" at bounding box center [504, 151] width 207 height 37
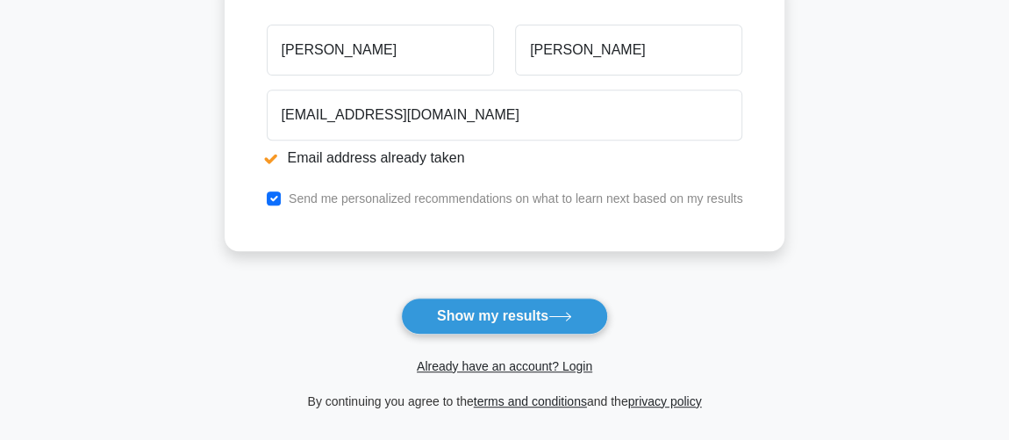
scroll to position [478, 0]
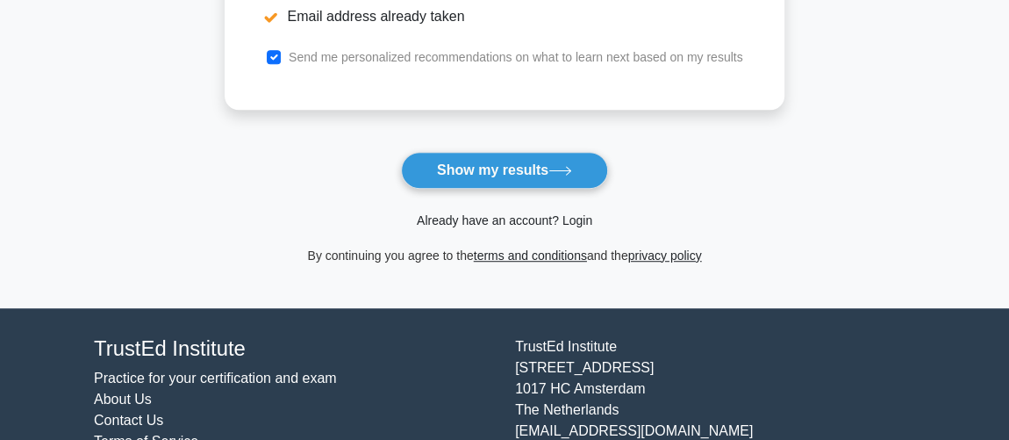
click at [479, 219] on link "Already have an account? Login" at bounding box center [505, 220] width 176 height 14
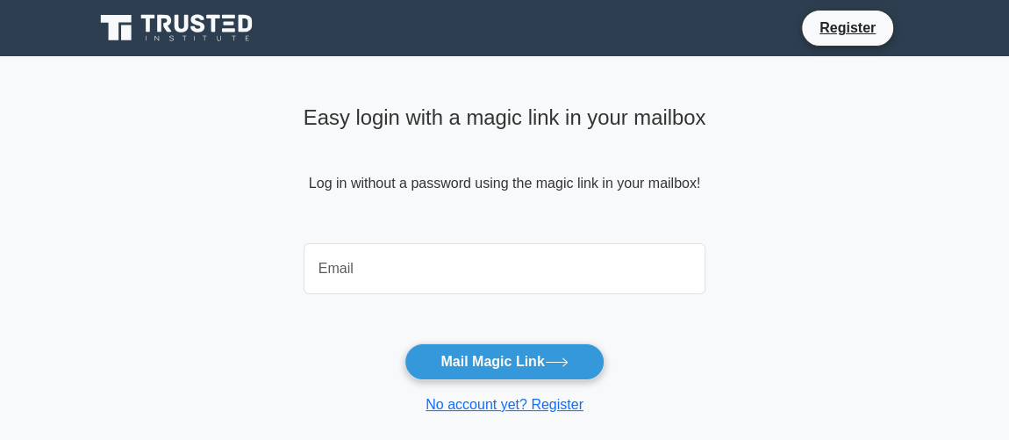
click at [341, 266] on input "email" at bounding box center [505, 268] width 403 height 51
type input "c.ludovica94@gmail.com"
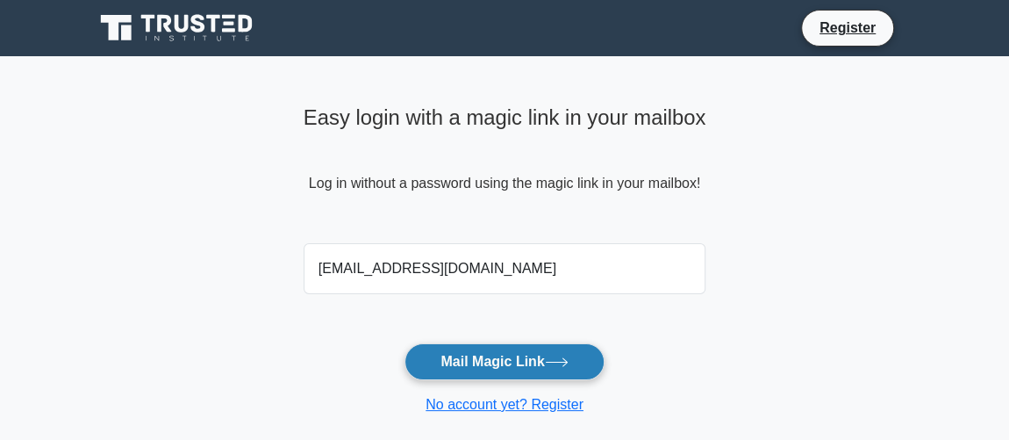
click at [492, 361] on button "Mail Magic Link" at bounding box center [504, 361] width 199 height 37
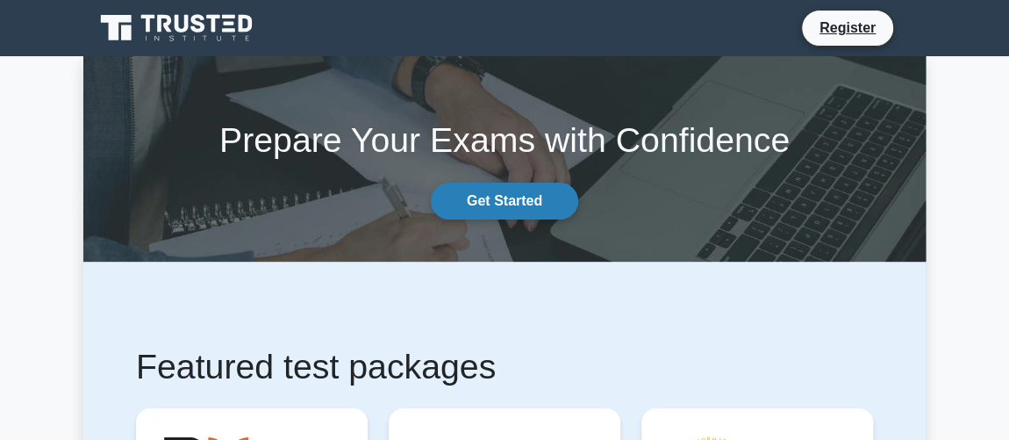
click at [533, 188] on link "Get Started" at bounding box center [504, 201] width 147 height 37
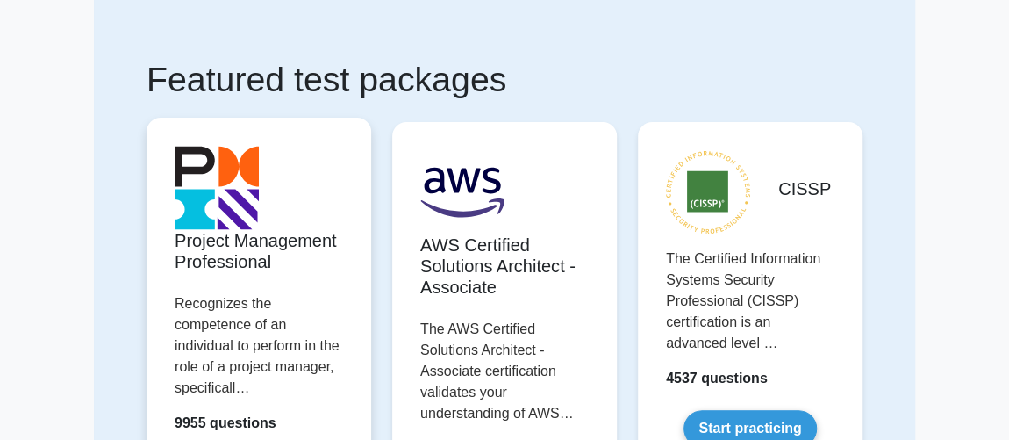
scroll to position [239, 0]
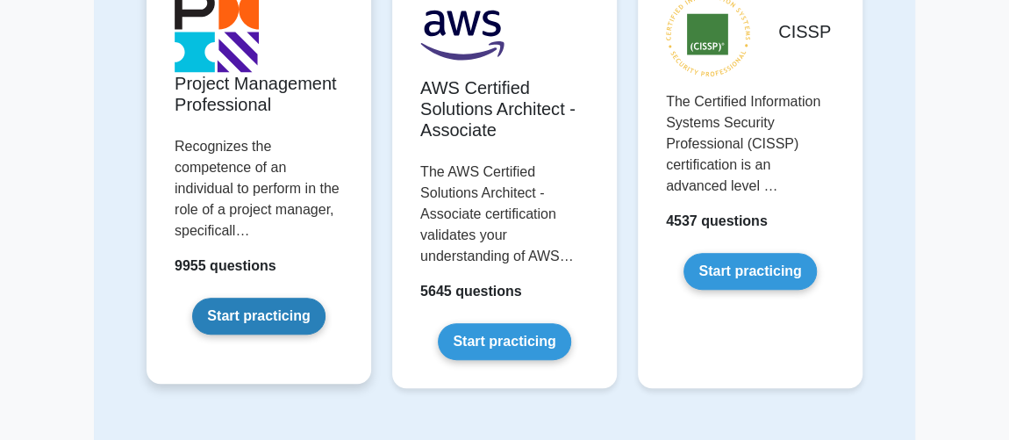
click at [266, 313] on link "Start practicing" at bounding box center [258, 316] width 133 height 37
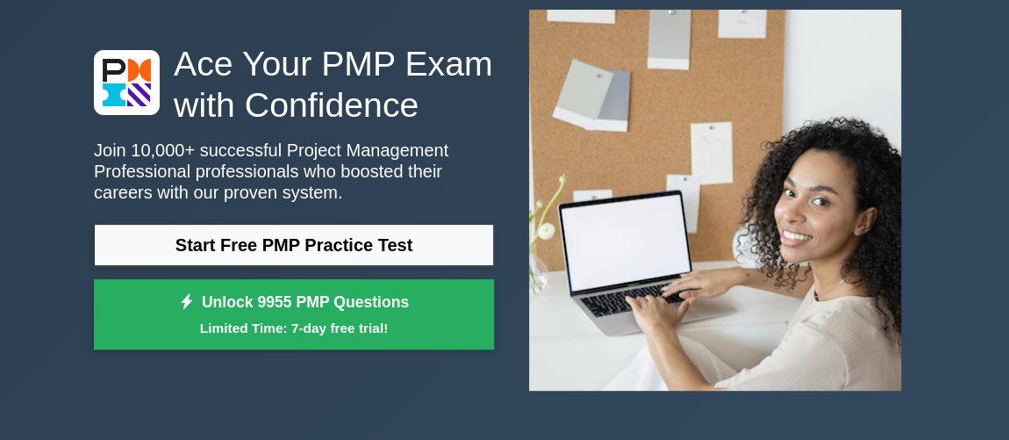
scroll to position [79, 0]
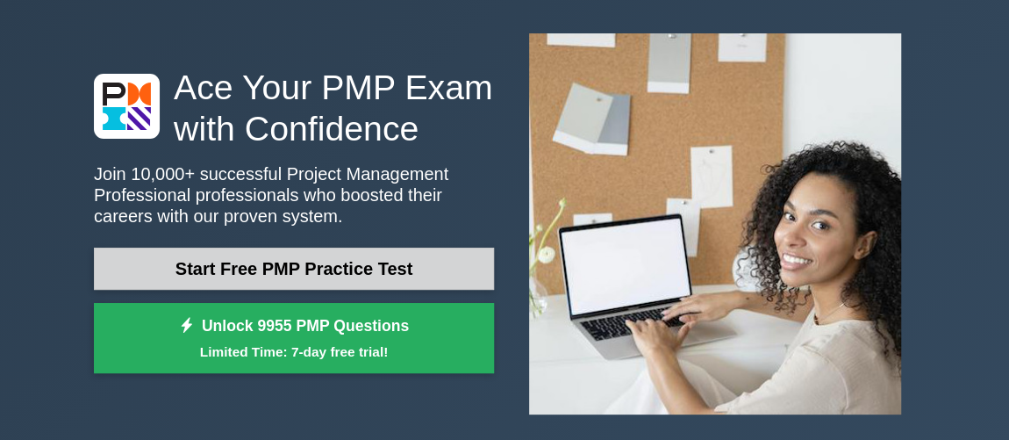
click at [310, 269] on link "Start Free PMP Practice Test" at bounding box center [294, 269] width 400 height 42
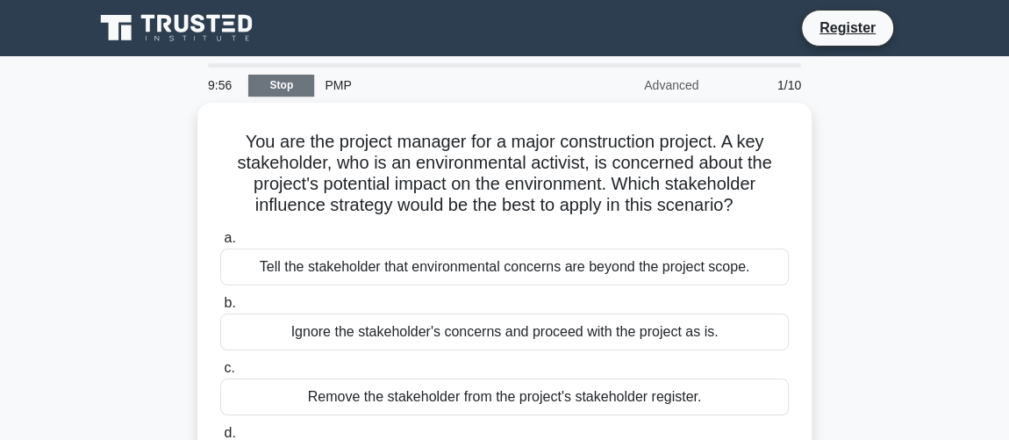
click at [292, 89] on link "Stop" at bounding box center [281, 86] width 66 height 22
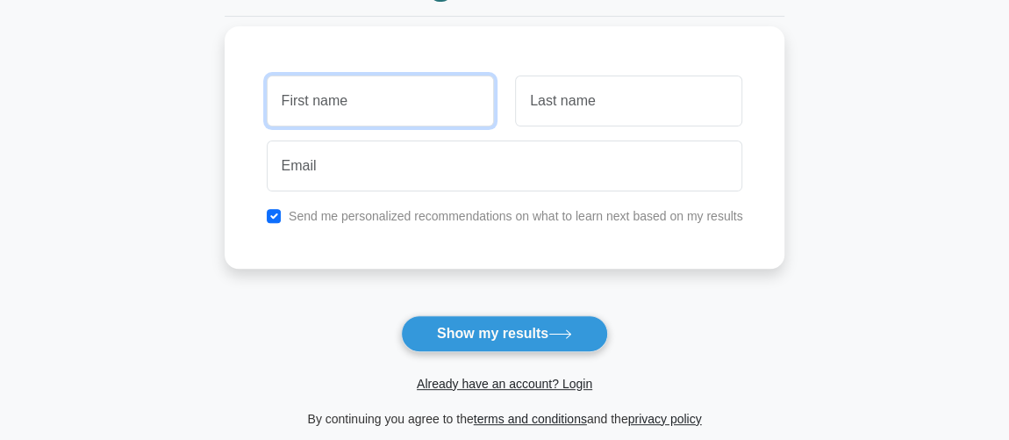
scroll to position [239, 0]
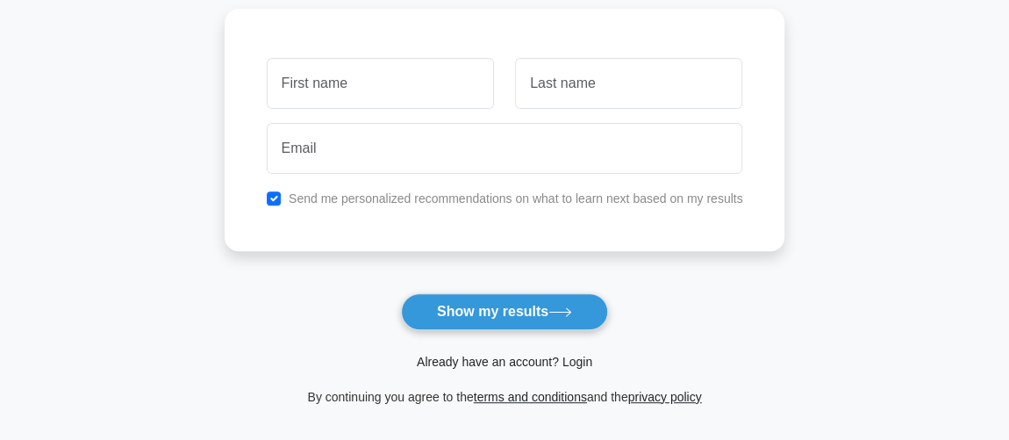
click at [532, 360] on link "Already have an account? Login" at bounding box center [505, 362] width 176 height 14
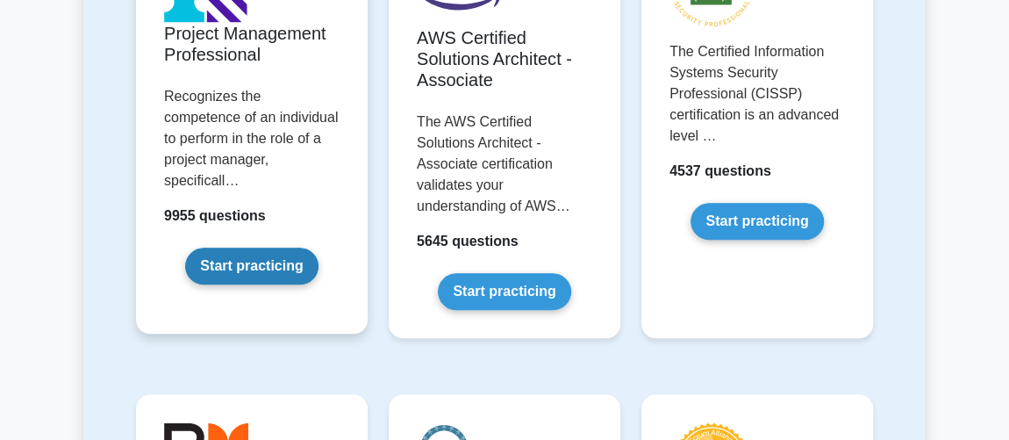
scroll to position [478, 0]
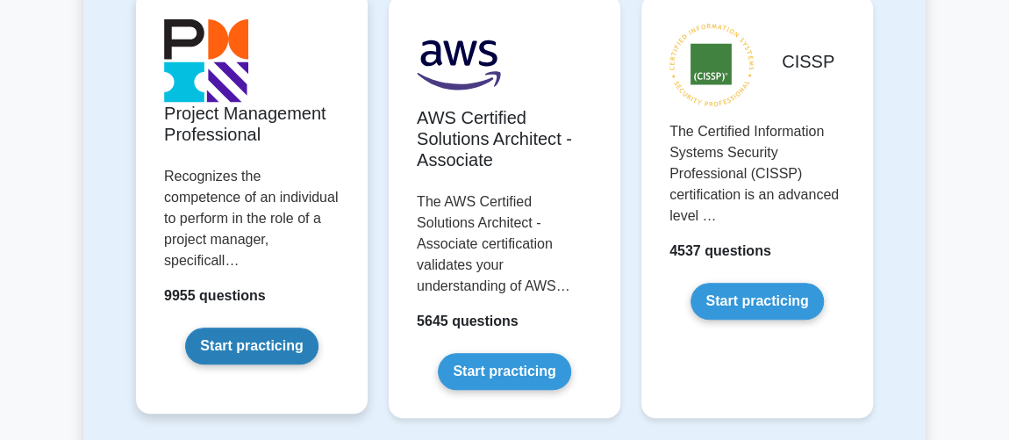
click at [284, 327] on link "Start practicing" at bounding box center [251, 345] width 133 height 37
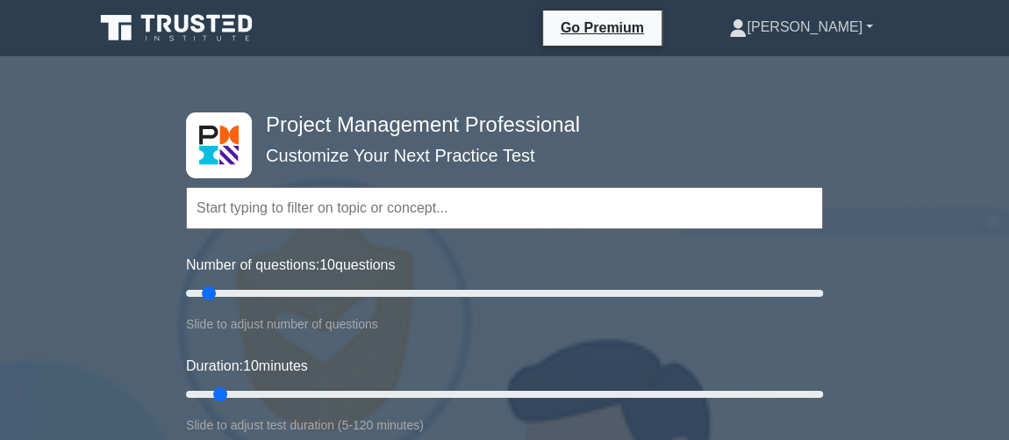
click at [824, 26] on link "[PERSON_NAME]" at bounding box center [801, 27] width 228 height 35
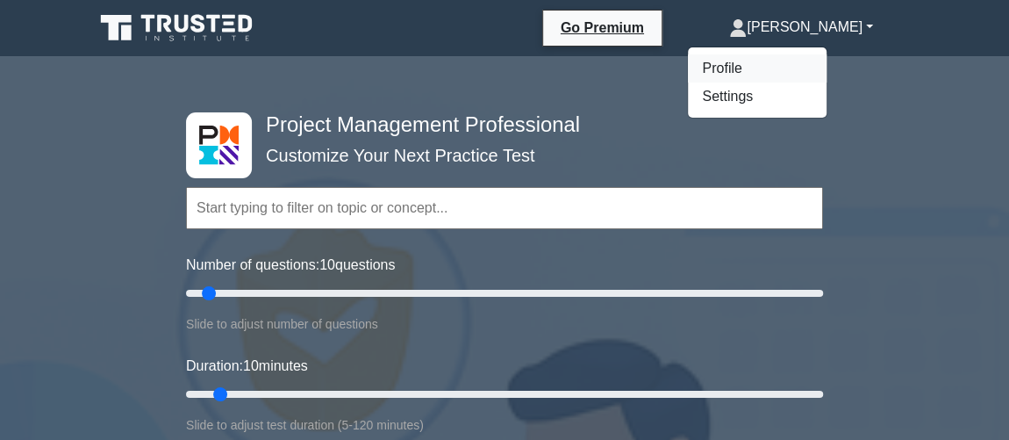
click at [788, 75] on link "Profile" at bounding box center [757, 68] width 139 height 28
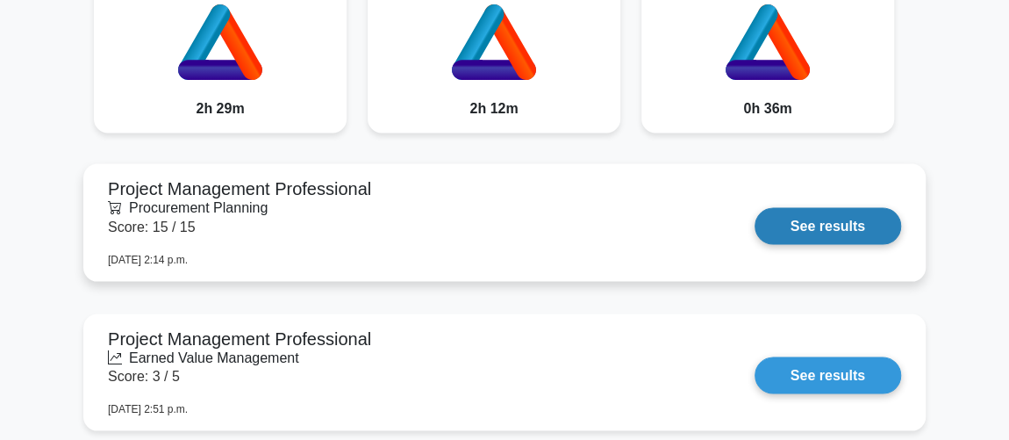
scroll to position [1516, 0]
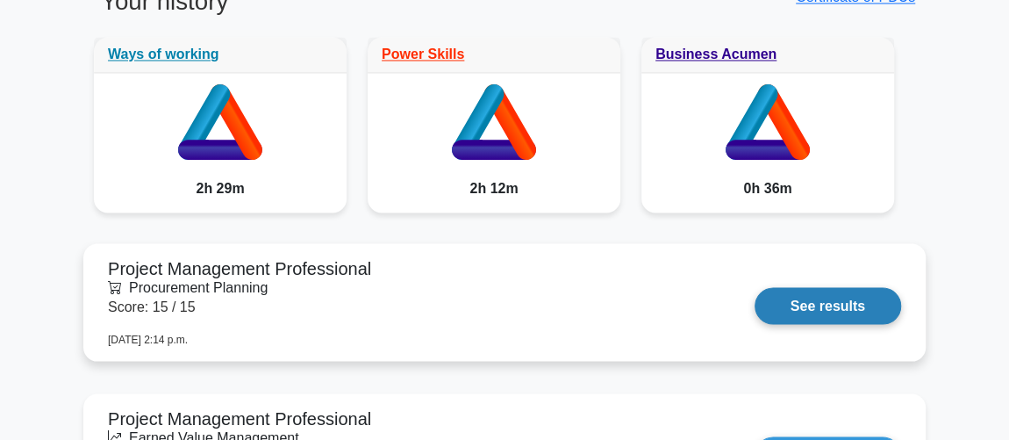
click at [833, 287] on link "See results" at bounding box center [828, 305] width 147 height 37
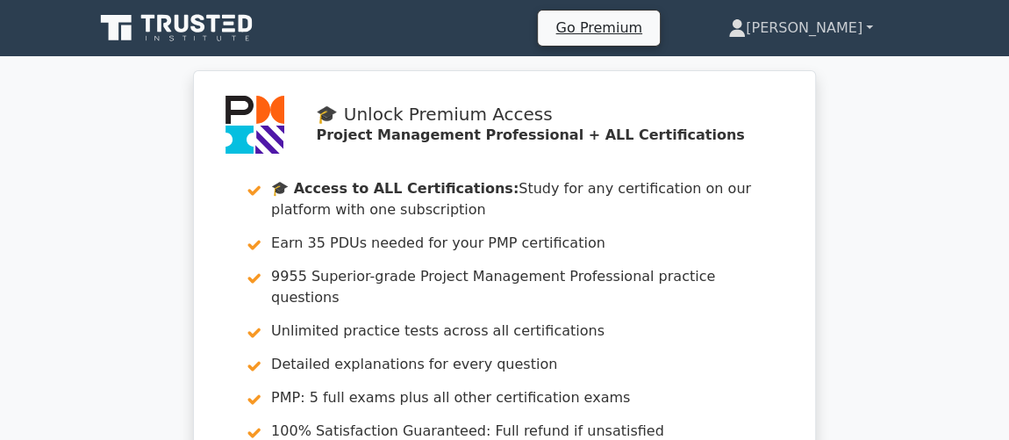
click at [865, 34] on link "[PERSON_NAME]" at bounding box center [800, 28] width 229 height 35
click at [845, 30] on link "[PERSON_NAME]" at bounding box center [800, 28] width 229 height 35
click at [874, 25] on link "[PERSON_NAME]" at bounding box center [800, 28] width 229 height 35
click at [871, 28] on link "[PERSON_NAME]" at bounding box center [800, 28] width 229 height 35
click at [745, 32] on icon at bounding box center [737, 33] width 16 height 7
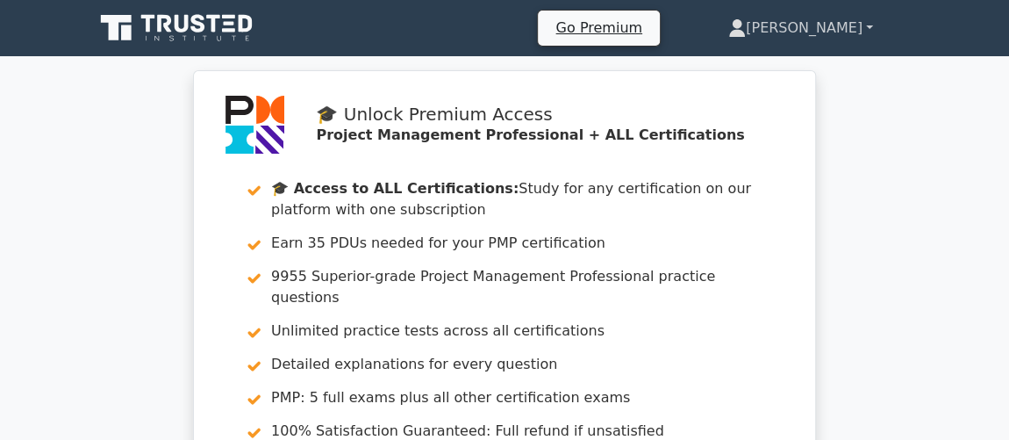
click at [869, 30] on link "[PERSON_NAME]" at bounding box center [800, 28] width 229 height 35
click at [831, 30] on link "[PERSON_NAME]" at bounding box center [800, 28] width 229 height 35
click at [873, 27] on link "[PERSON_NAME]" at bounding box center [800, 28] width 229 height 35
click at [869, 25] on link "[PERSON_NAME]" at bounding box center [800, 28] width 229 height 35
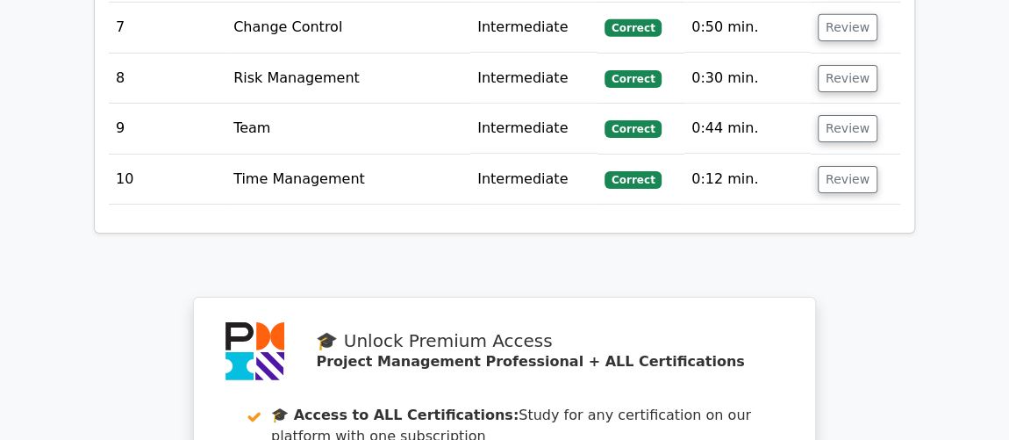
scroll to position [3498, 0]
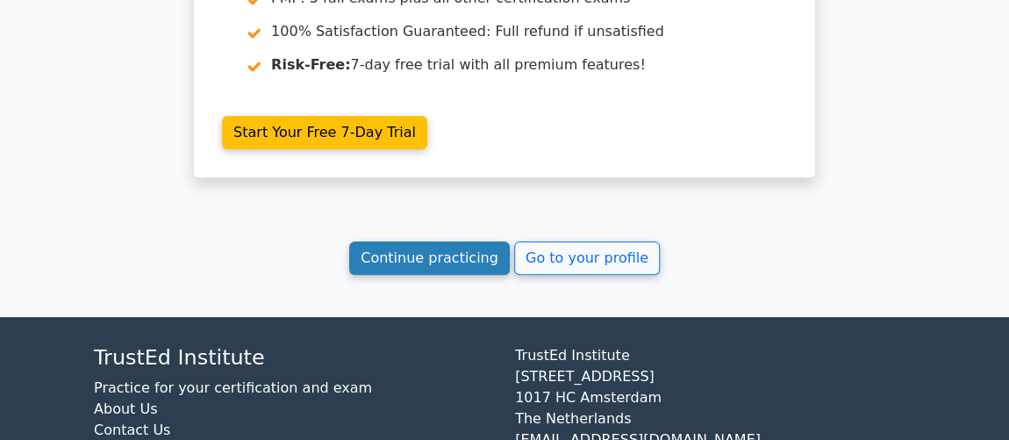
click at [459, 241] on link "Continue practicing" at bounding box center [429, 257] width 161 height 33
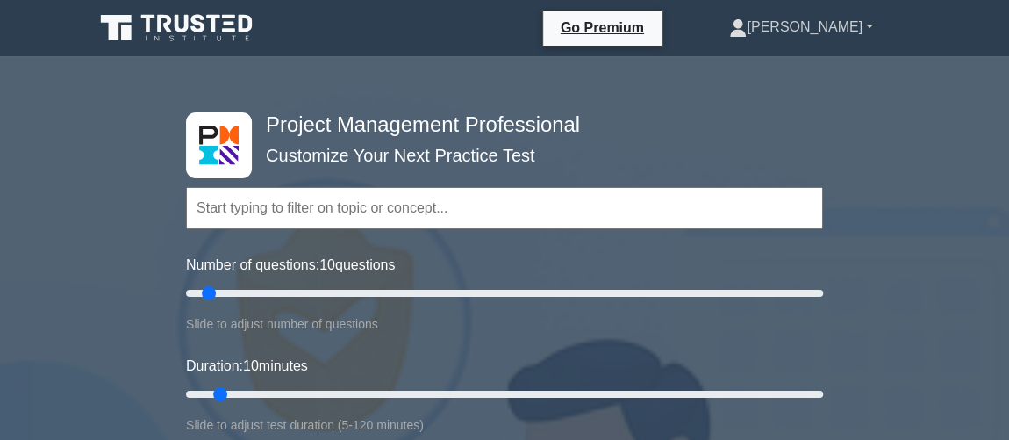
click at [868, 25] on link "[PERSON_NAME]" at bounding box center [801, 27] width 228 height 35
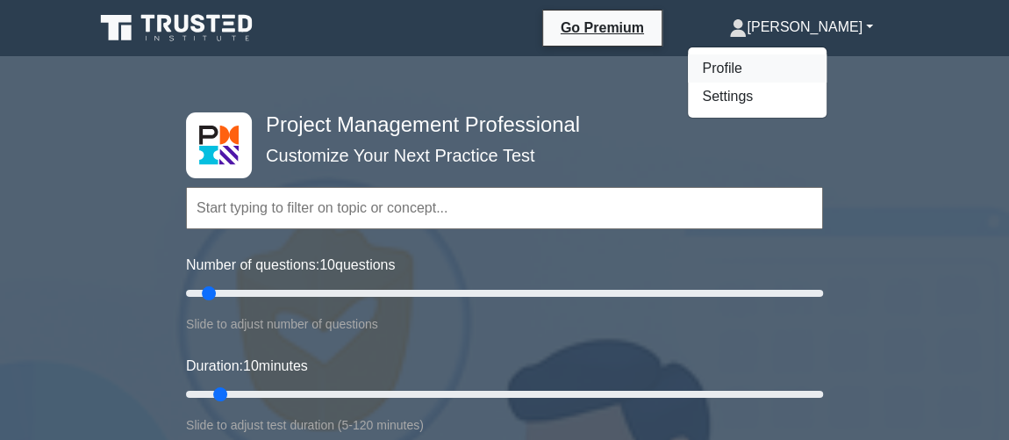
click at [802, 70] on link "Profile" at bounding box center [757, 68] width 139 height 28
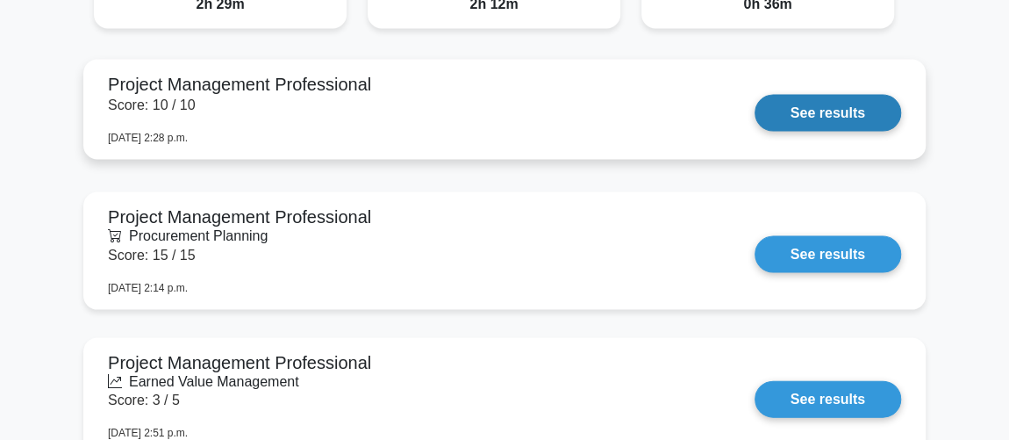
scroll to position [1676, 0]
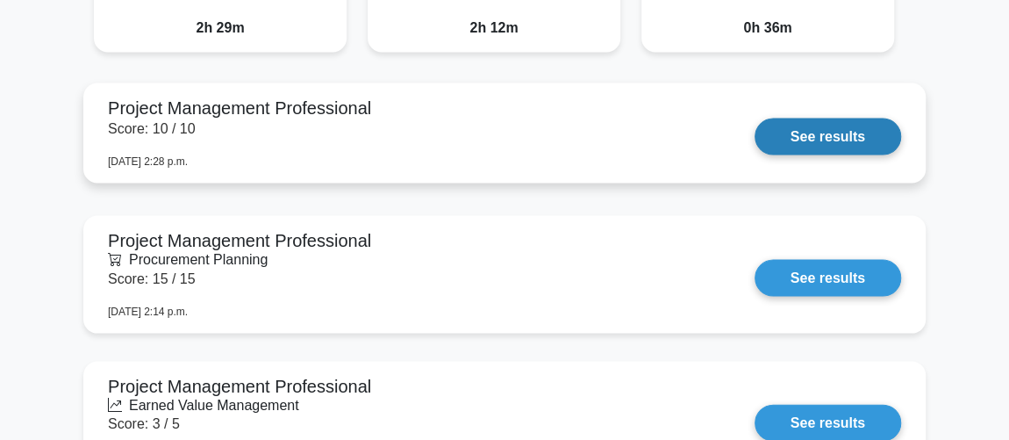
click at [755, 119] on link "See results" at bounding box center [828, 137] width 147 height 37
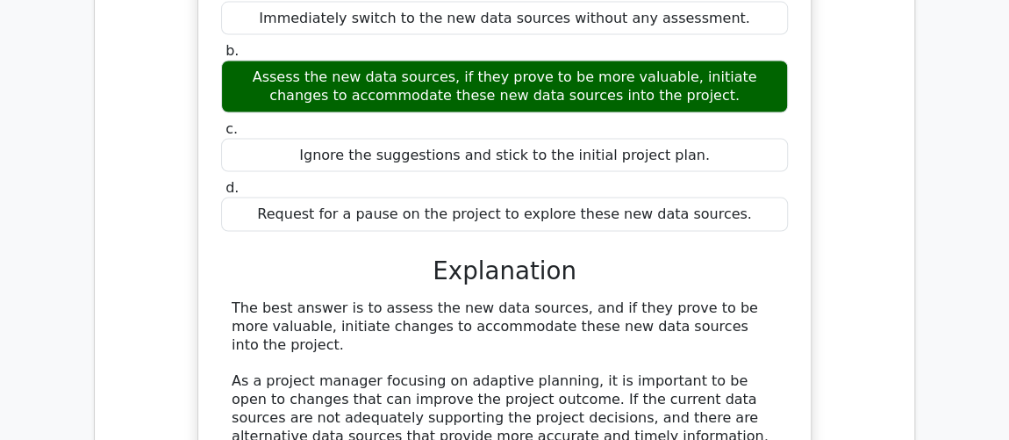
scroll to position [1596, 0]
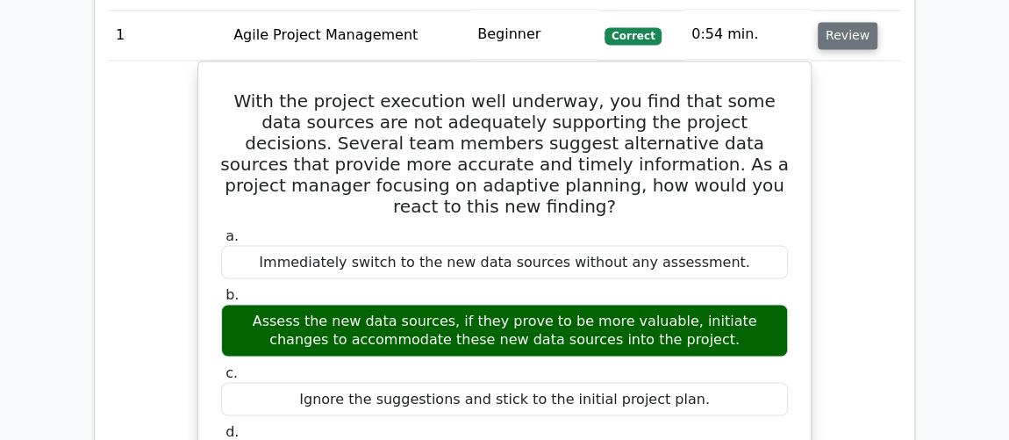
click at [854, 23] on button "Review" at bounding box center [848, 35] width 60 height 27
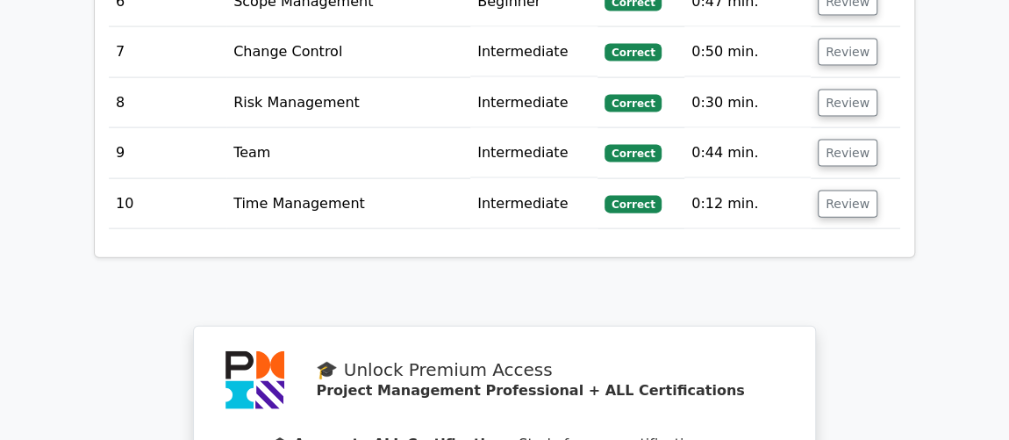
scroll to position [1914, 0]
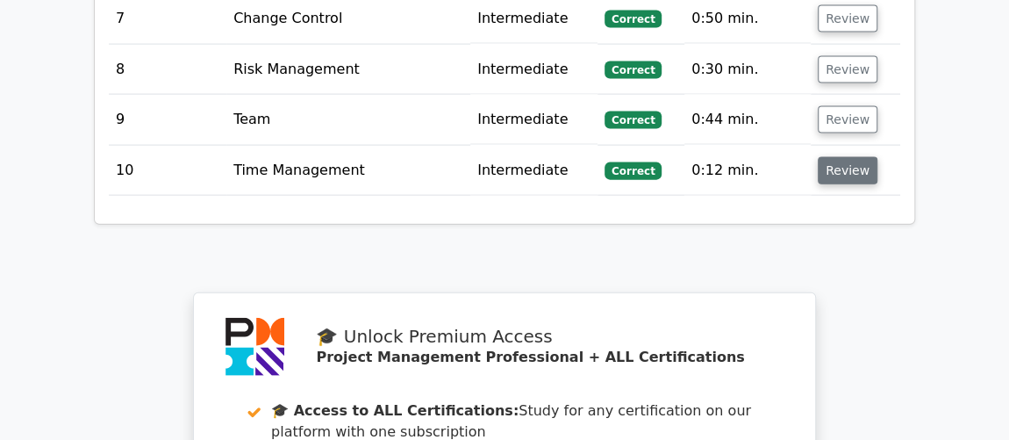
click at [830, 157] on button "Review" at bounding box center [848, 170] width 60 height 27
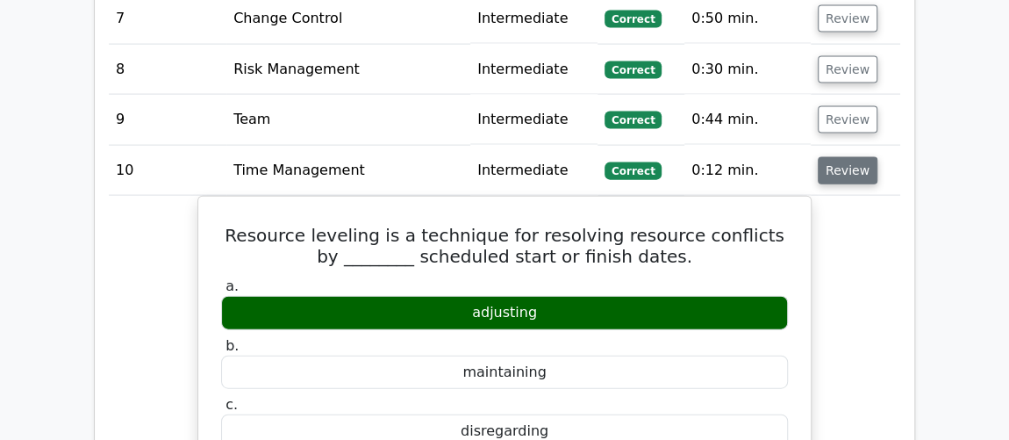
click at [829, 157] on button "Review" at bounding box center [848, 170] width 60 height 27
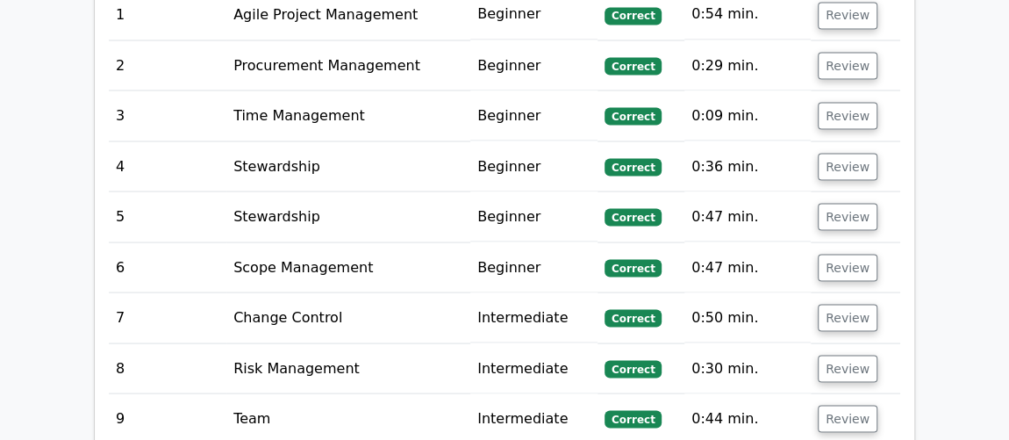
scroll to position [1596, 0]
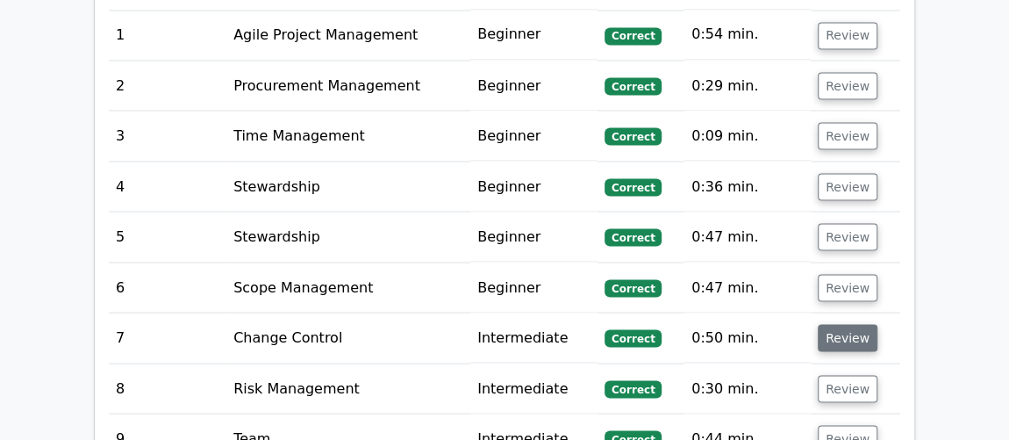
click at [828, 324] on button "Review" at bounding box center [848, 337] width 60 height 27
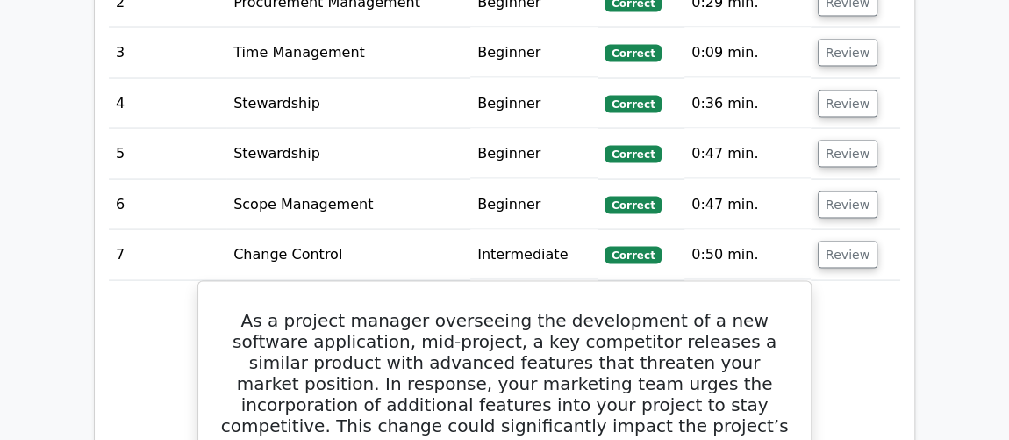
scroll to position [1676, 0]
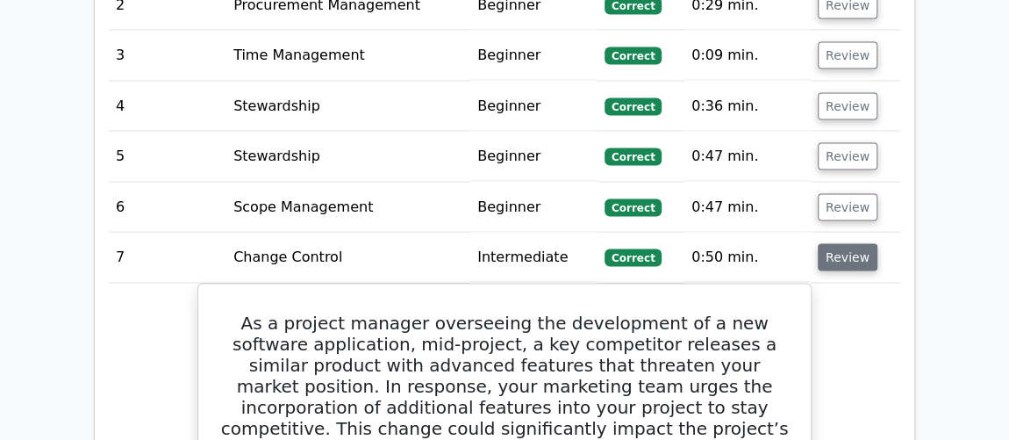
click at [834, 244] on button "Review" at bounding box center [848, 257] width 60 height 27
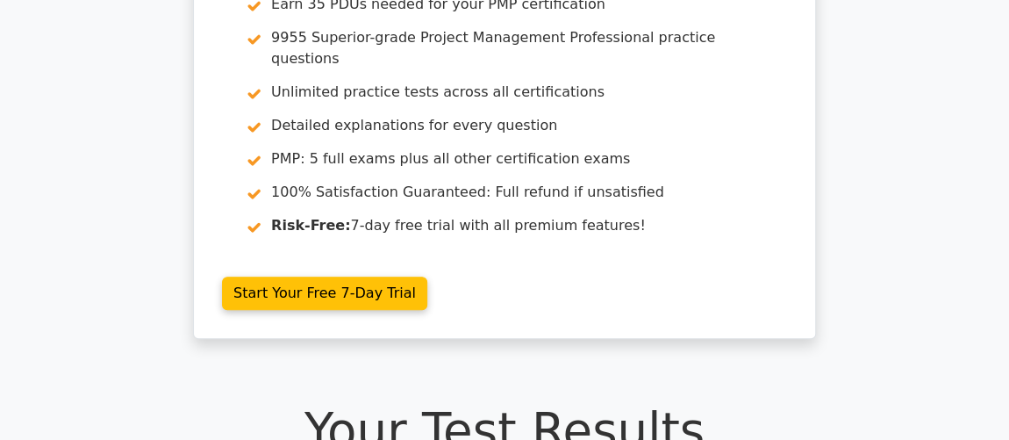
scroll to position [0, 0]
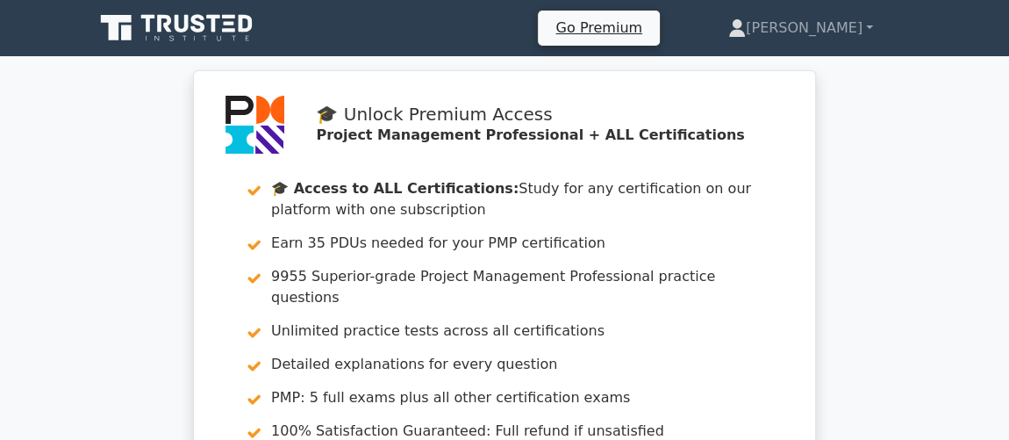
click at [891, 122] on div "🎓 Unlock Premium Access Project Management Professional + ALL Certifications 🎓 …" at bounding box center [504, 334] width 1009 height 528
click at [179, 27] on icon at bounding box center [183, 24] width 14 height 18
